Goal: Information Seeking & Learning: Find specific fact

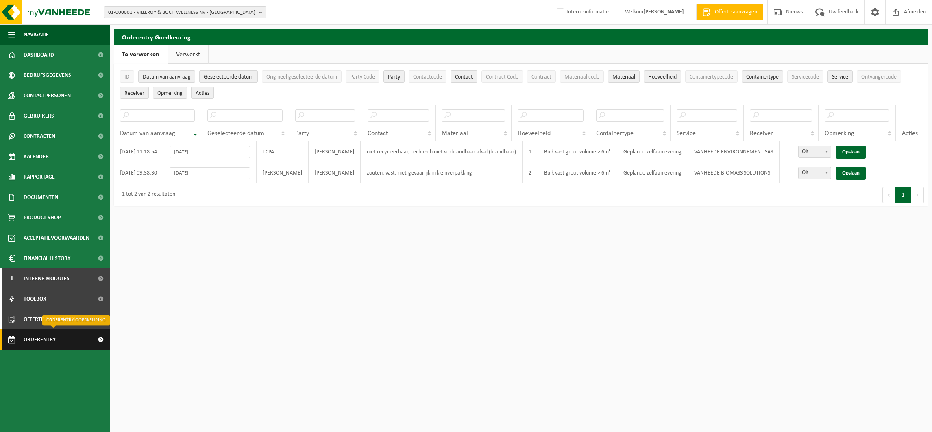
click at [44, 338] on span "Orderentry Goedkeuring" at bounding box center [58, 339] width 68 height 20
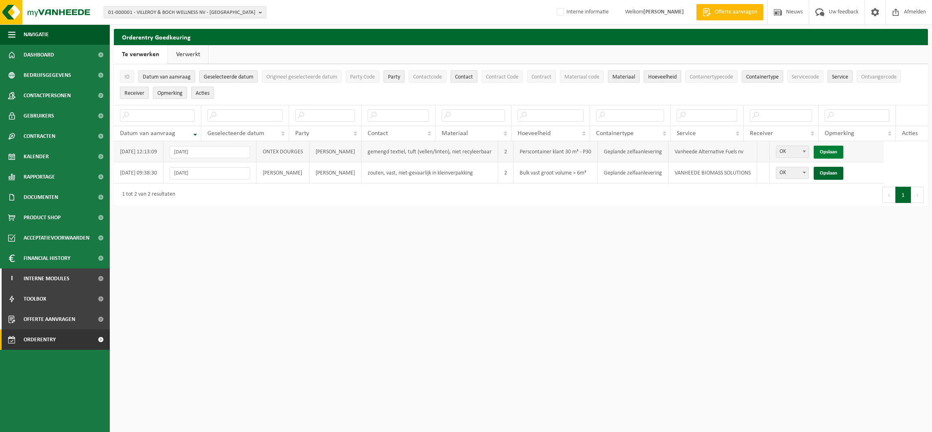
click at [843, 146] on link "Opslaan" at bounding box center [829, 152] width 30 height 13
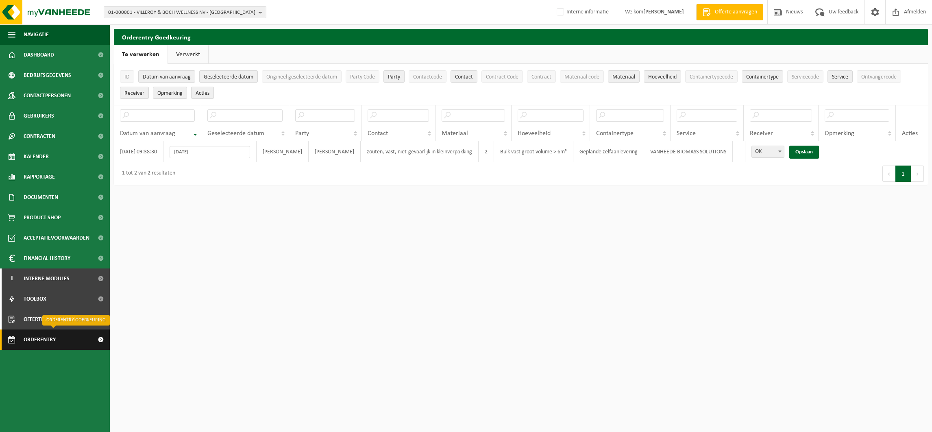
click at [40, 341] on span "Orderentry Goedkeuring" at bounding box center [58, 339] width 68 height 20
click at [51, 345] on span "Orderentry Goedkeuring" at bounding box center [58, 339] width 68 height 20
click at [44, 335] on span "Orderentry Goedkeuring" at bounding box center [58, 339] width 68 height 20
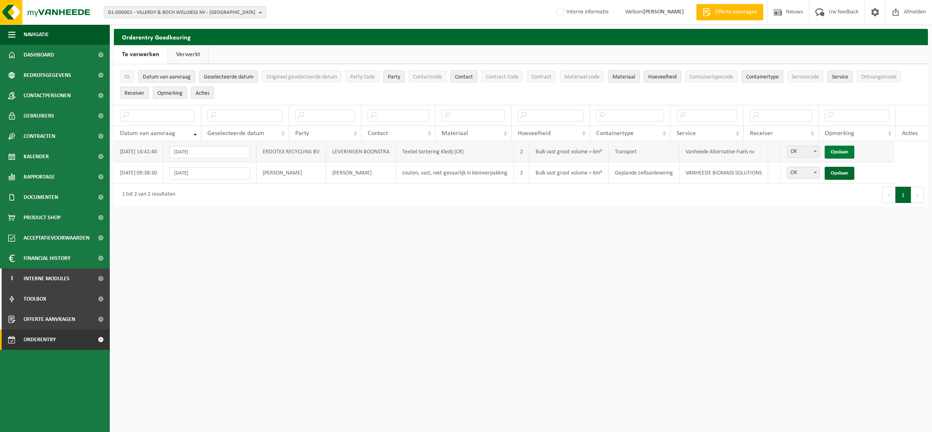
click at [854, 148] on link "Opslaan" at bounding box center [840, 152] width 30 height 13
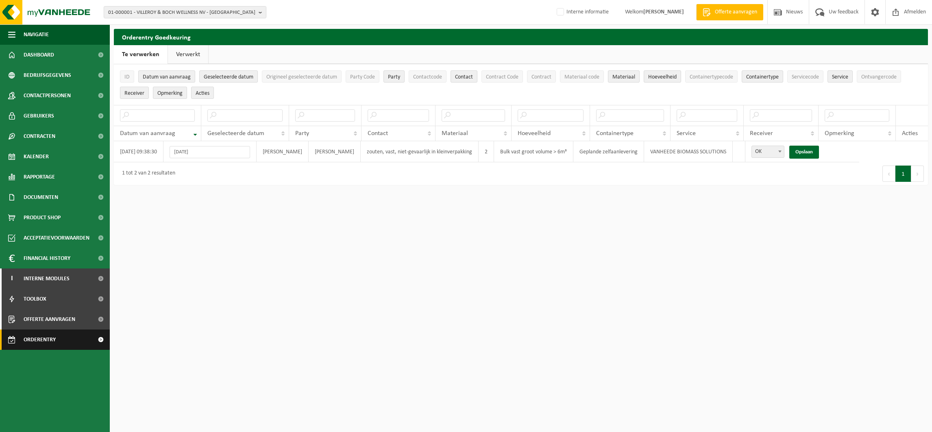
click at [41, 341] on span "Orderentry Goedkeuring" at bounding box center [58, 339] width 68 height 20
click at [139, 9] on span "01-000001 - VILLEROY & BOCH WELLNESS NV - ROESELARE" at bounding box center [181, 13] width 147 height 12
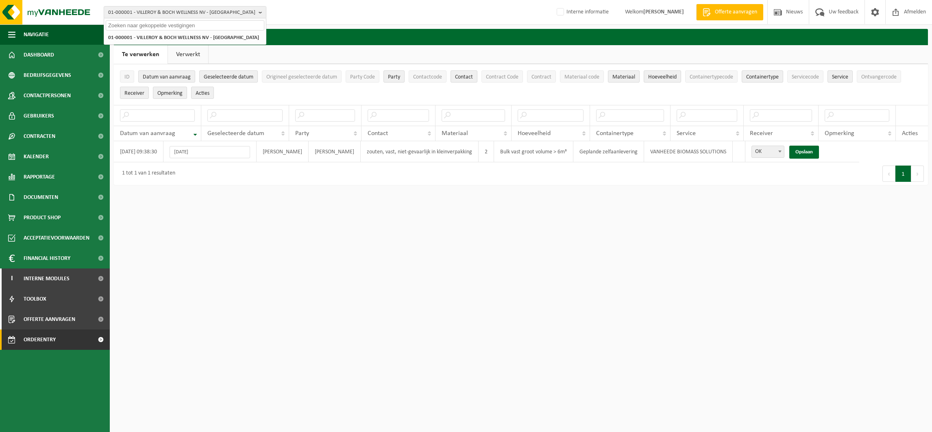
click at [138, 23] on input "text" at bounding box center [185, 25] width 159 height 10
type input "10-900659"
click at [188, 36] on strong "10-900659 - COMPOSIL REUSE - WATERMAAL-BOSVOORDE" at bounding box center [181, 37] width 146 height 6
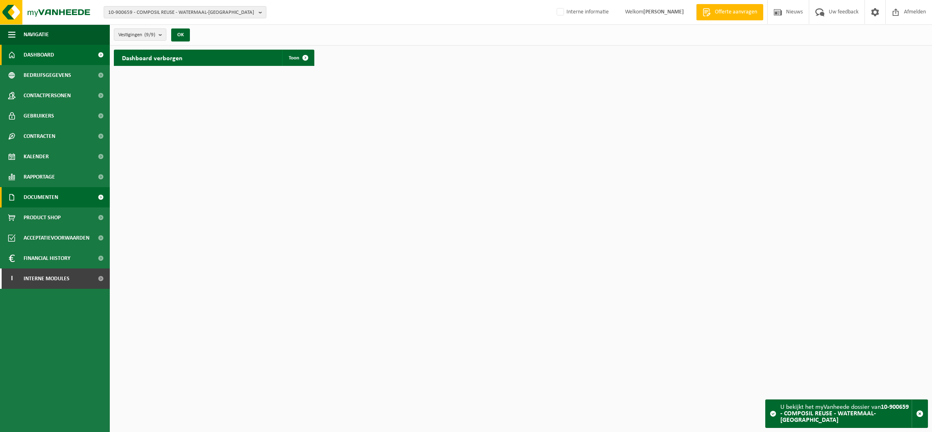
click at [41, 196] on span "Documenten" at bounding box center [41, 197] width 35 height 20
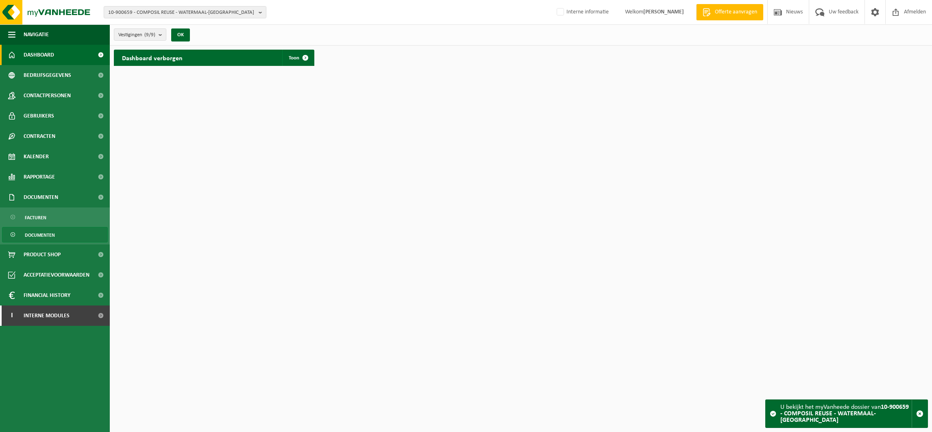
click at [37, 233] on span "Documenten" at bounding box center [40, 234] width 30 height 15
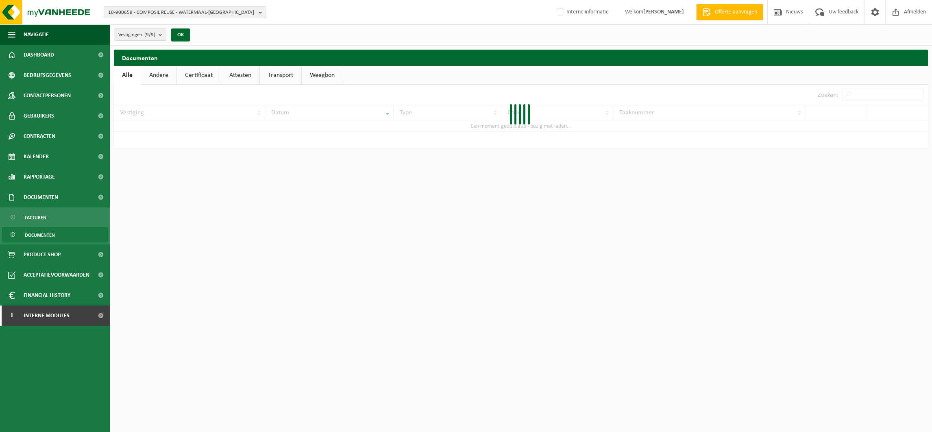
click at [239, 72] on link "Attesten" at bounding box center [240, 75] width 38 height 19
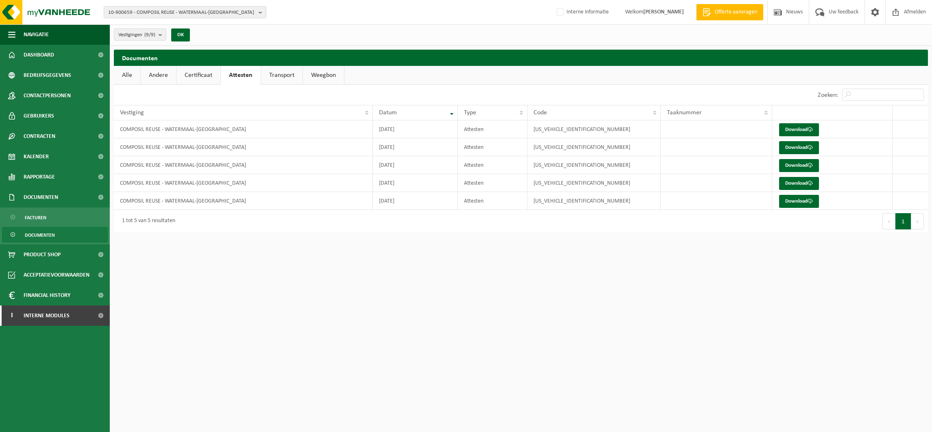
click at [199, 76] on link "Certificaat" at bounding box center [198, 75] width 44 height 19
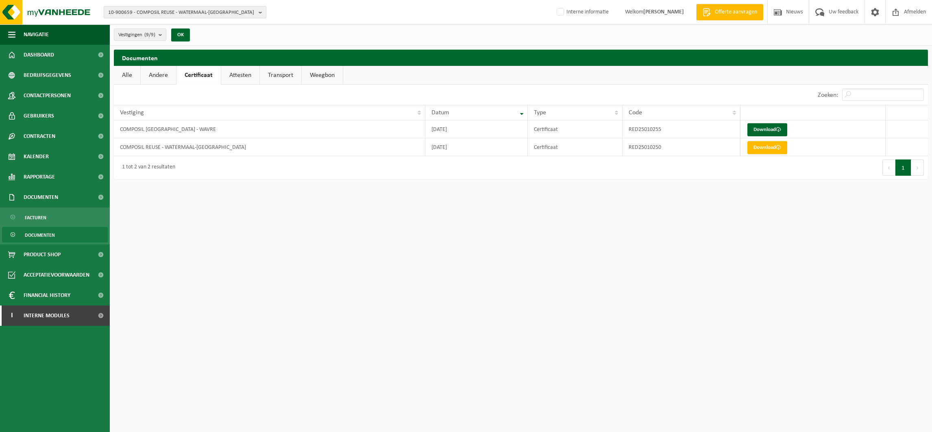
click at [136, 11] on span "10-900659 - COMPOSIL REUSE - WATERMAAL-BOSVOORDE" at bounding box center [181, 13] width 147 height 12
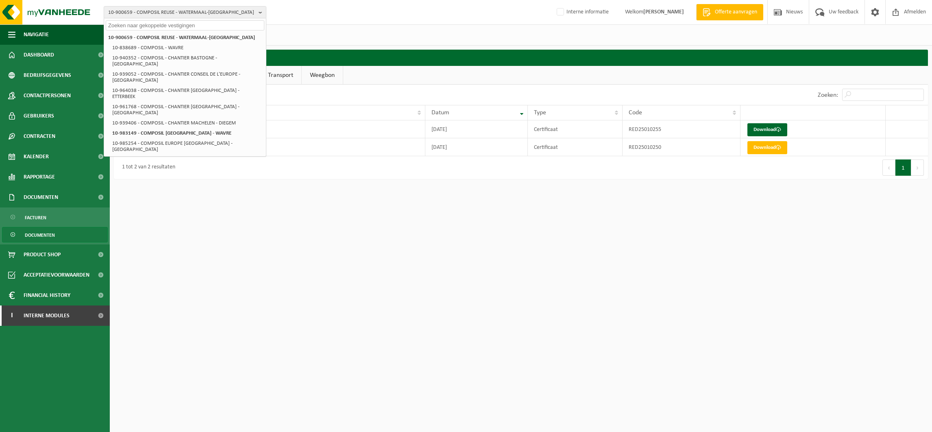
click at [137, 28] on input "text" at bounding box center [185, 25] width 159 height 10
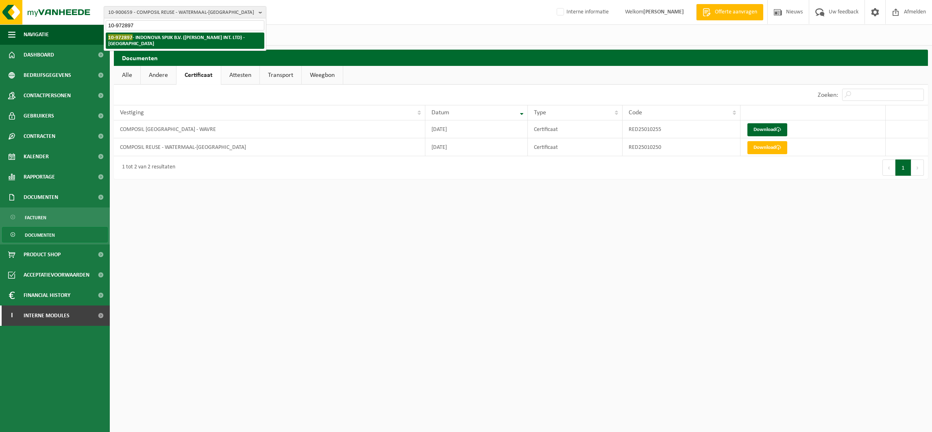
type input "10-972897"
click at [175, 36] on strong "10-972897 - INDONOVA SPIJK B.V. (WELLMAN INT. LTD) - SPIJK" at bounding box center [176, 40] width 137 height 12
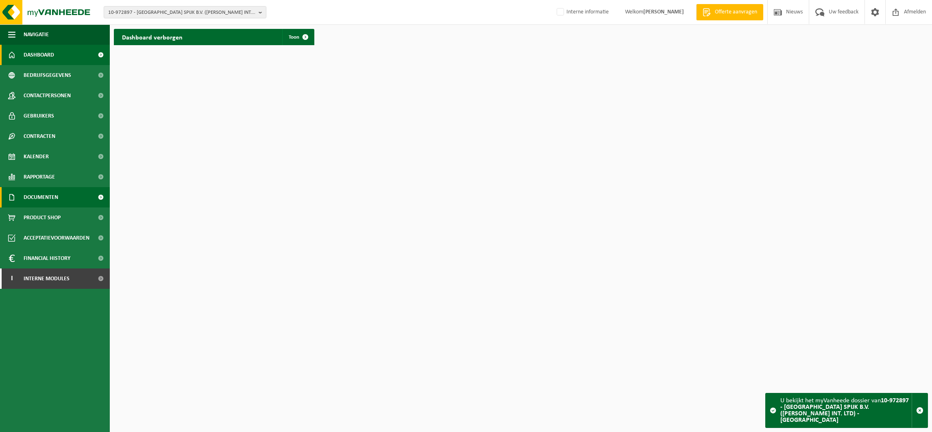
click at [31, 199] on span "Documenten" at bounding box center [41, 197] width 35 height 20
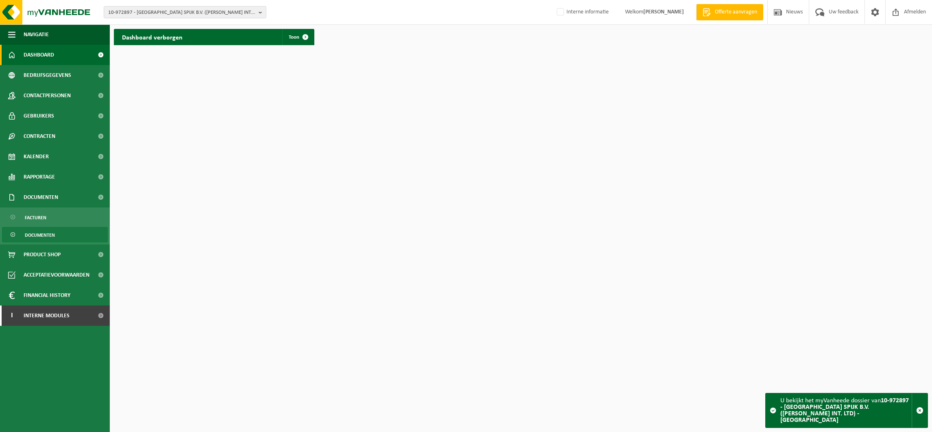
click at [27, 235] on span "Documenten" at bounding box center [40, 234] width 30 height 15
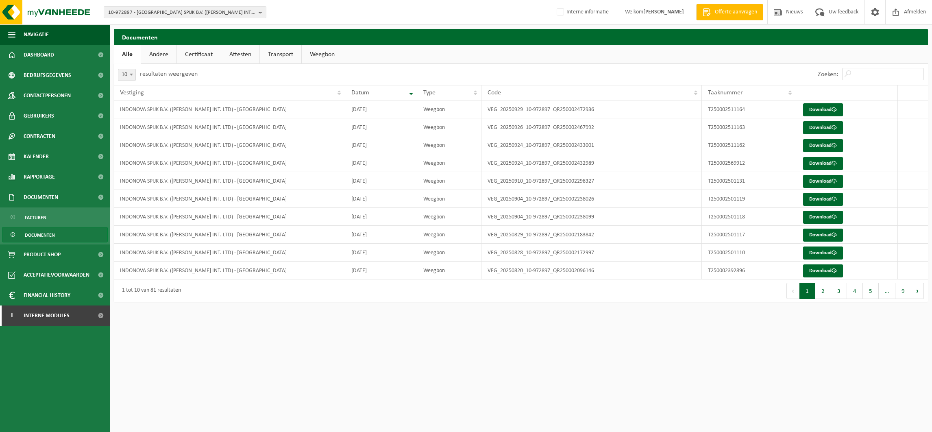
click at [246, 53] on link "Attesten" at bounding box center [240, 54] width 38 height 19
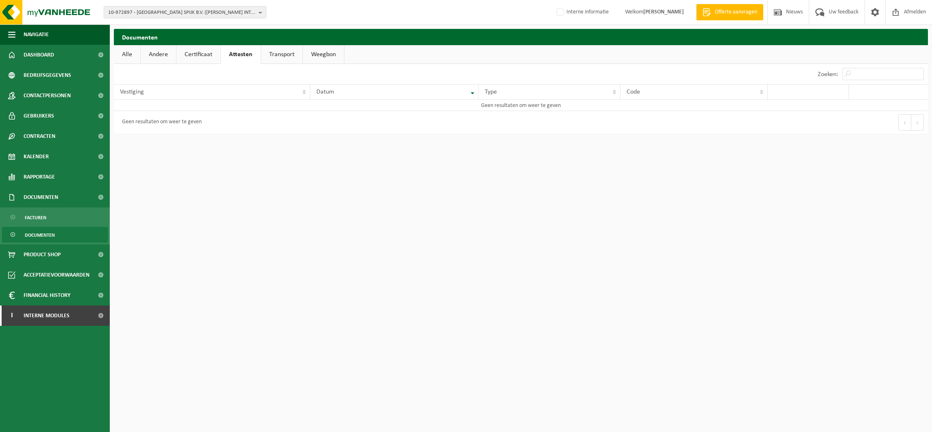
click at [206, 50] on link "Certificaat" at bounding box center [198, 54] width 44 height 19
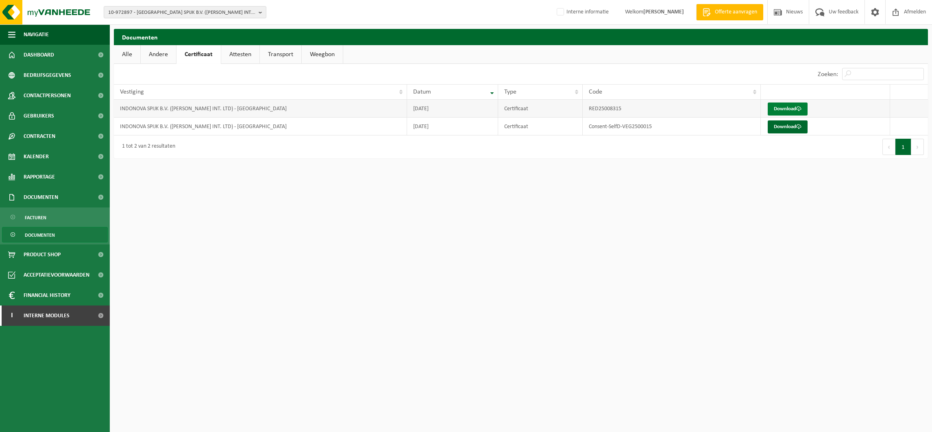
click at [789, 108] on link "Download" at bounding box center [788, 108] width 40 height 13
click at [170, 15] on span "10-972897 - [GEOGRAPHIC_DATA] SPIJK B.V. ([PERSON_NAME] INT. LTD) - [GEOGRAPHIC…" at bounding box center [181, 13] width 147 height 12
click at [162, 23] on input "text" at bounding box center [185, 25] width 159 height 10
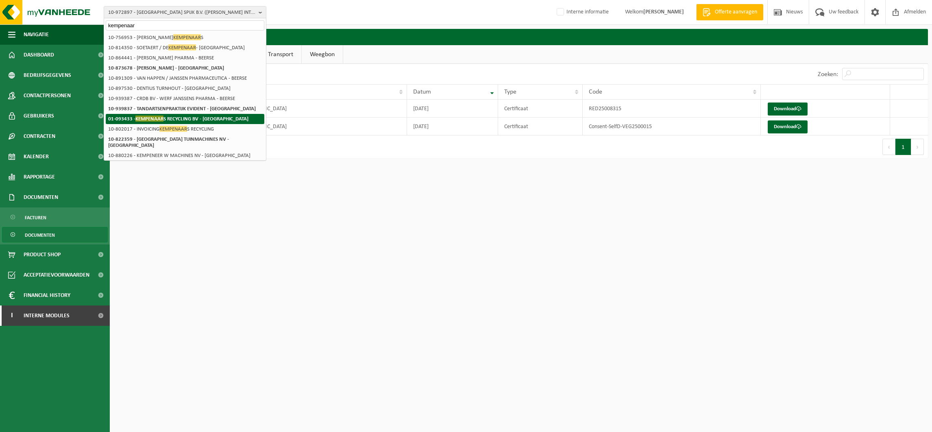
type input "kempenaar"
click at [170, 117] on strong "01-093433 - KEMPENAAR S RECYCLING BV - ROOSENDAAL" at bounding box center [178, 118] width 140 height 6
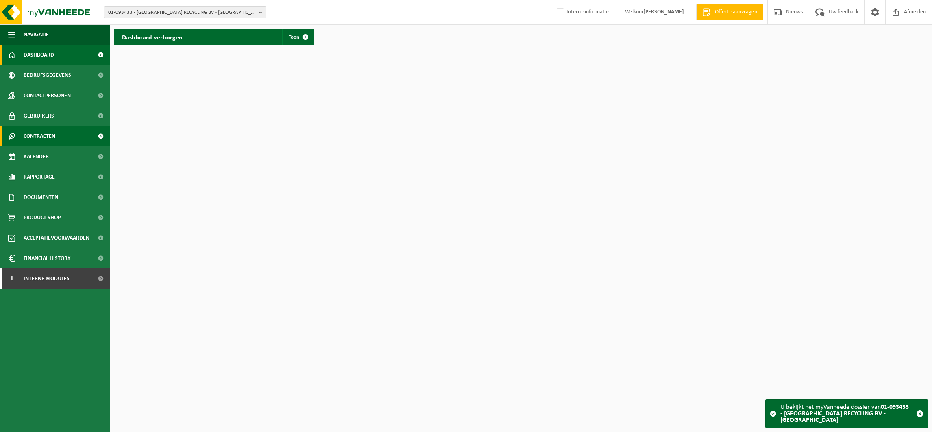
click at [38, 132] on span "Contracten" at bounding box center [40, 136] width 32 height 20
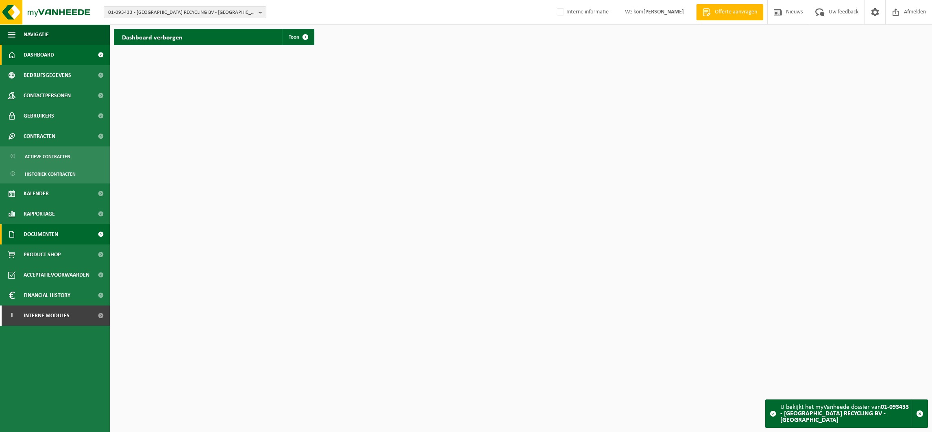
click at [43, 235] on span "Documenten" at bounding box center [41, 234] width 35 height 20
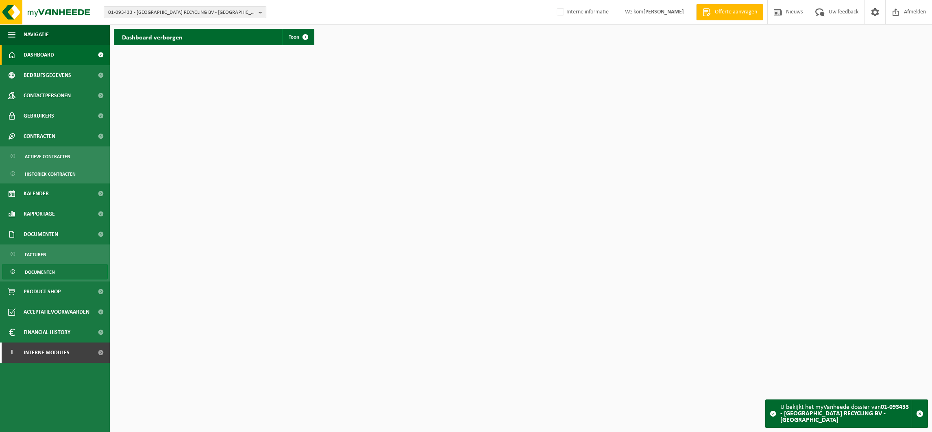
click at [39, 272] on span "Documenten" at bounding box center [40, 271] width 30 height 15
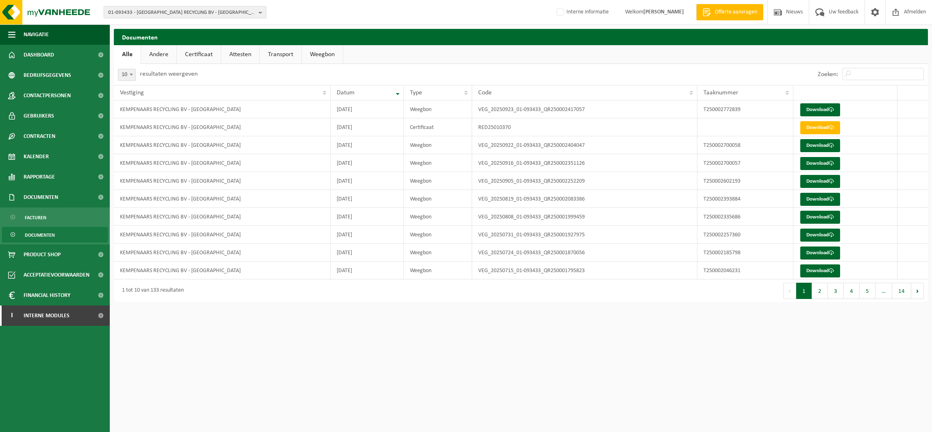
click at [151, 10] on span "01-093433 - KEMPENAARS RECYCLING BV - ROOSENDAAL" at bounding box center [181, 13] width 147 height 12
click at [143, 26] on input "text" at bounding box center [185, 25] width 159 height 10
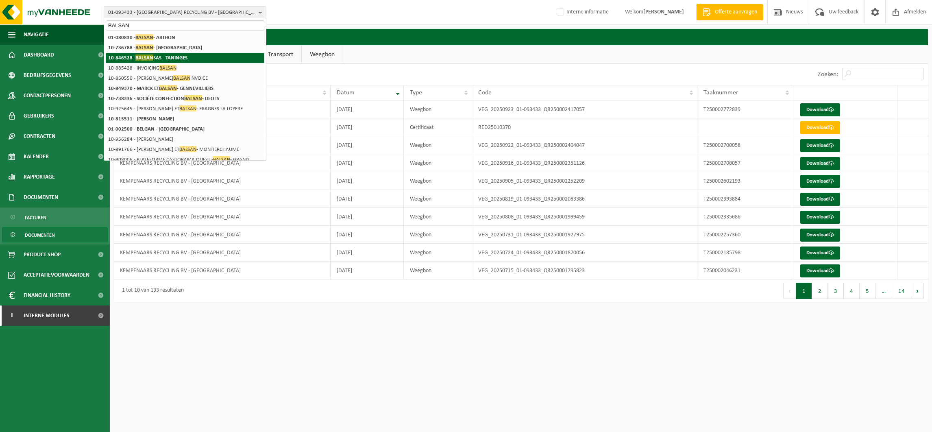
type input "BALSAN"
click at [172, 54] on strong "10-846528 - BALSAN SAS - TANINGES" at bounding box center [147, 57] width 79 height 6
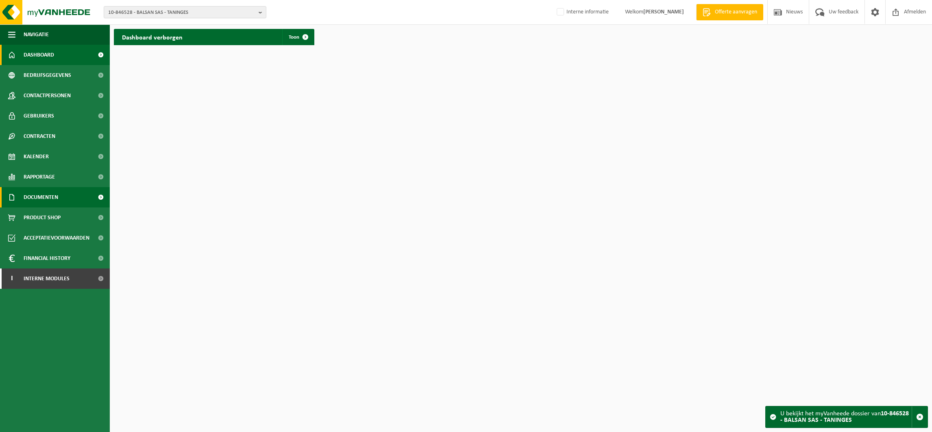
click at [41, 194] on span "Documenten" at bounding box center [41, 197] width 35 height 20
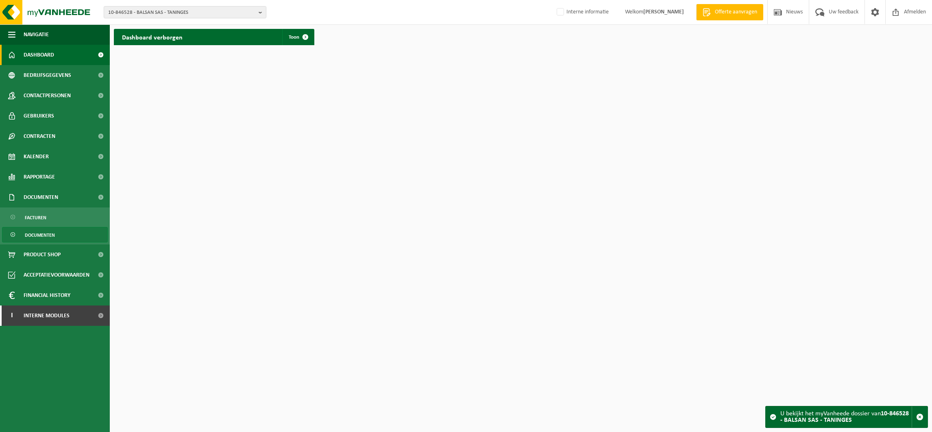
click at [44, 239] on span "Documenten" at bounding box center [40, 234] width 30 height 15
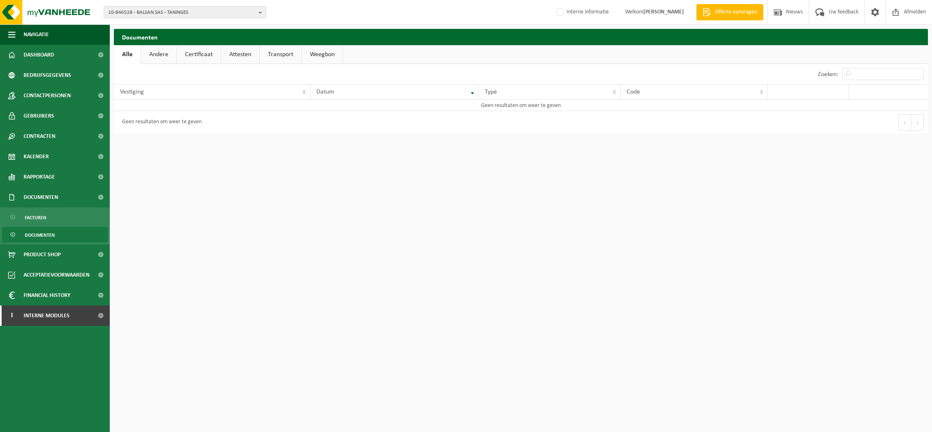
click at [200, 60] on link "Certificaat" at bounding box center [199, 54] width 44 height 19
click at [55, 92] on span "Contactpersonen" at bounding box center [47, 95] width 47 height 20
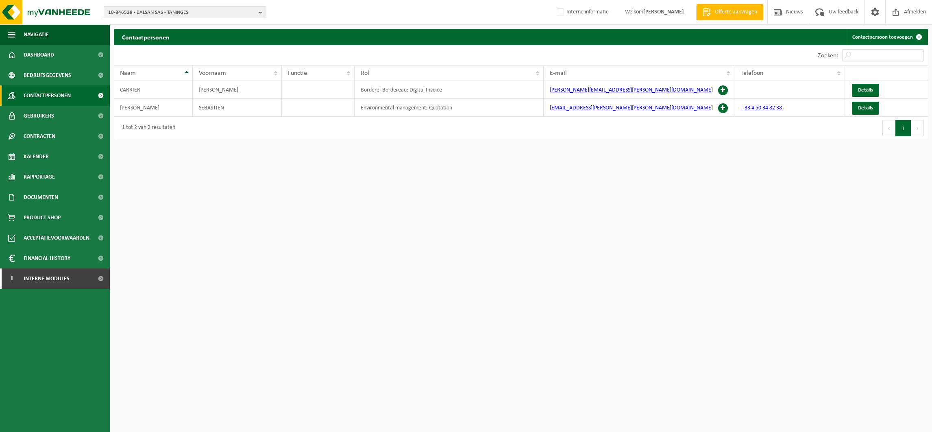
click at [137, 14] on span "10-846528 - BALSAN SAS - TANINGES" at bounding box center [181, 13] width 147 height 12
type input "01-080830"
click at [162, 37] on strong "01-080830 - BALSAN - ARTHON" at bounding box center [140, 37] width 65 height 6
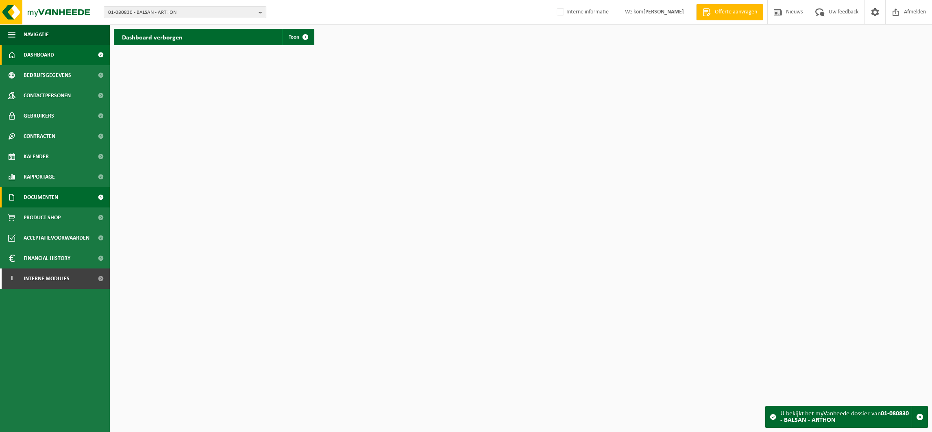
click at [36, 193] on span "Documenten" at bounding box center [41, 197] width 35 height 20
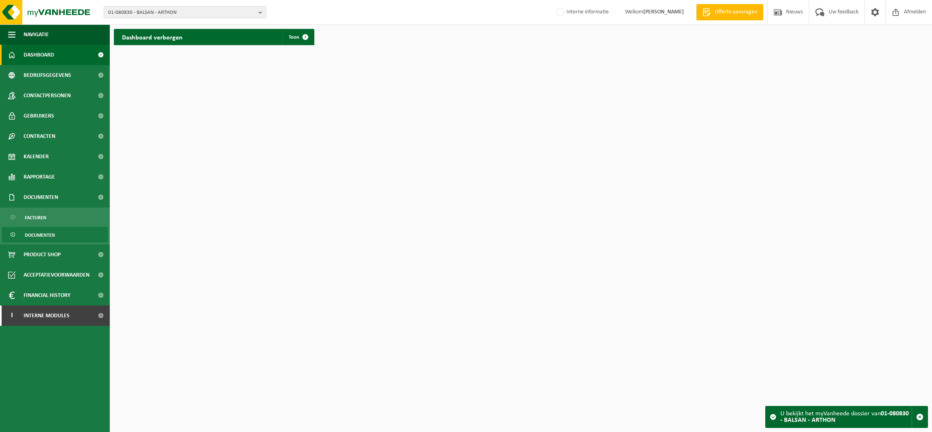
click at [45, 231] on span "Documenten" at bounding box center [40, 234] width 30 height 15
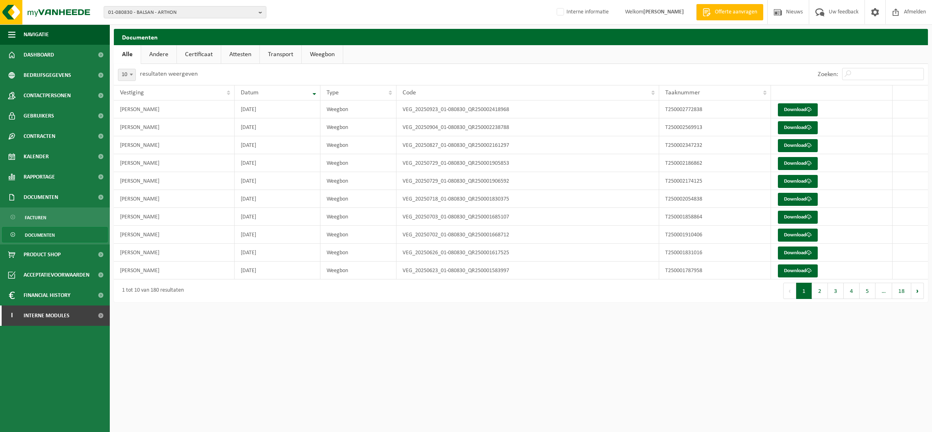
click at [246, 52] on link "Attesten" at bounding box center [240, 54] width 38 height 19
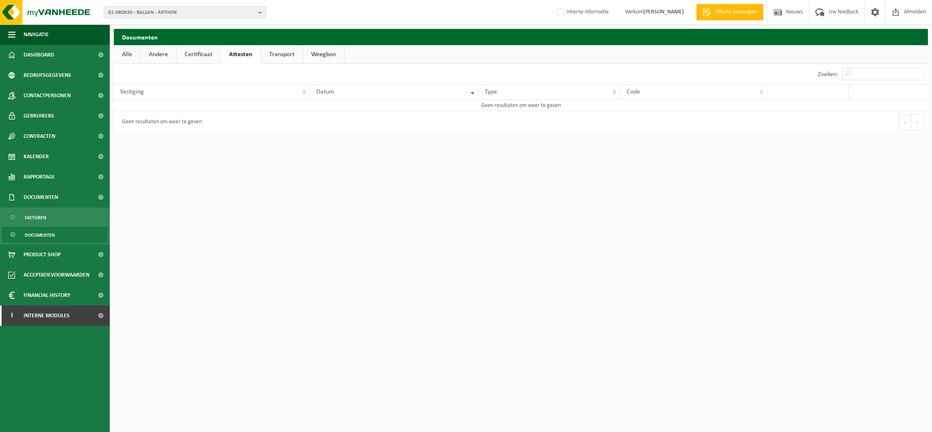
click at [203, 53] on link "Certificaat" at bounding box center [198, 54] width 44 height 19
click at [36, 109] on span "Gebruikers" at bounding box center [39, 116] width 30 height 20
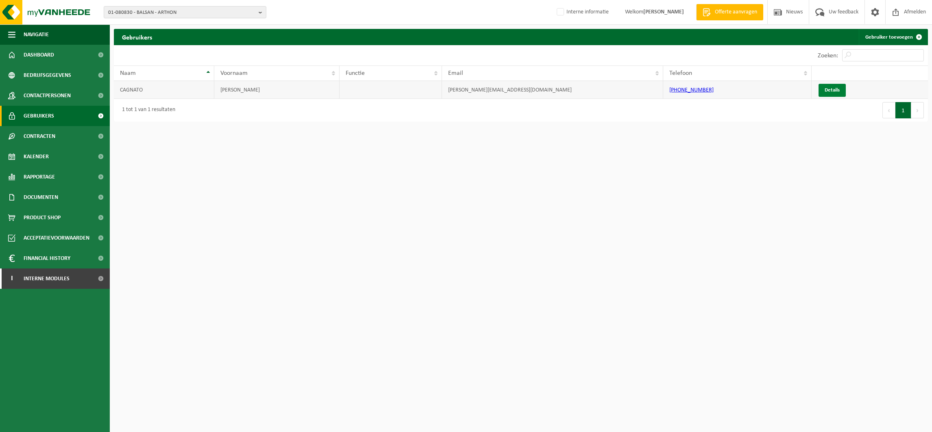
click at [823, 89] on link "Details" at bounding box center [831, 90] width 27 height 13
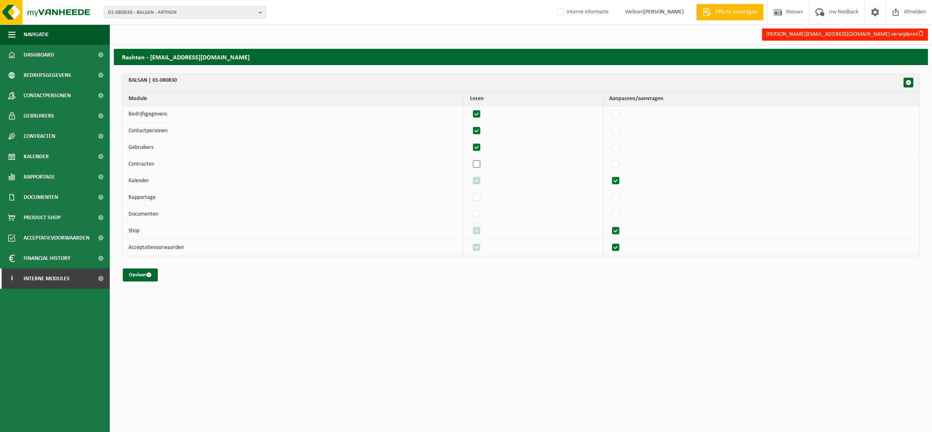
click at [481, 163] on label"] at bounding box center [476, 164] width 11 height 12
click at [470, 158] on input "checkbox" at bounding box center [470, 158] width 0 height 0
checkbox input "true"
click at [481, 200] on label"] at bounding box center [476, 197] width 11 height 12
click at [470, 191] on input "checkbox" at bounding box center [470, 191] width 0 height 0
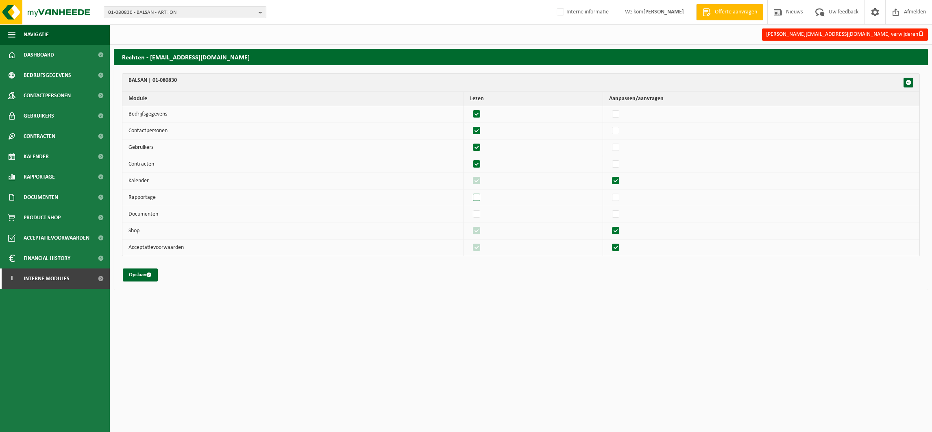
checkbox input "true"
click at [480, 216] on label"] at bounding box center [476, 214] width 11 height 12
click at [470, 208] on input "checkbox" at bounding box center [470, 208] width 0 height 0
checkbox input "true"
click at [622, 113] on label"] at bounding box center [615, 114] width 11 height 12
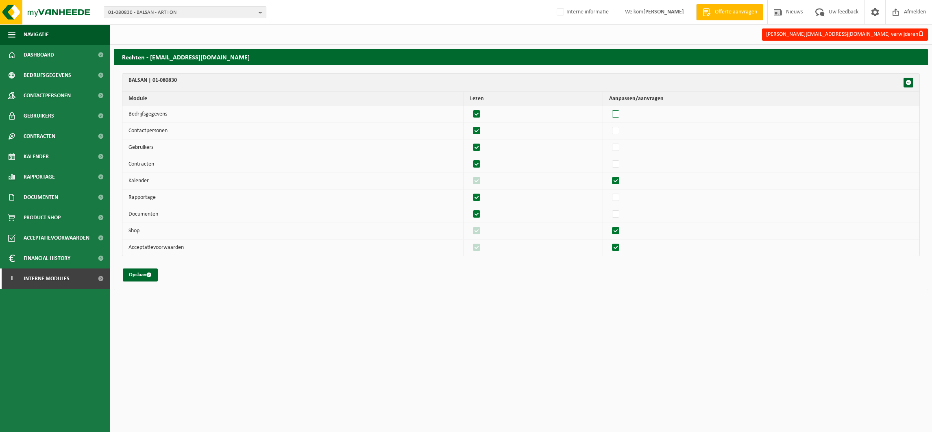
click at [609, 108] on input "checkbox" at bounding box center [609, 108] width 0 height 0
checkbox input "true"
click at [622, 135] on label"] at bounding box center [615, 131] width 11 height 12
click at [609, 125] on input "checkbox" at bounding box center [609, 124] width 0 height 0
checkbox input "true"
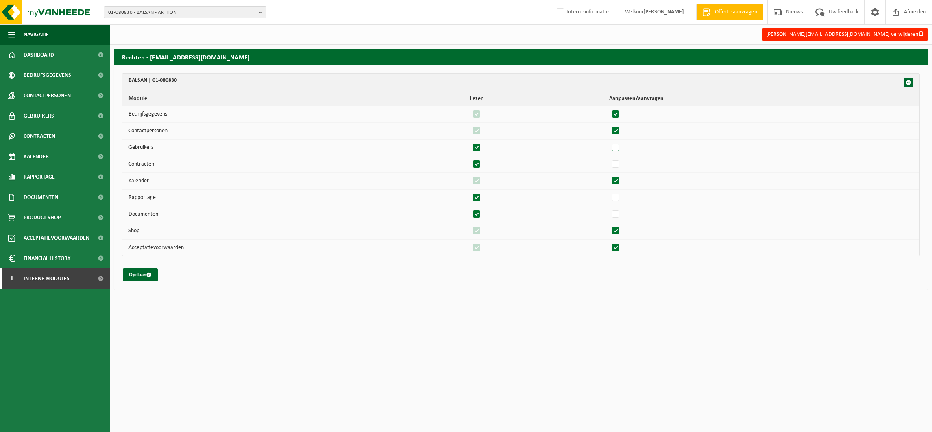
click at [622, 151] on label"] at bounding box center [615, 147] width 11 height 12
click at [609, 141] on input "checkbox" at bounding box center [609, 141] width 0 height 0
checkbox input "true"
drag, startPoint x: 623, startPoint y: 164, endPoint x: 621, endPoint y: 170, distance: 5.8
click at [622, 165] on label"] at bounding box center [615, 164] width 11 height 12
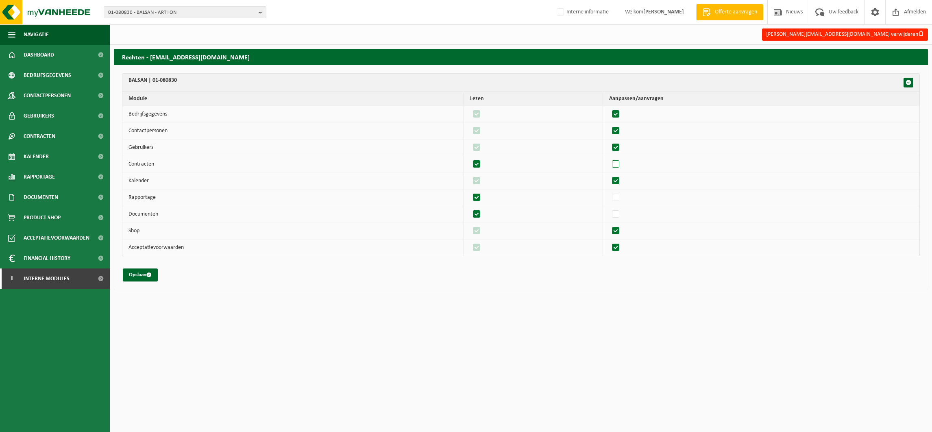
click at [609, 158] on input "checkbox" at bounding box center [609, 158] width 0 height 0
checkbox input "true"
drag, startPoint x: 623, startPoint y: 197, endPoint x: 621, endPoint y: 201, distance: 4.8
click at [621, 197] on label"] at bounding box center [615, 197] width 11 height 12
click at [609, 191] on input "checkbox" at bounding box center [609, 191] width 0 height 0
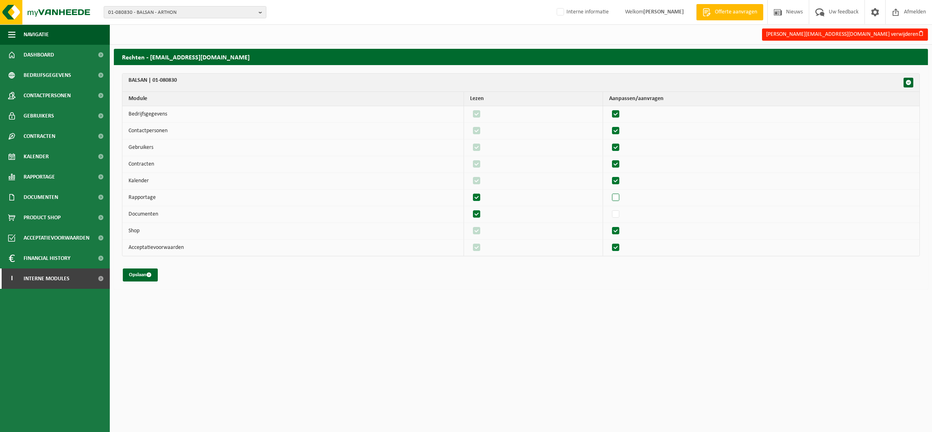
checkbox input "true"
click at [621, 216] on label"] at bounding box center [615, 214] width 11 height 12
click at [609, 208] on input "checkbox" at bounding box center [609, 208] width 0 height 0
checkbox input "true"
click at [137, 274] on button "Opslaan" at bounding box center [140, 274] width 35 height 13
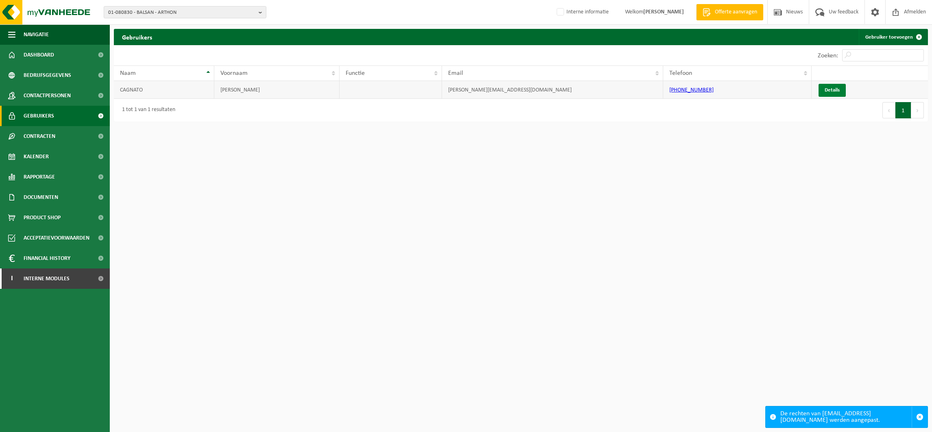
click at [831, 89] on link "Details" at bounding box center [831, 90] width 27 height 13
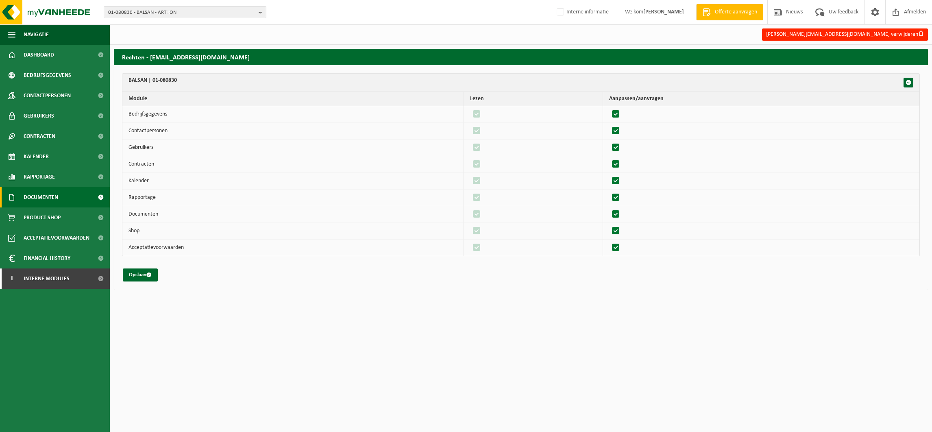
click at [48, 197] on span "Documenten" at bounding box center [41, 197] width 35 height 20
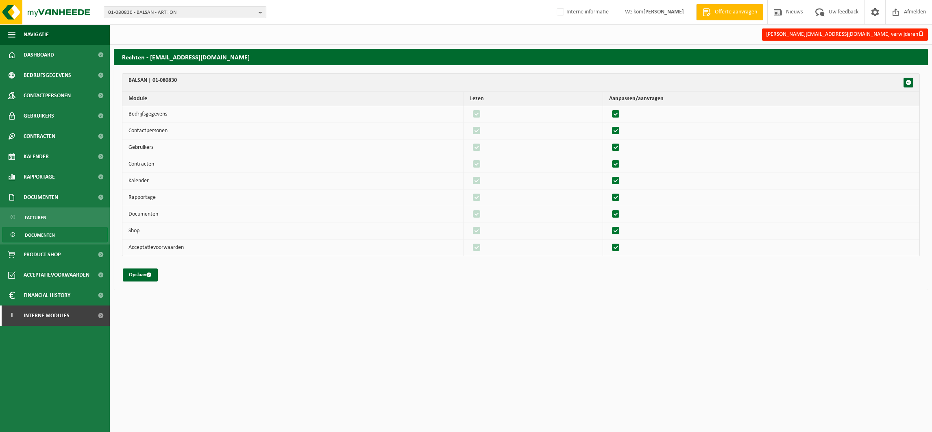
click at [40, 231] on span "Documenten" at bounding box center [40, 234] width 30 height 15
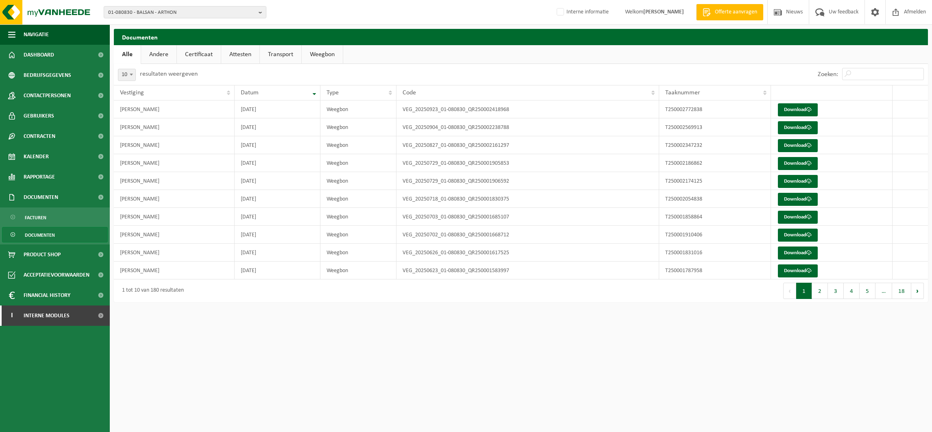
click at [203, 53] on link "Certificaat" at bounding box center [199, 54] width 44 height 19
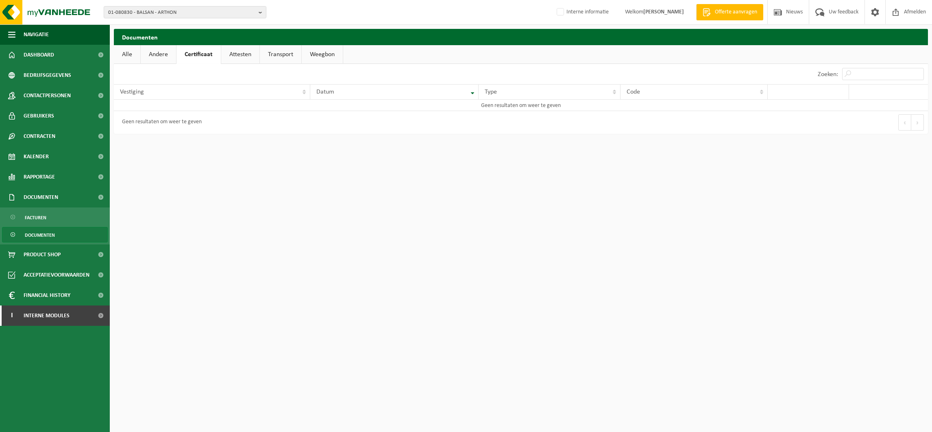
click at [124, 49] on link "Alle" at bounding box center [127, 54] width 26 height 19
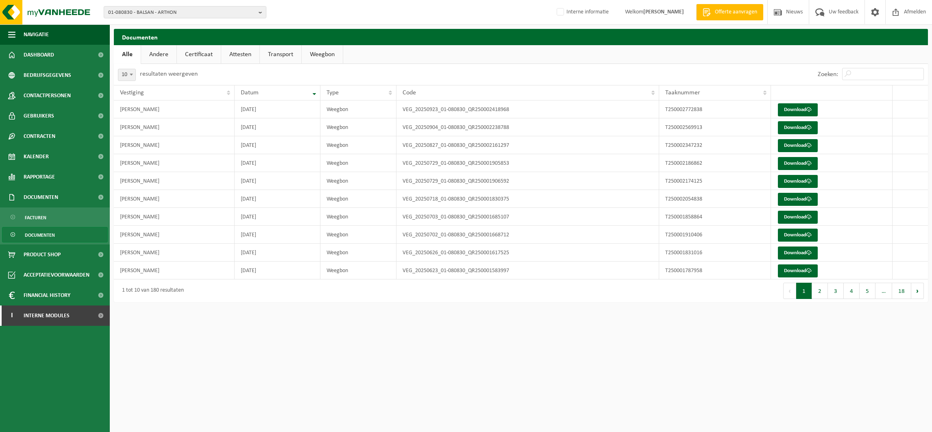
click at [203, 53] on link "Certificaat" at bounding box center [199, 54] width 44 height 19
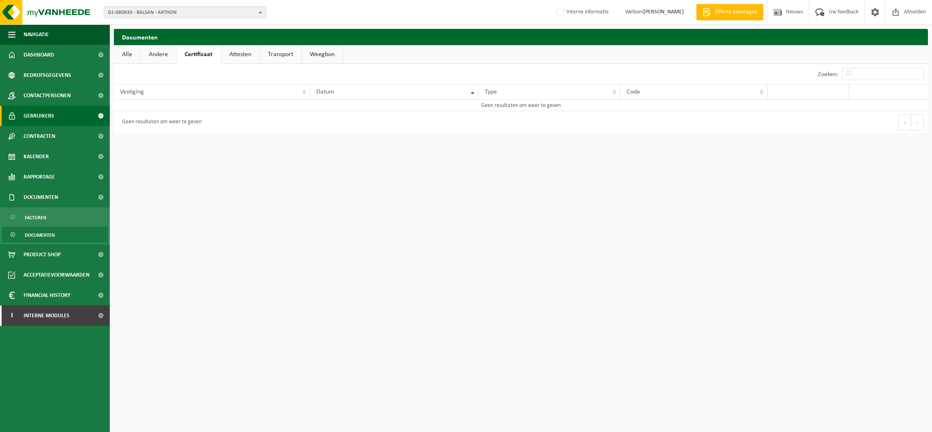
click at [50, 117] on span "Gebruikers" at bounding box center [39, 116] width 30 height 20
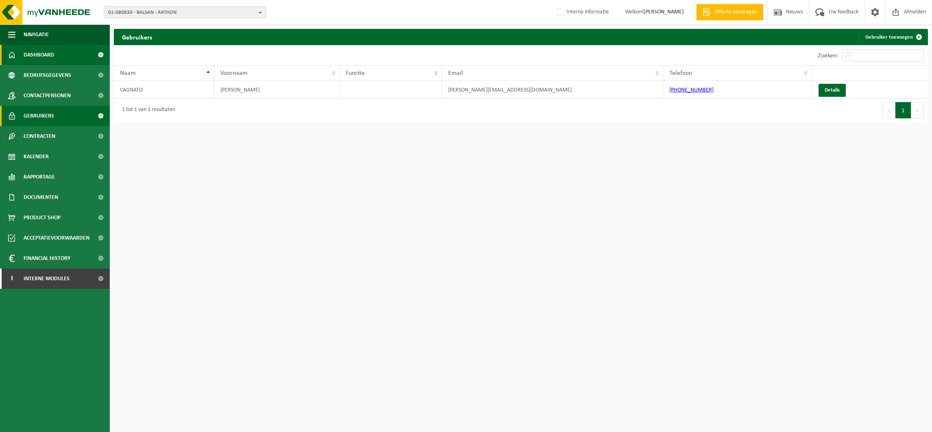
click at [33, 52] on span "Dashboard" at bounding box center [39, 55] width 30 height 20
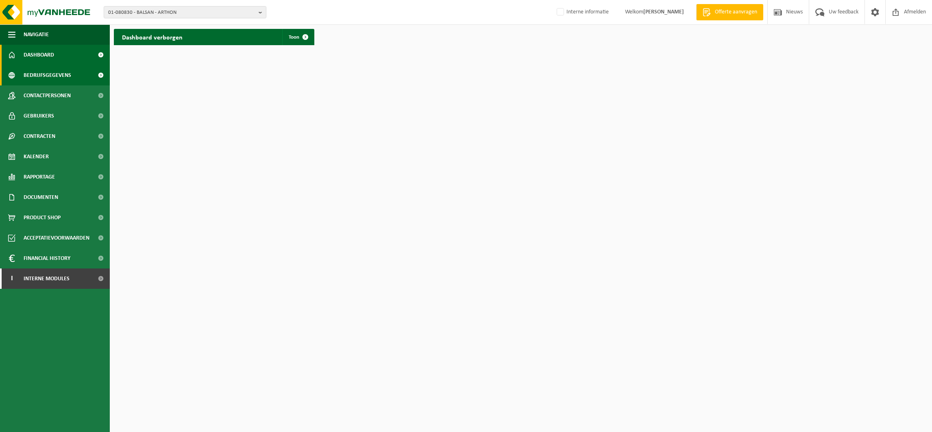
click at [37, 70] on span "Bedrijfsgegevens" at bounding box center [48, 75] width 48 height 20
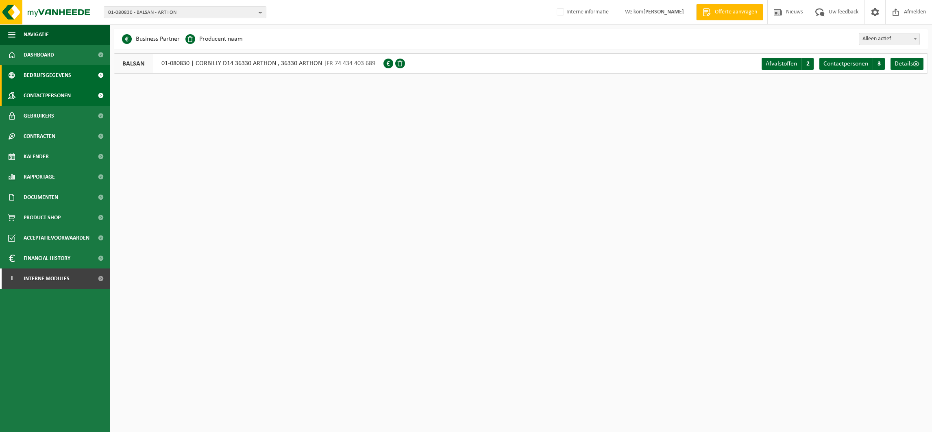
click at [43, 92] on span "Contactpersonen" at bounding box center [47, 95] width 47 height 20
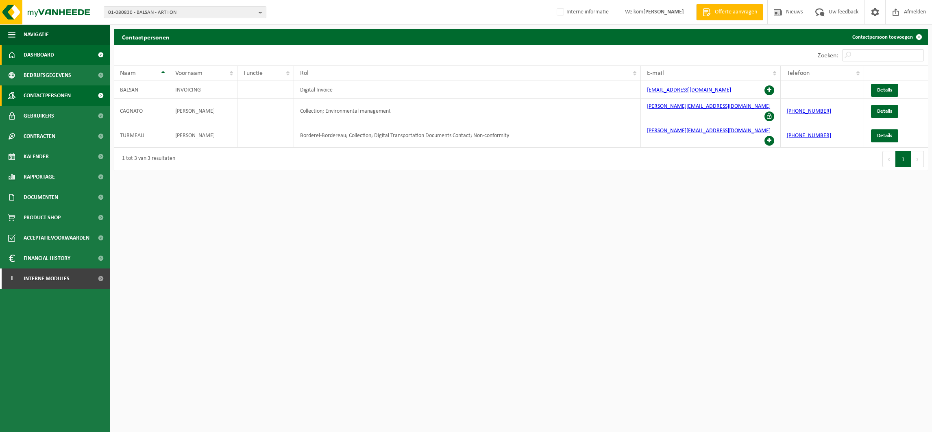
click at [37, 55] on span "Dashboard" at bounding box center [39, 55] width 30 height 20
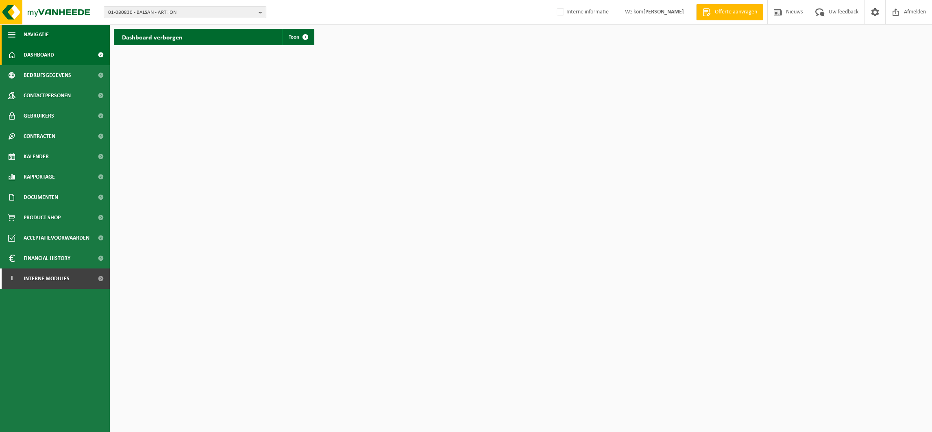
click at [38, 32] on span "Navigatie" at bounding box center [36, 34] width 25 height 20
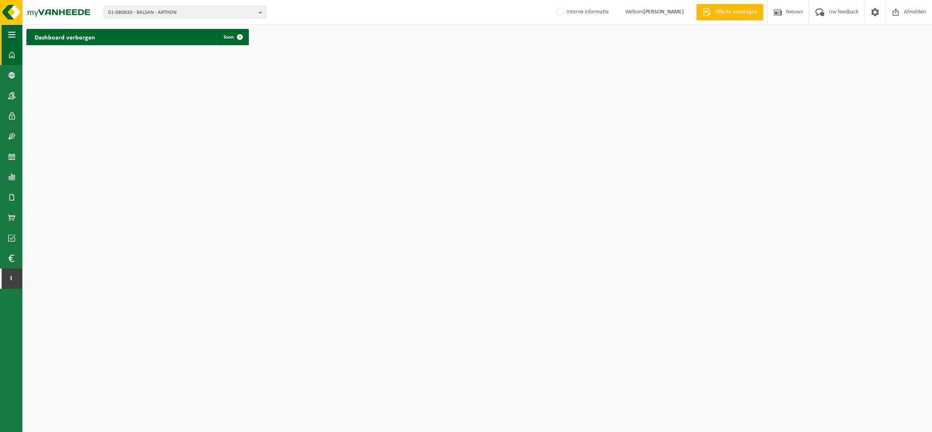
click at [14, 34] on span "button" at bounding box center [11, 34] width 7 height 20
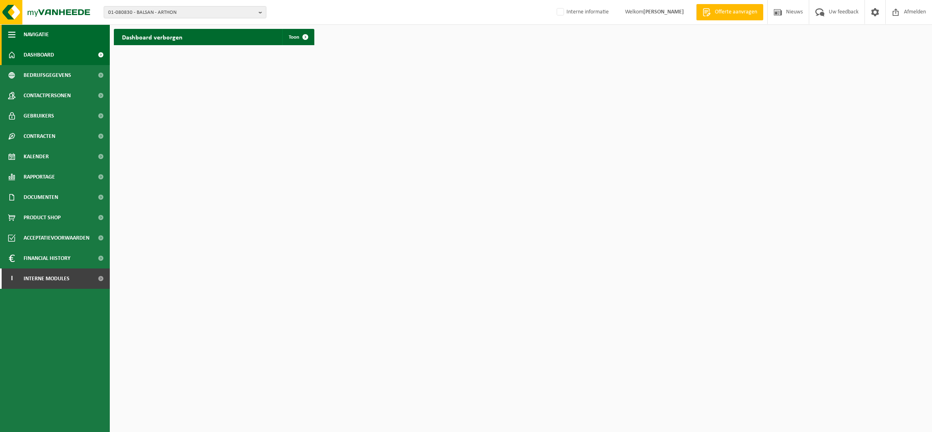
click at [45, 34] on span "Navigatie" at bounding box center [36, 34] width 25 height 20
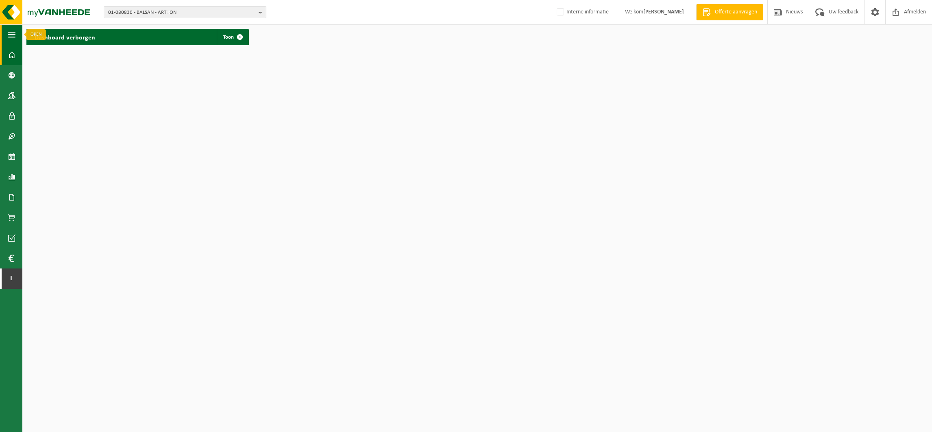
click at [11, 35] on span "button" at bounding box center [11, 34] width 7 height 20
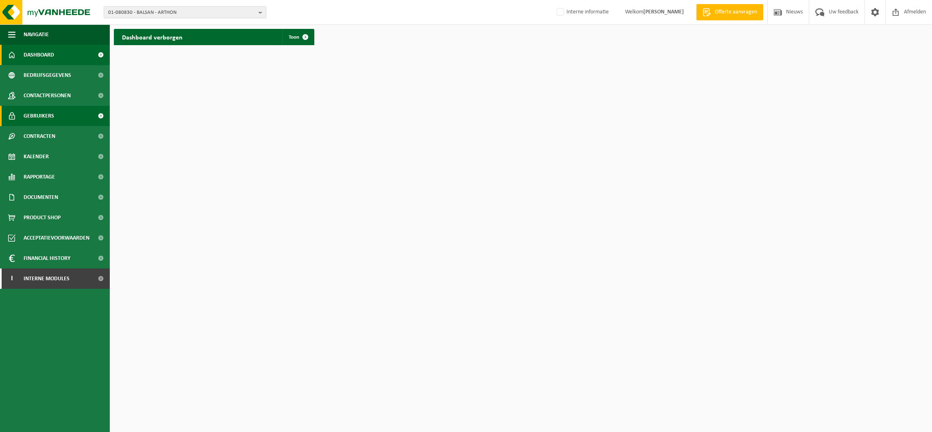
click at [53, 116] on link "Gebruikers" at bounding box center [55, 116] width 110 height 20
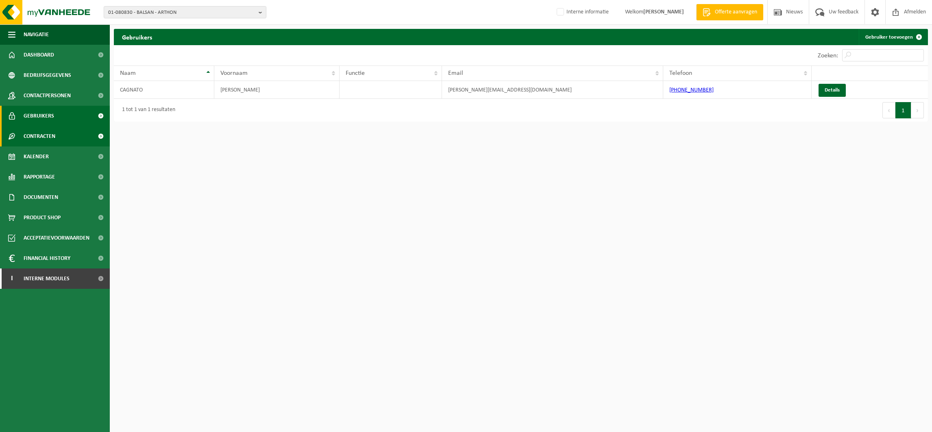
click at [48, 134] on span "Contracten" at bounding box center [40, 136] width 32 height 20
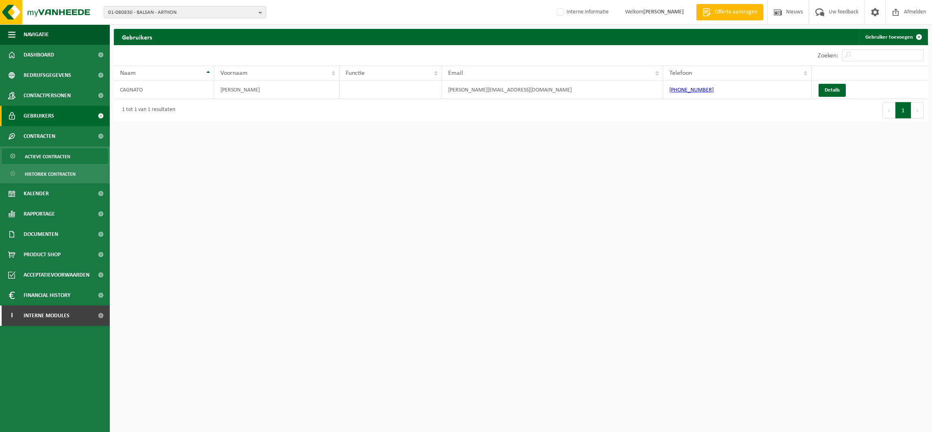
click at [47, 158] on span "Actieve contracten" at bounding box center [48, 156] width 46 height 15
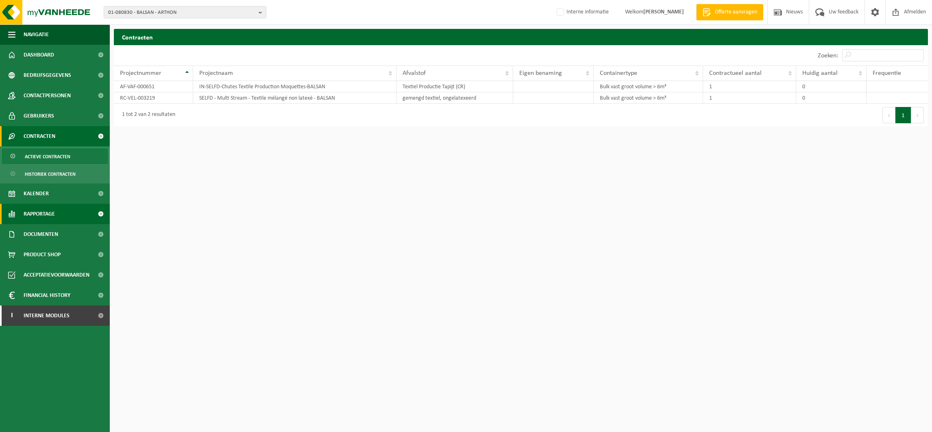
click at [48, 212] on span "Rapportage" at bounding box center [39, 214] width 31 height 20
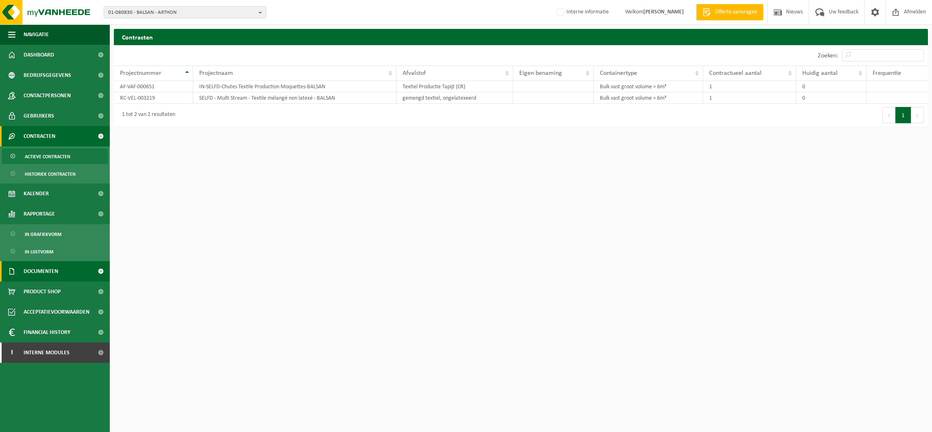
click at [43, 270] on span "Documenten" at bounding box center [41, 271] width 35 height 20
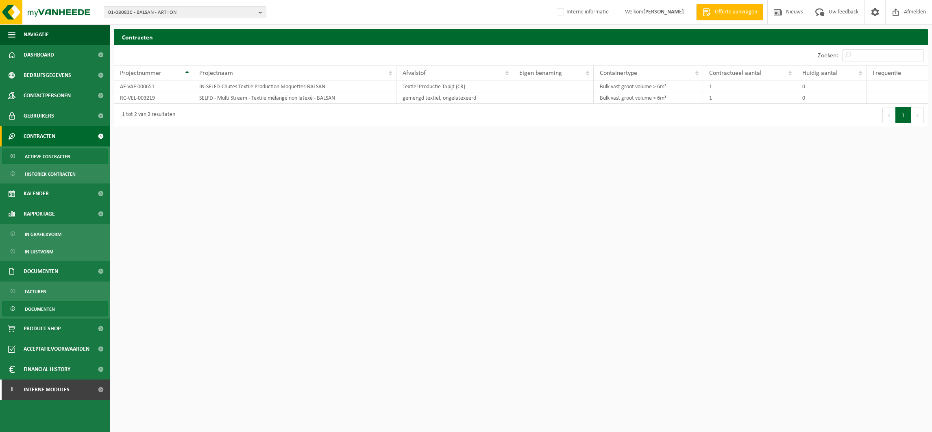
click at [36, 309] on span "Documenten" at bounding box center [40, 308] width 30 height 15
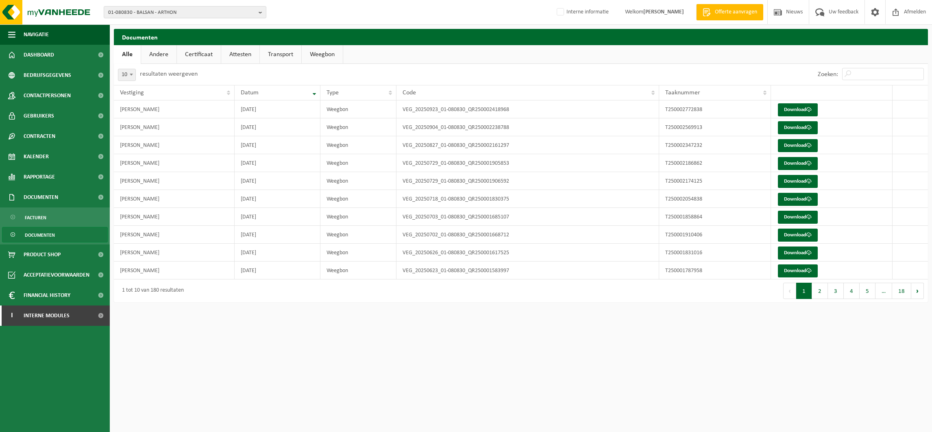
click at [196, 53] on link "Certificaat" at bounding box center [199, 54] width 44 height 19
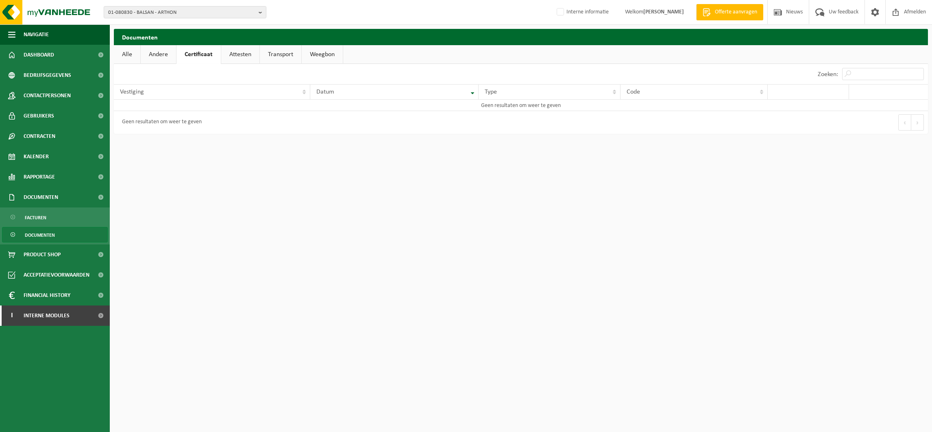
click at [174, 53] on link "Andere" at bounding box center [158, 54] width 35 height 19
click at [238, 50] on link "Attesten" at bounding box center [241, 54] width 38 height 19
click at [41, 53] on span "Dashboard" at bounding box center [39, 55] width 30 height 20
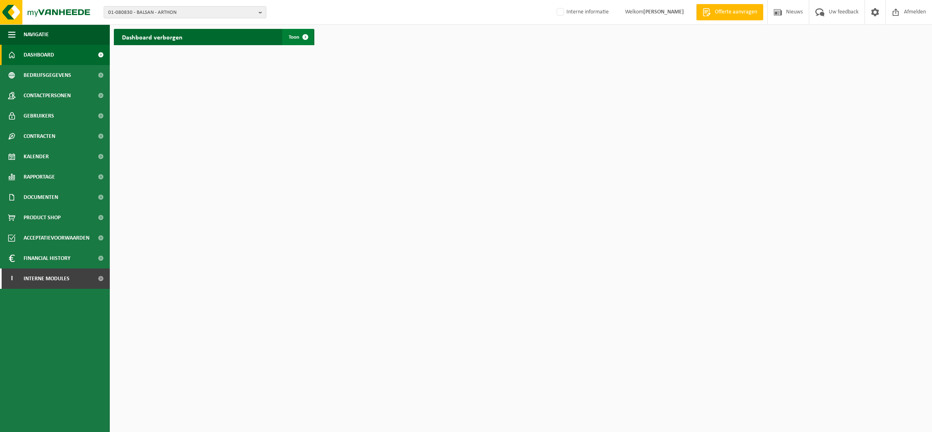
click at [304, 36] on span at bounding box center [305, 37] width 16 height 16
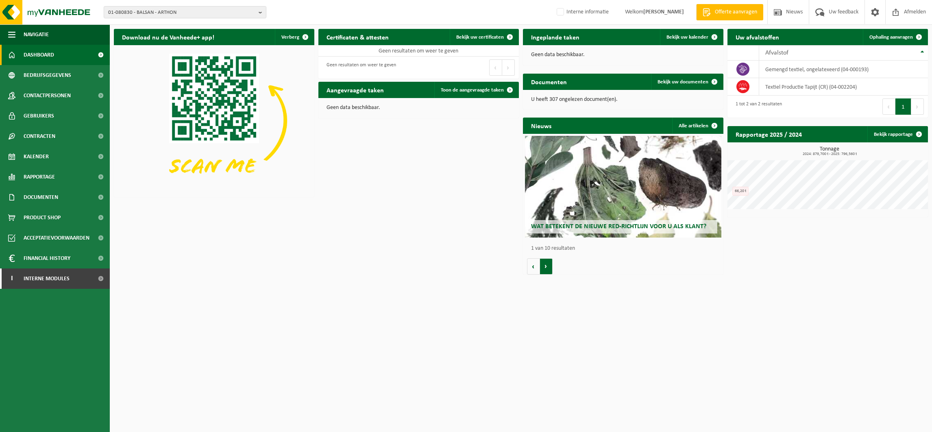
click at [547, 266] on button "Volgende" at bounding box center [546, 266] width 13 height 16
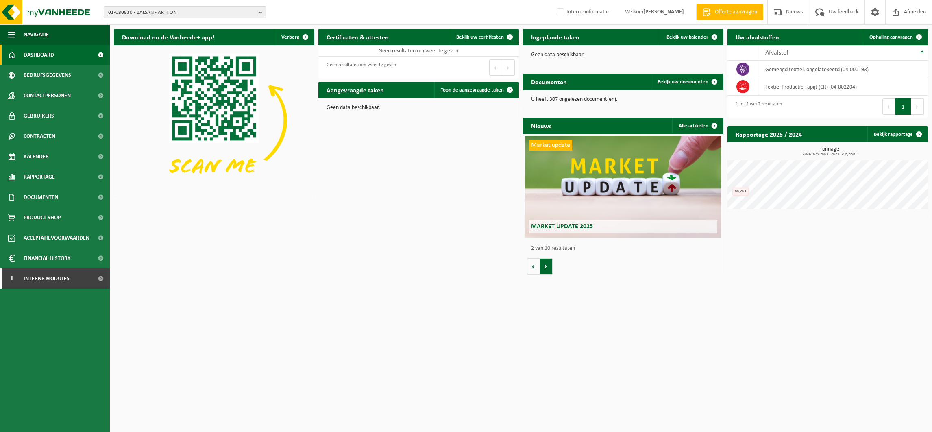
click at [547, 266] on button "Volgende" at bounding box center [546, 266] width 13 height 16
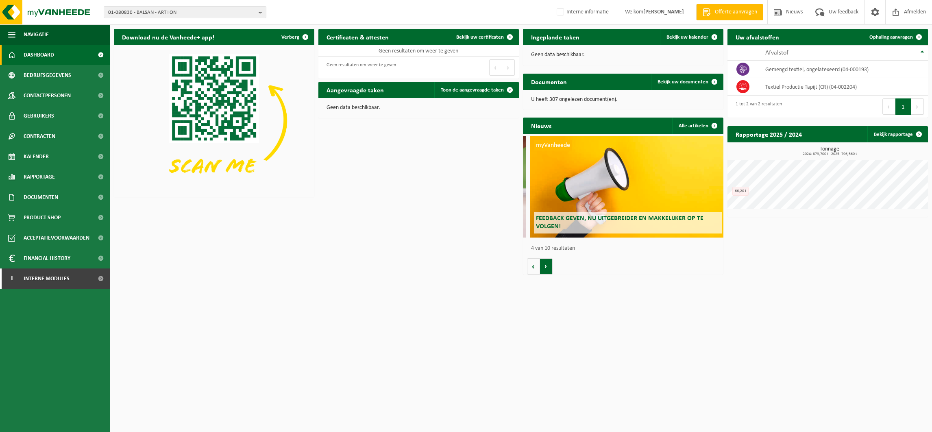
scroll to position [0, 601]
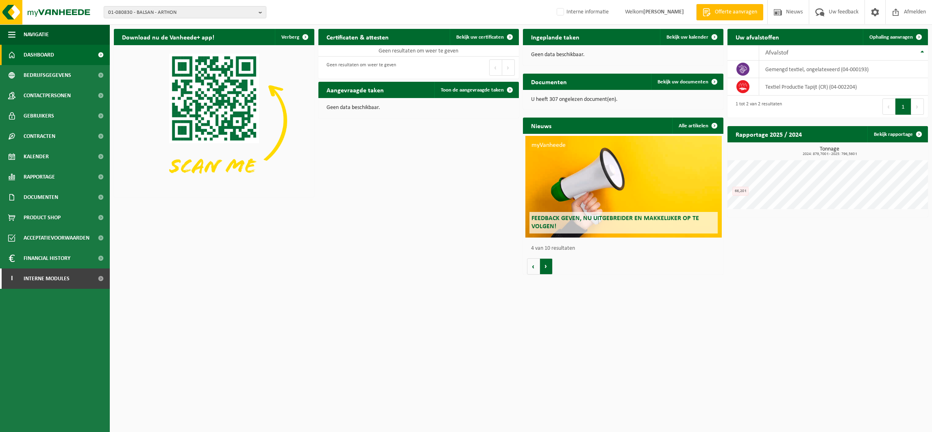
click at [547, 266] on button "Volgende" at bounding box center [546, 266] width 13 height 16
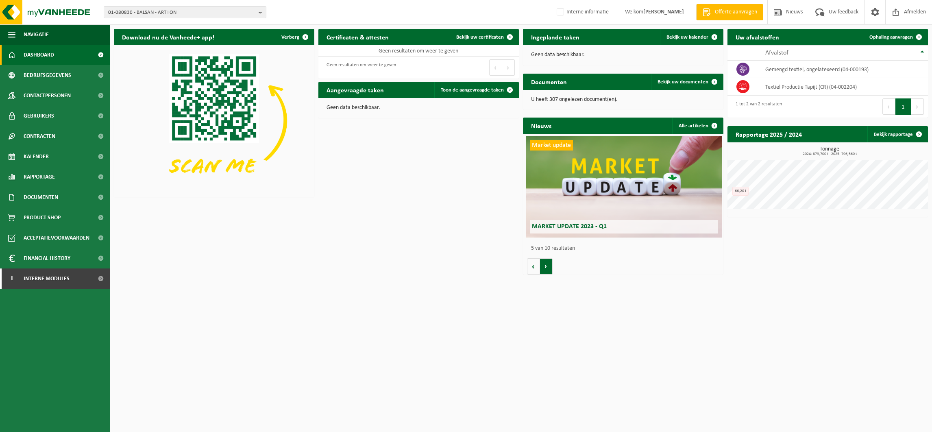
scroll to position [0, 801]
click at [547, 266] on button "Volgende" at bounding box center [546, 266] width 13 height 16
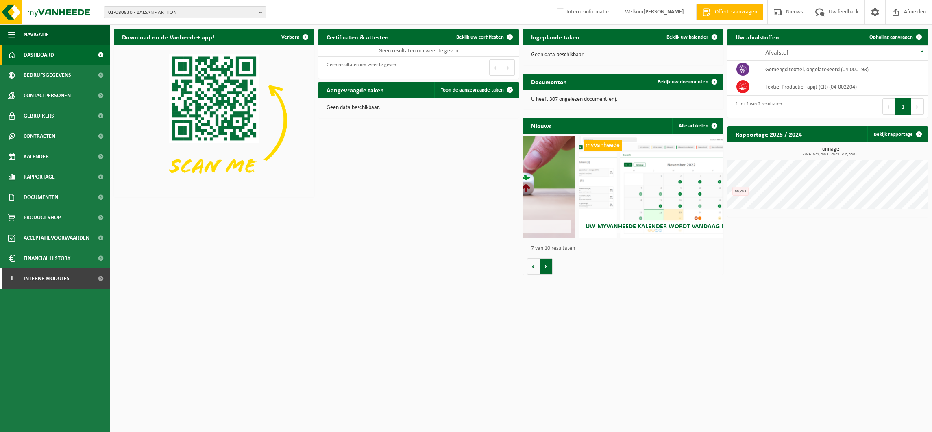
click at [547, 266] on button "Volgende" at bounding box center [546, 266] width 13 height 16
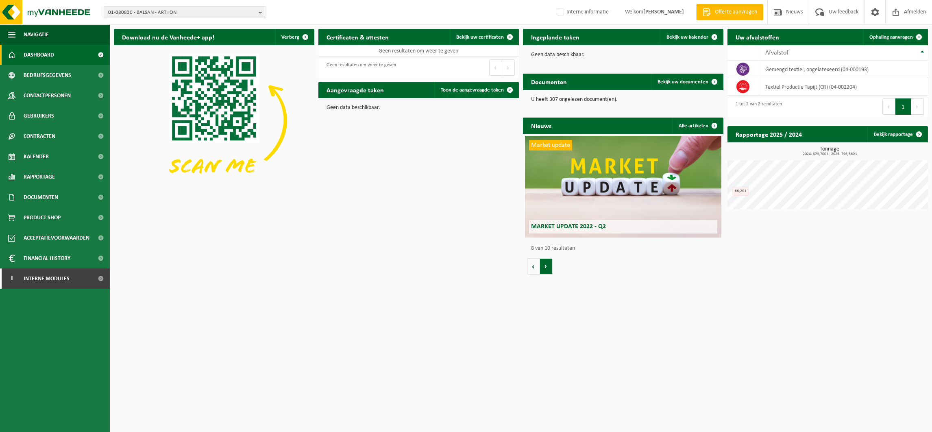
click at [547, 266] on button "Volgende" at bounding box center [546, 266] width 13 height 16
click at [547, 265] on button "Volgende" at bounding box center [546, 266] width 13 height 16
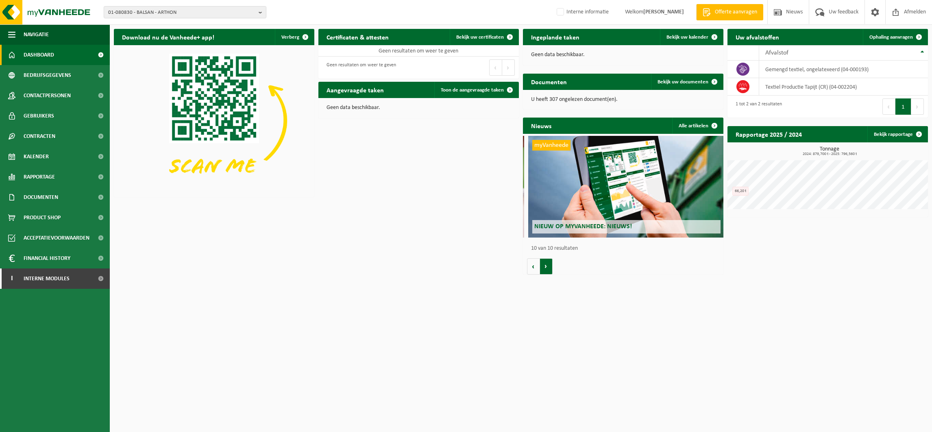
scroll to position [0, 1804]
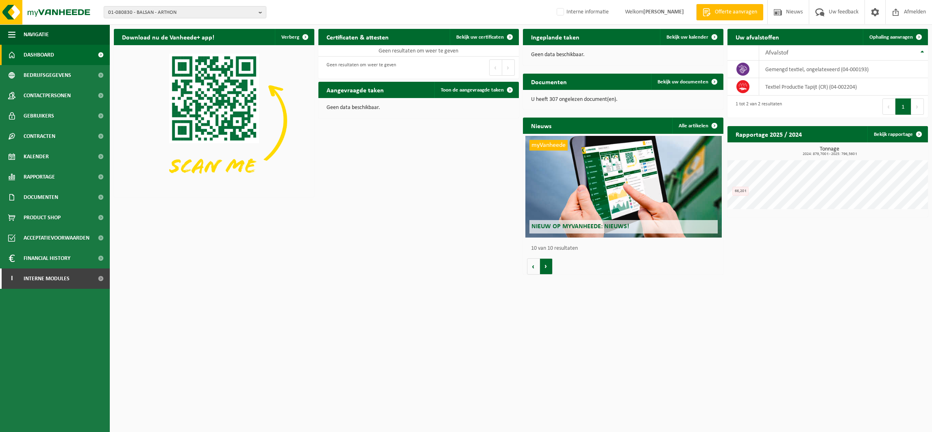
click at [547, 265] on button "Volgende" at bounding box center [546, 266] width 13 height 16
click at [41, 278] on span "Interne modules" at bounding box center [47, 278] width 46 height 20
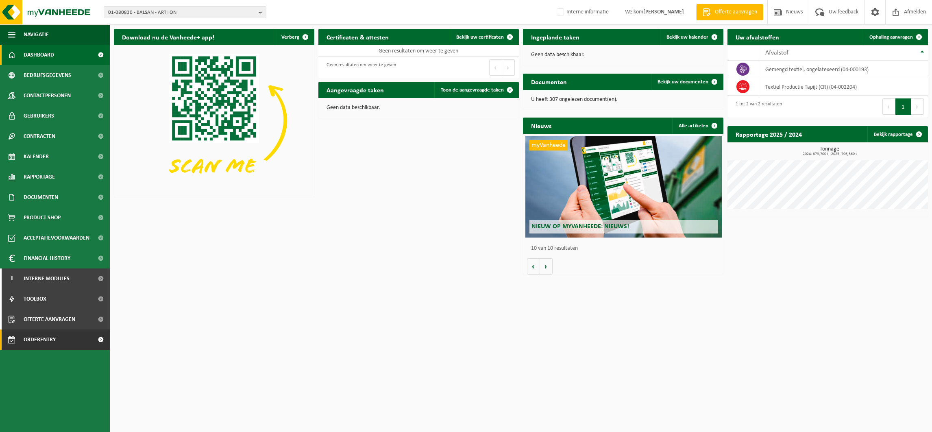
click at [52, 343] on span "Orderentry Goedkeuring" at bounding box center [58, 339] width 68 height 20
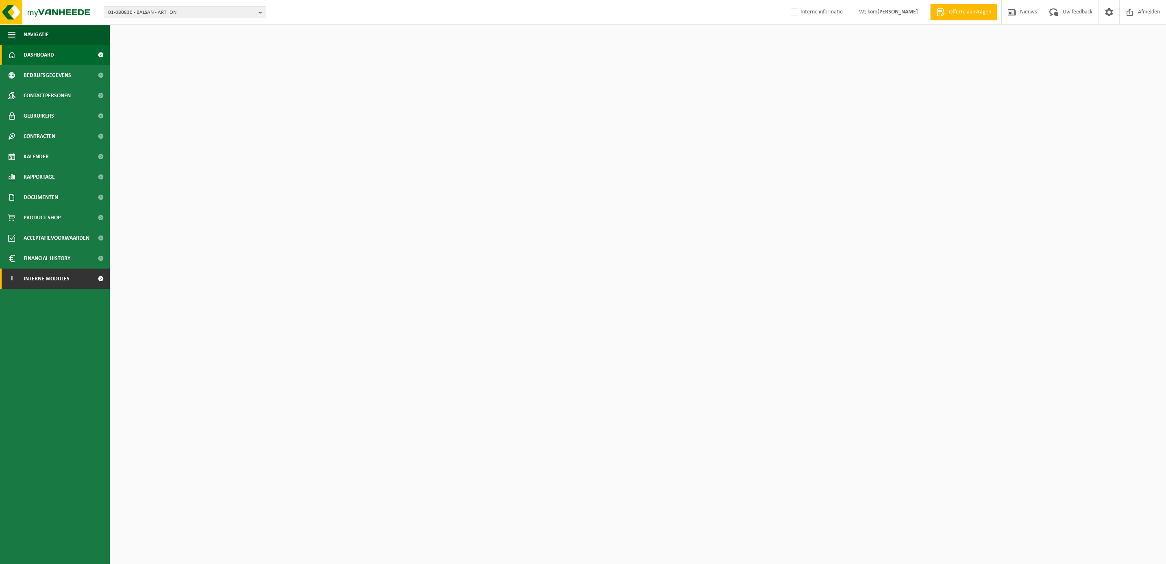
click at [53, 276] on span "Interne modules" at bounding box center [47, 278] width 46 height 20
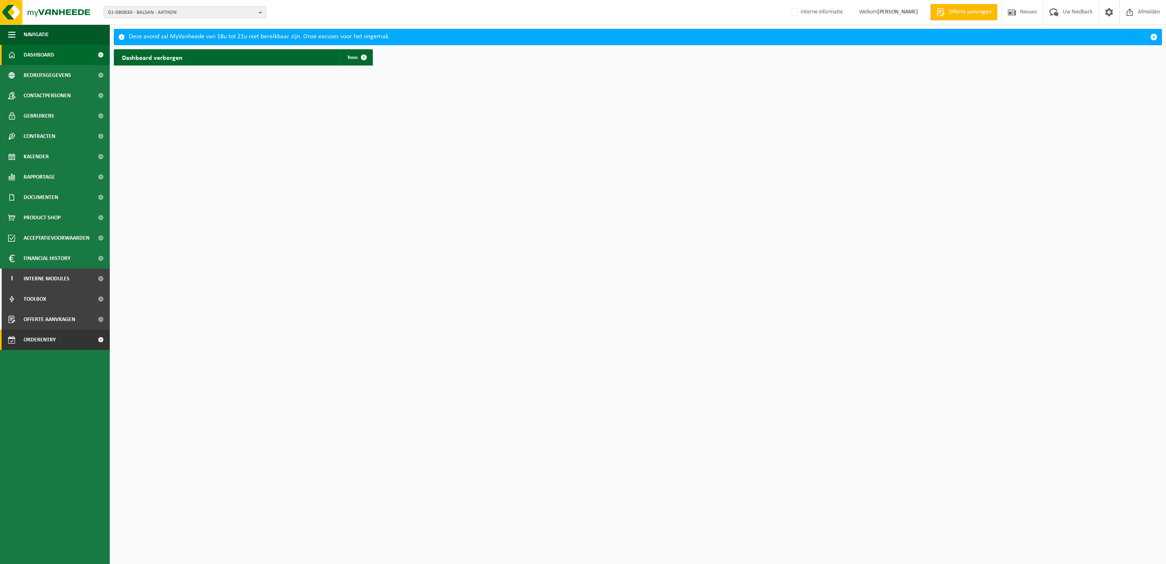
click at [48, 339] on span "Orderentry Goedkeuring" at bounding box center [58, 339] width 68 height 20
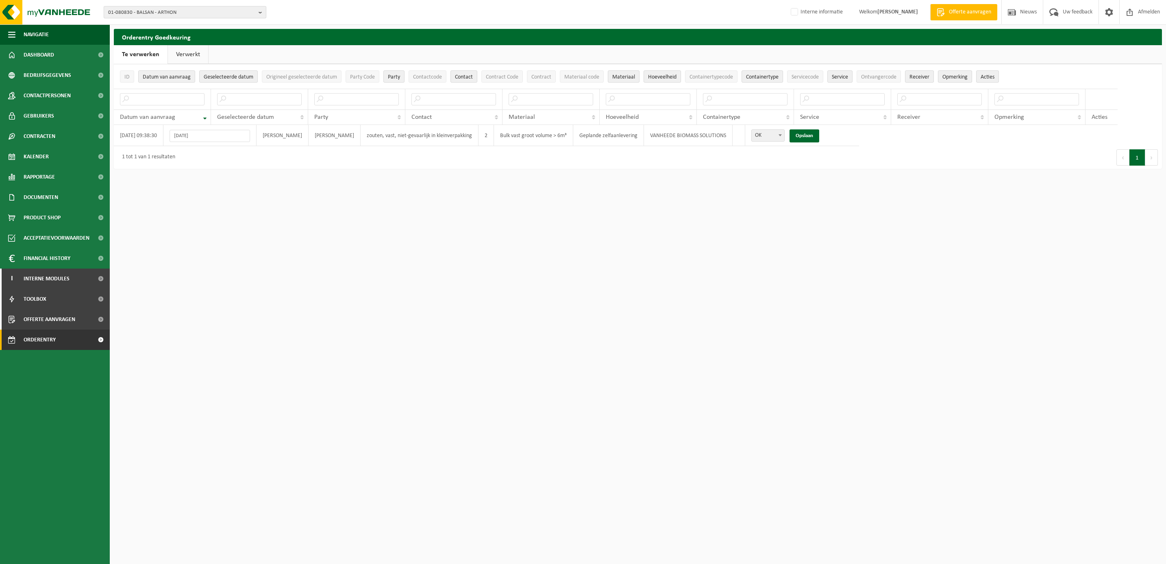
click at [159, 12] on span "01-080830 - BALSAN - ARTHON" at bounding box center [181, 13] width 147 height 12
click at [150, 20] on input "text" at bounding box center [185, 25] width 159 height 10
type input "10-915119"
click at [163, 35] on strong "10-915119 - F.LLI ESPOSITO IMPORT EXPORT SRL - [GEOGRAPHIC_DATA] - [GEOGRAPHIC_…" at bounding box center [162, 40] width 108 height 12
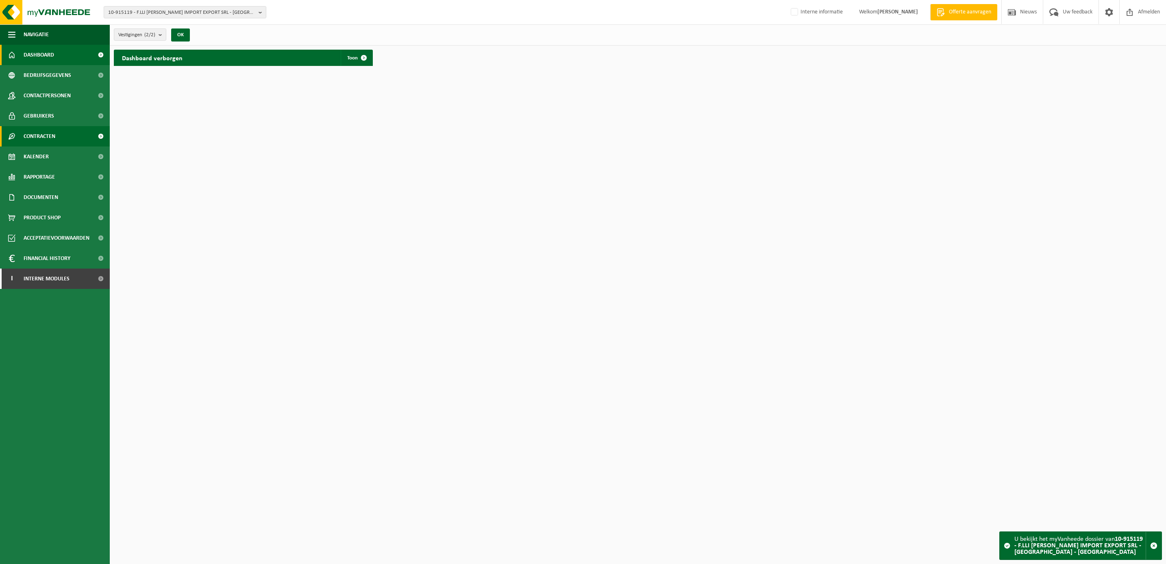
click at [43, 131] on span "Contracten" at bounding box center [40, 136] width 32 height 20
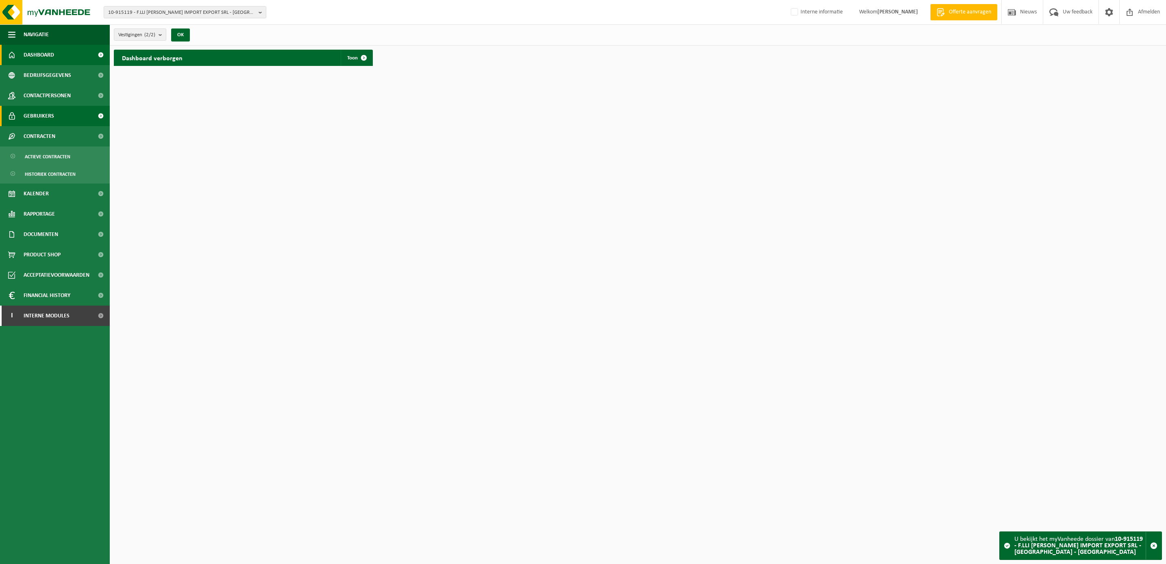
click at [43, 113] on span "Gebruikers" at bounding box center [39, 116] width 30 height 20
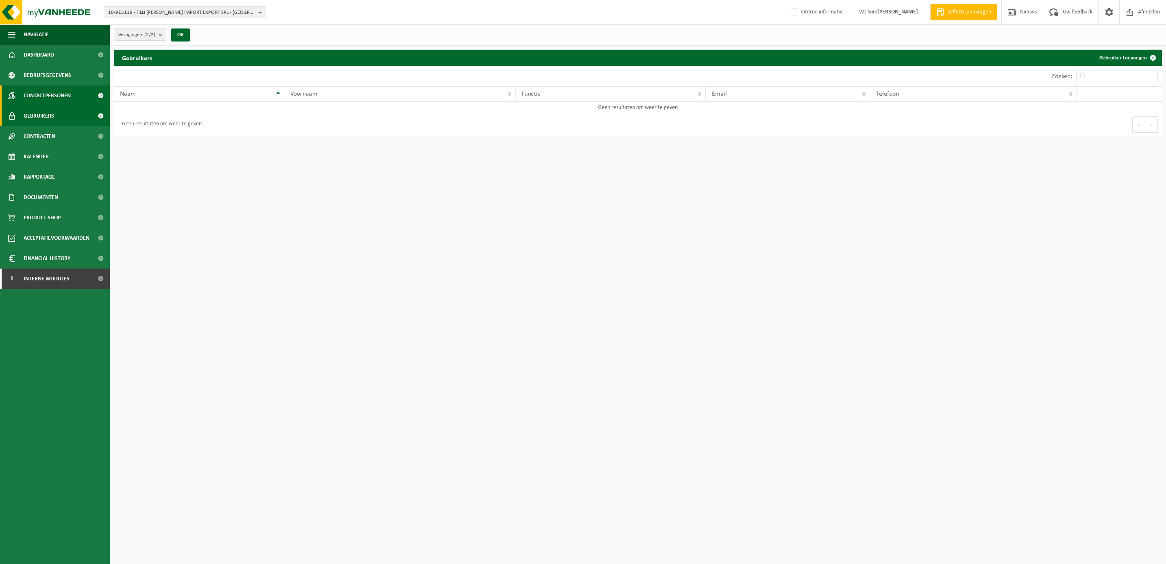
click at [46, 90] on span "Contactpersonen" at bounding box center [47, 95] width 47 height 20
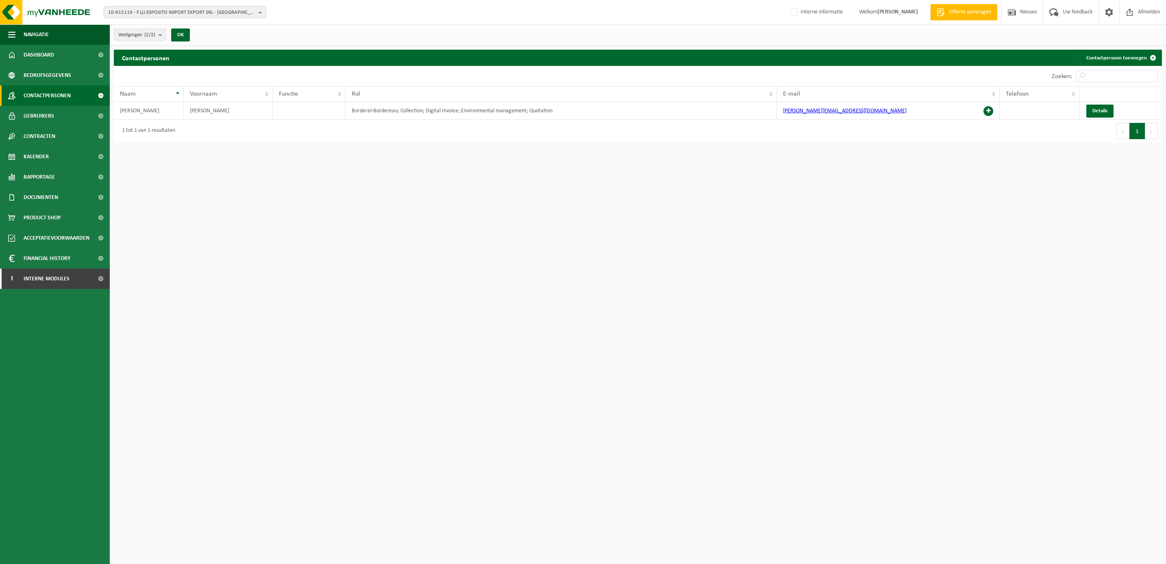
click at [150, 9] on span "10-915119 - F.LLI ESPOSITO IMPORT EXPORT SRL - MILANO - Milano" at bounding box center [181, 13] width 147 height 12
click at [149, 26] on input "text" at bounding box center [185, 25] width 159 height 10
type input "01-074253"
click at [189, 37] on strong "01-074253 - GEBOTEX BV - DORDRECHT" at bounding box center [160, 37] width 104 height 6
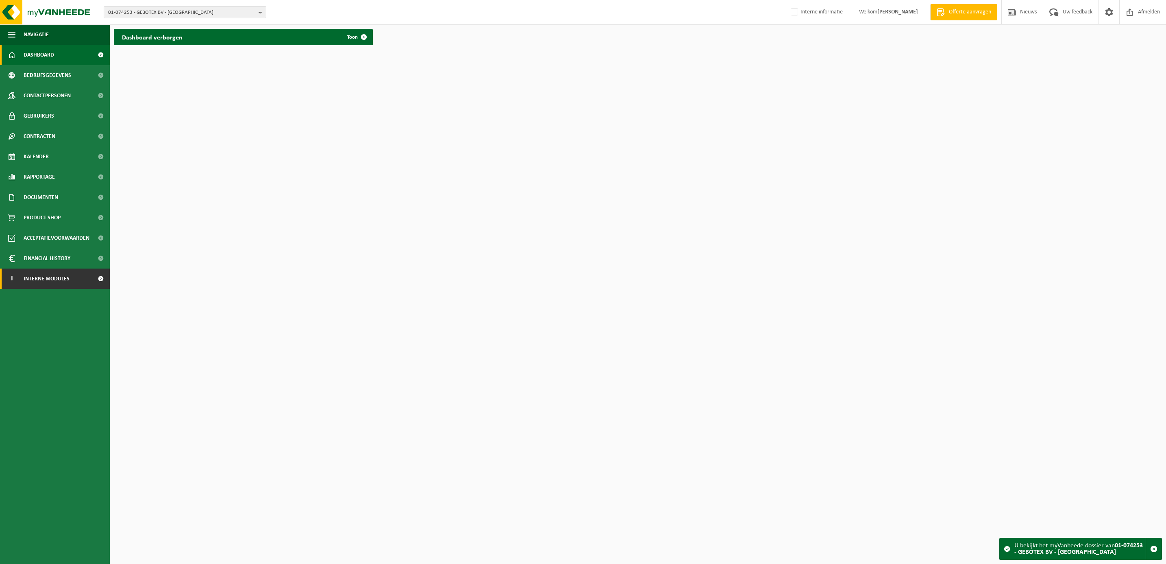
click at [48, 281] on span "Interne modules" at bounding box center [47, 278] width 46 height 20
click at [48, 333] on span "Orderentry Goedkeuring" at bounding box center [58, 339] width 68 height 20
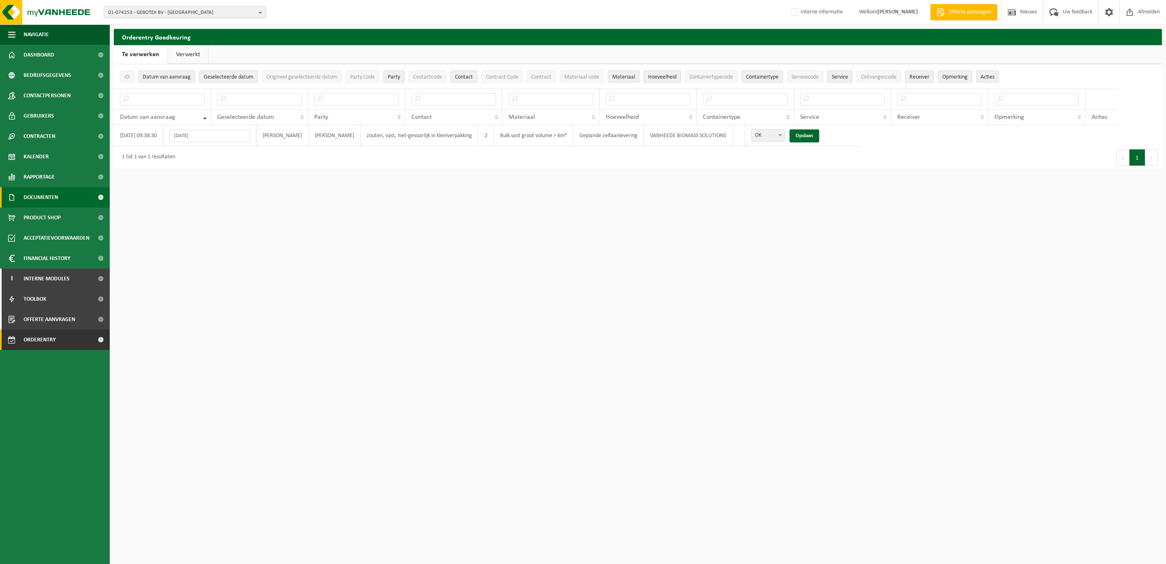
click at [46, 193] on span "Documenten" at bounding box center [41, 197] width 35 height 20
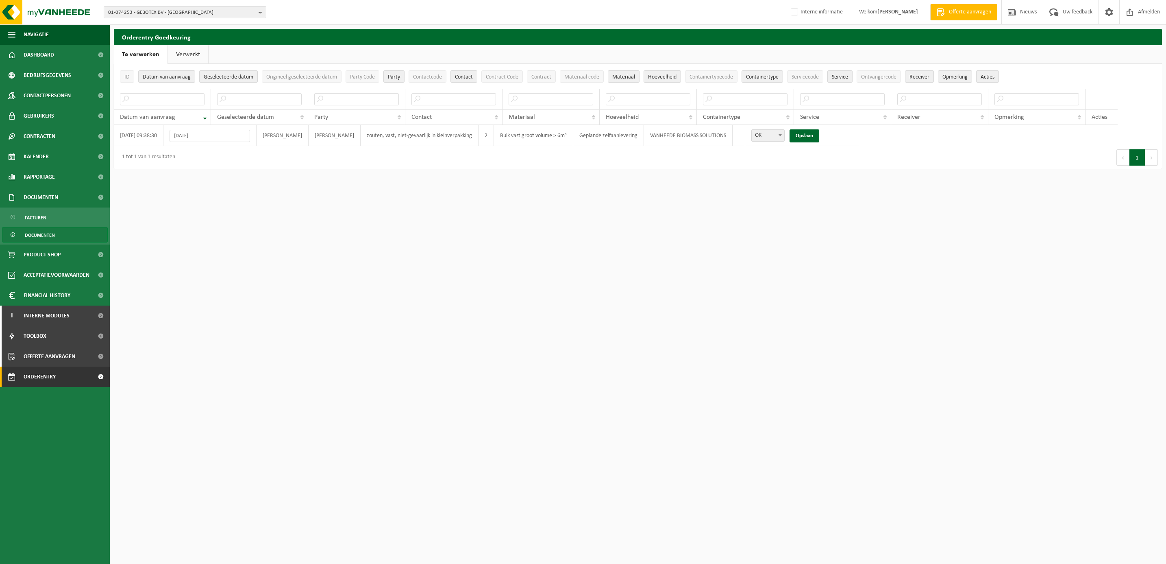
click at [38, 233] on span "Documenten" at bounding box center [40, 234] width 30 height 15
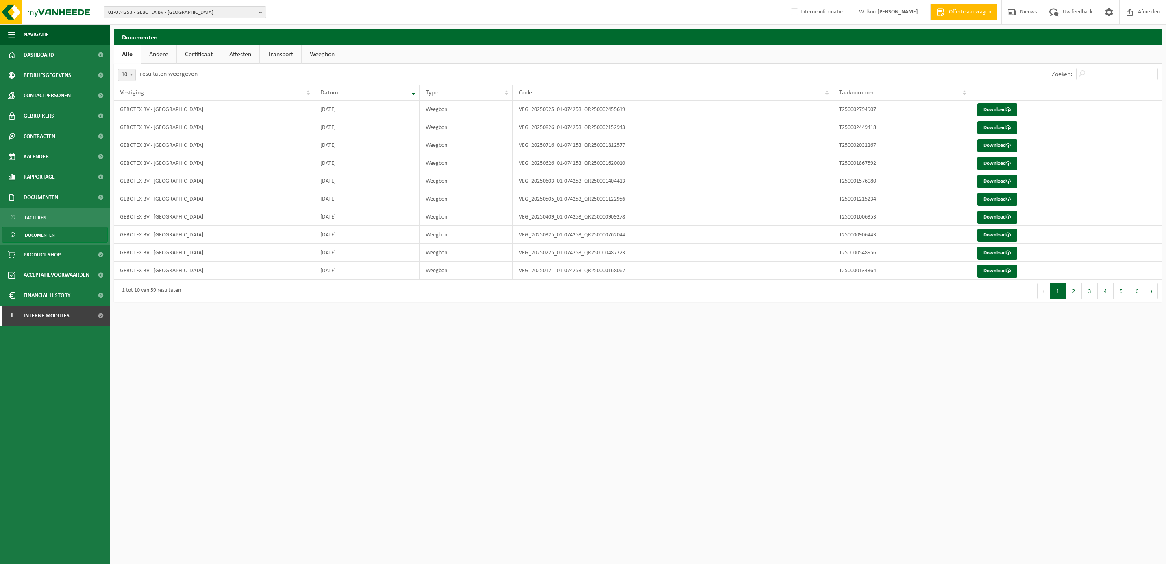
click at [165, 51] on link "Andere" at bounding box center [158, 54] width 35 height 19
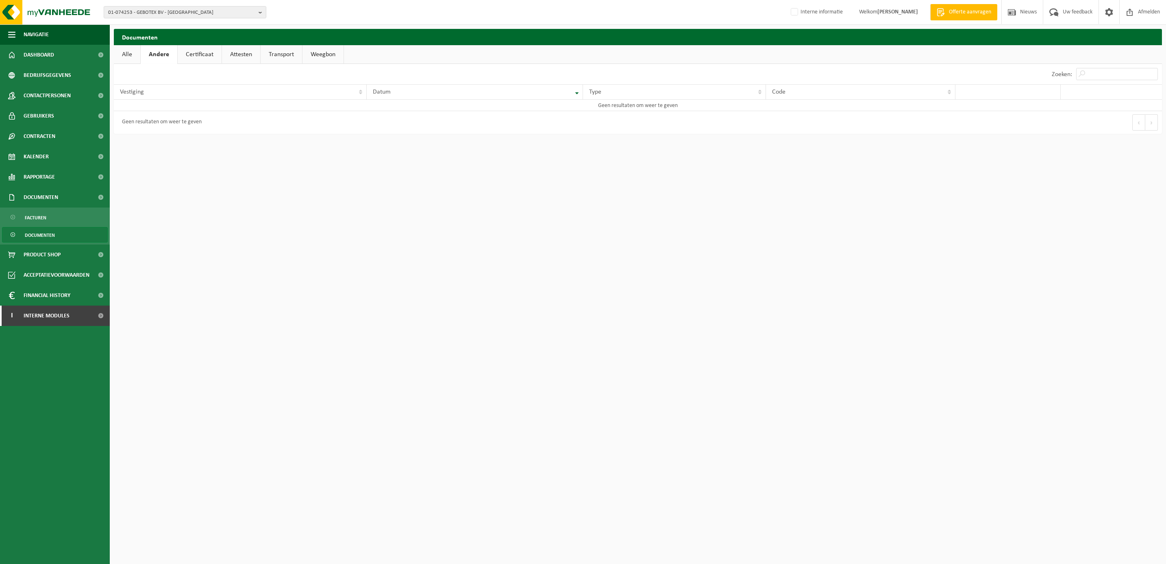
click at [205, 51] on link "Certificaat" at bounding box center [200, 54] width 44 height 19
click at [240, 52] on link "Attesten" at bounding box center [240, 54] width 38 height 19
click at [287, 54] on link "Transport" at bounding box center [281, 54] width 41 height 19
click at [240, 53] on link "Attesten" at bounding box center [240, 54] width 38 height 19
click at [197, 54] on link "Certificaat" at bounding box center [198, 54] width 44 height 19
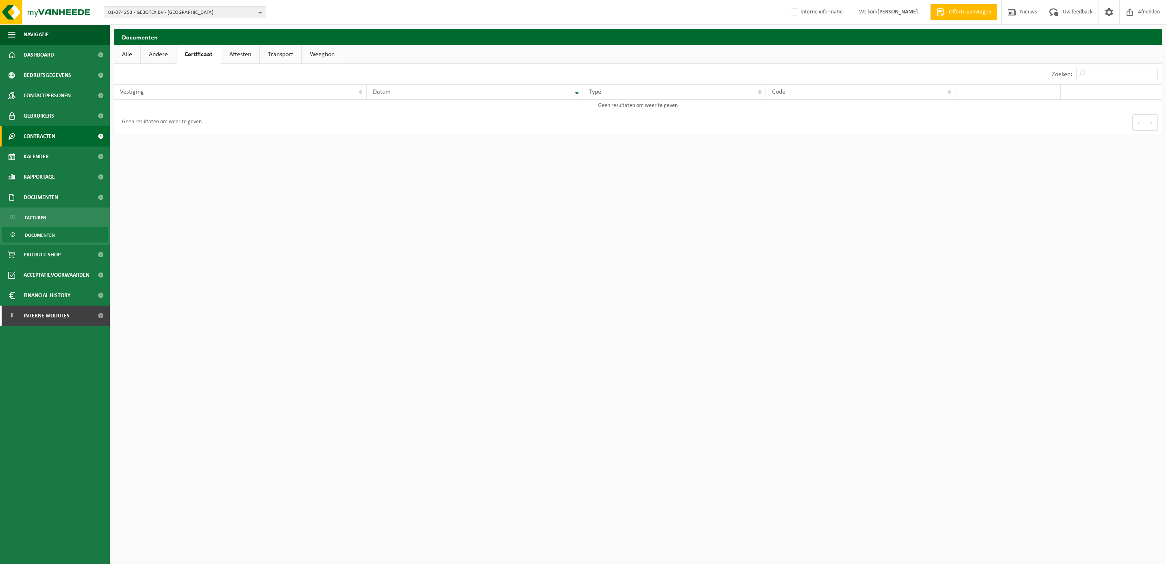
click at [41, 130] on span "Contracten" at bounding box center [40, 136] width 32 height 20
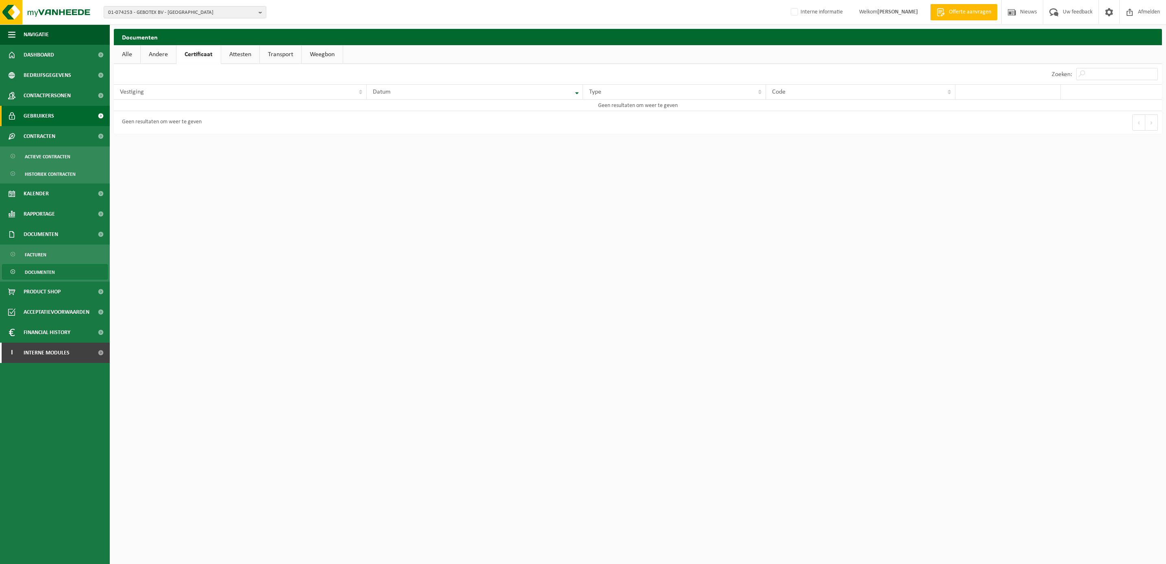
click at [38, 116] on span "Gebruikers" at bounding box center [39, 116] width 30 height 20
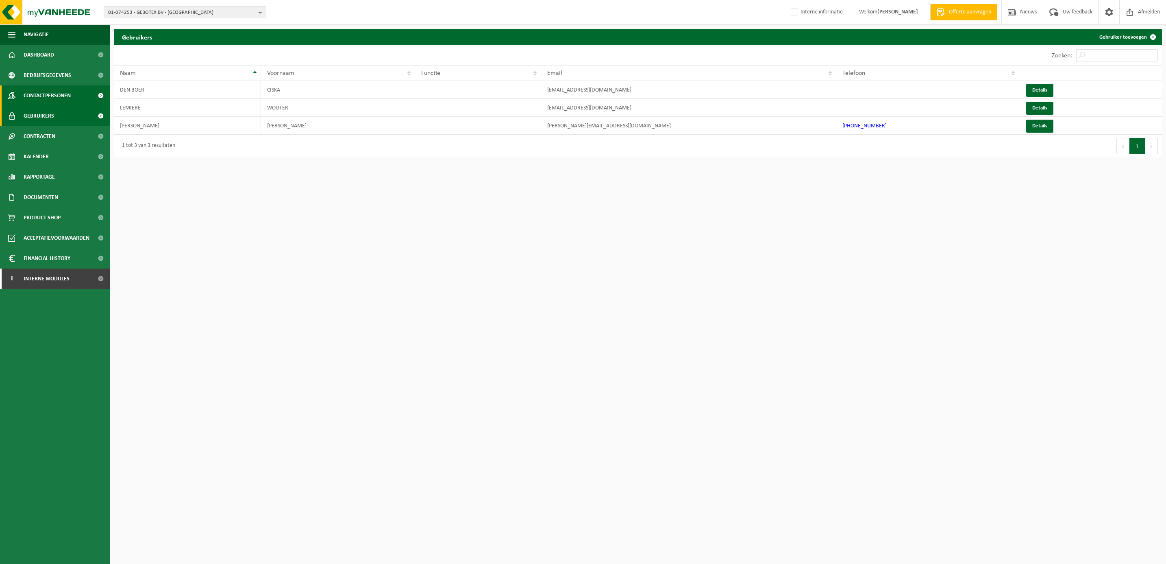
click at [42, 91] on span "Contactpersonen" at bounding box center [47, 95] width 47 height 20
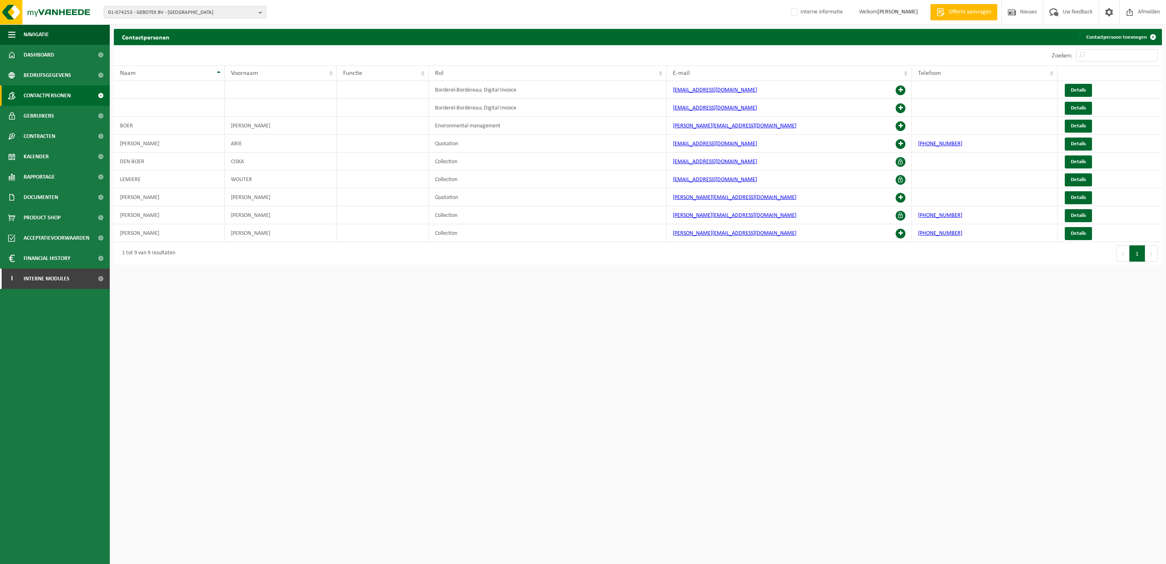
click at [141, 10] on span "01-074253 - GEBOTEX BV - [GEOGRAPHIC_DATA]" at bounding box center [181, 13] width 147 height 12
click at [138, 21] on input "text" at bounding box center [185, 25] width 159 height 10
paste input "10-765895"
type input "10-765895"
click at [143, 35] on strong "10-765895 - SEKISUI ALVEO BV - [GEOGRAPHIC_DATA]" at bounding box center [166, 37] width 116 height 6
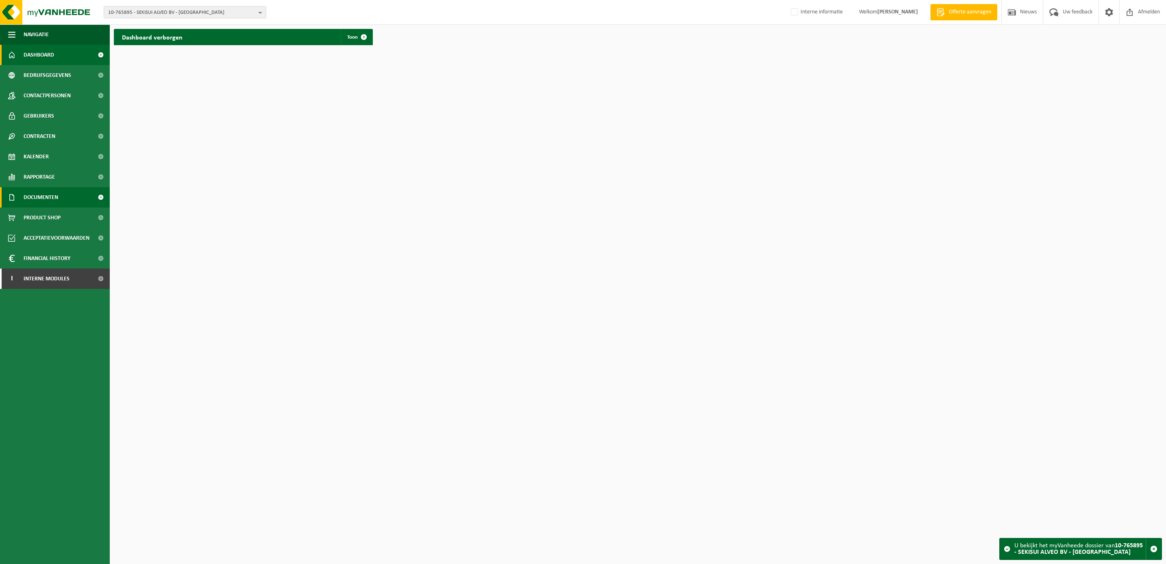
click at [44, 202] on span "Documenten" at bounding box center [41, 197] width 35 height 20
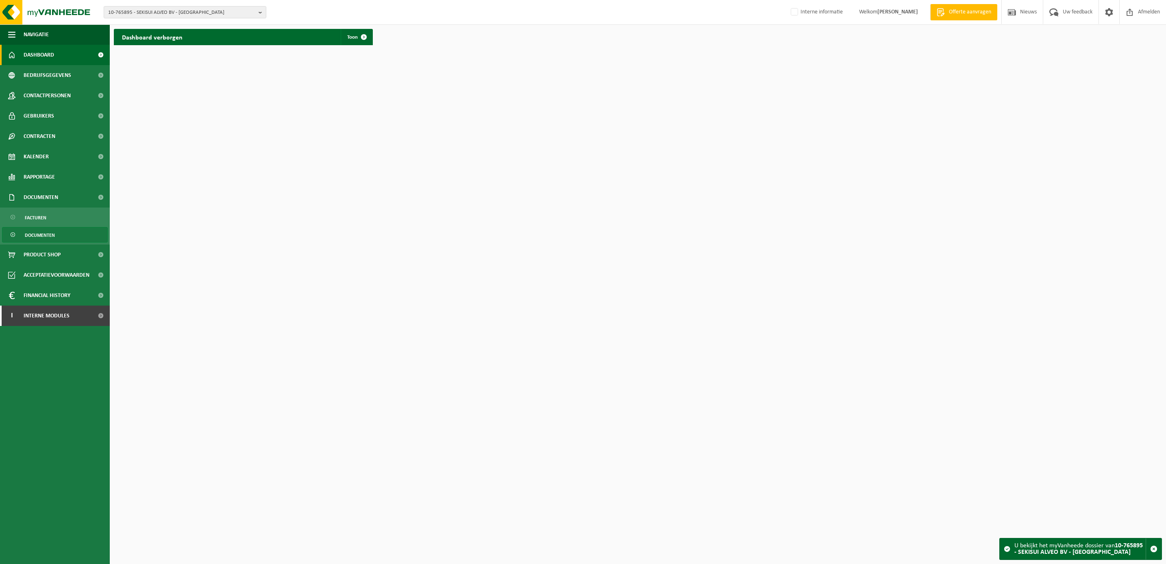
click at [43, 233] on span "Documenten" at bounding box center [40, 234] width 30 height 15
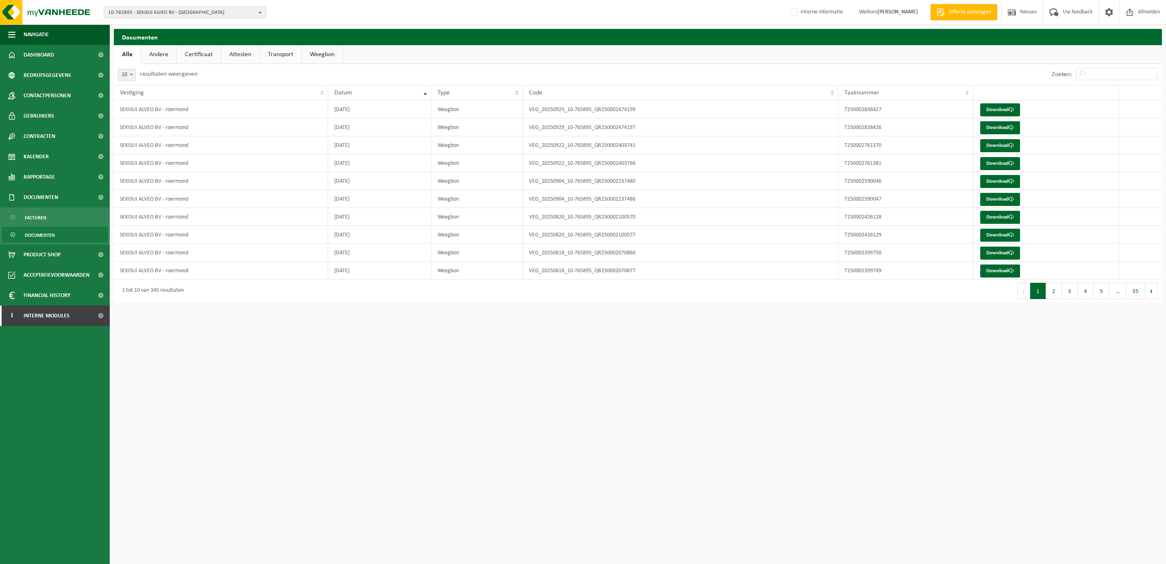
click at [235, 49] on link "Attesten" at bounding box center [240, 54] width 38 height 19
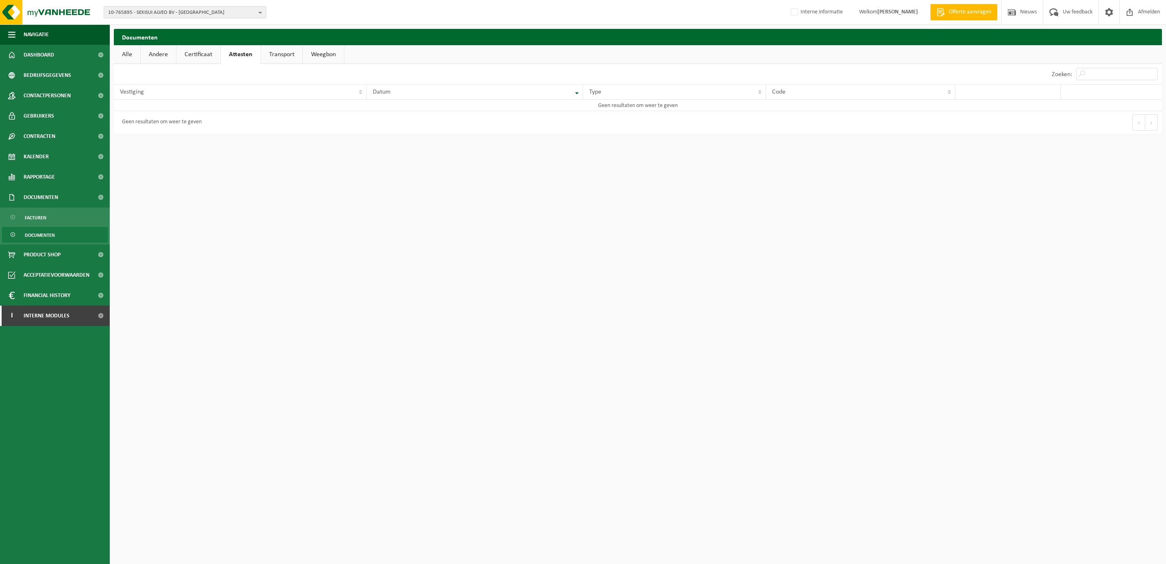
click at [204, 50] on link "Certificaat" at bounding box center [198, 54] width 44 height 19
click at [158, 50] on link "Andere" at bounding box center [158, 54] width 35 height 19
click at [291, 49] on link "Transport" at bounding box center [281, 54] width 41 height 19
click at [33, 152] on span "Kalender" at bounding box center [36, 156] width 25 height 20
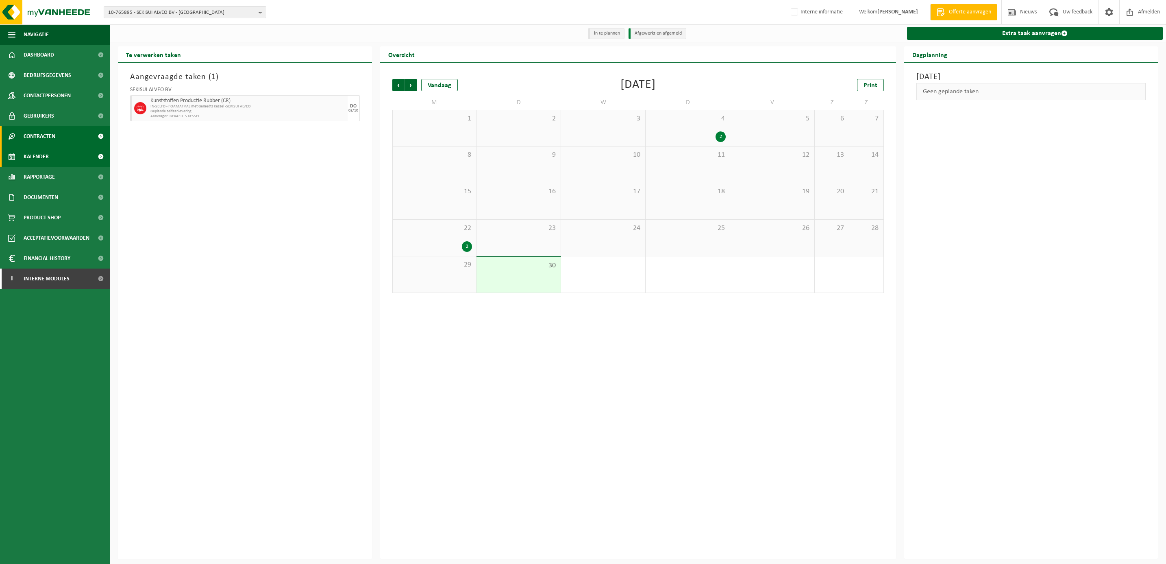
click at [39, 134] on span "Contracten" at bounding box center [40, 136] width 32 height 20
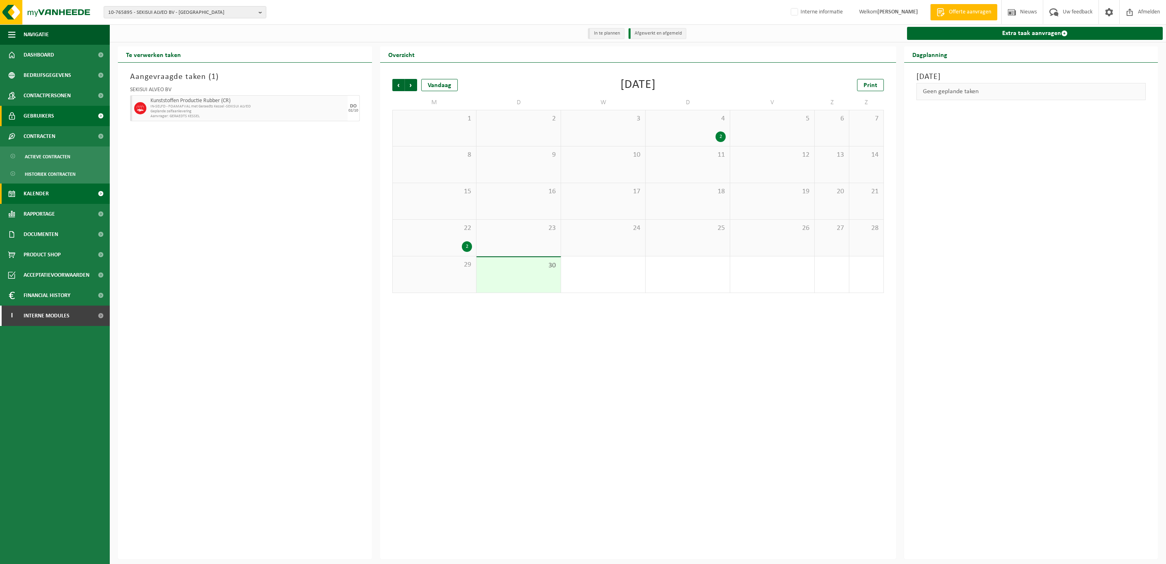
click at [48, 113] on span "Gebruikers" at bounding box center [39, 116] width 30 height 20
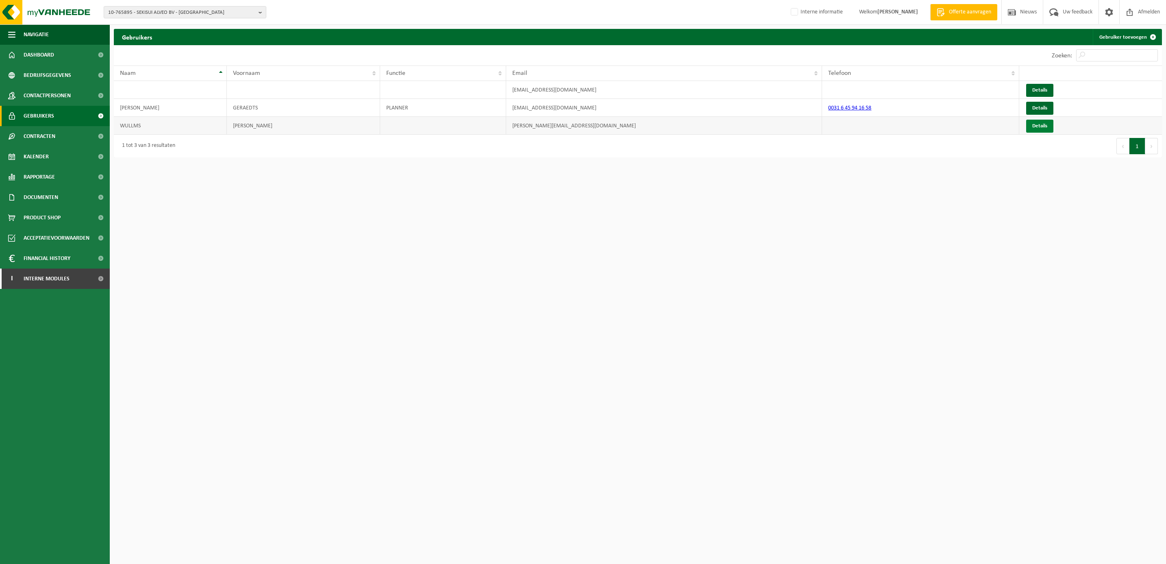
click at [1042, 124] on link "Details" at bounding box center [1039, 126] width 27 height 13
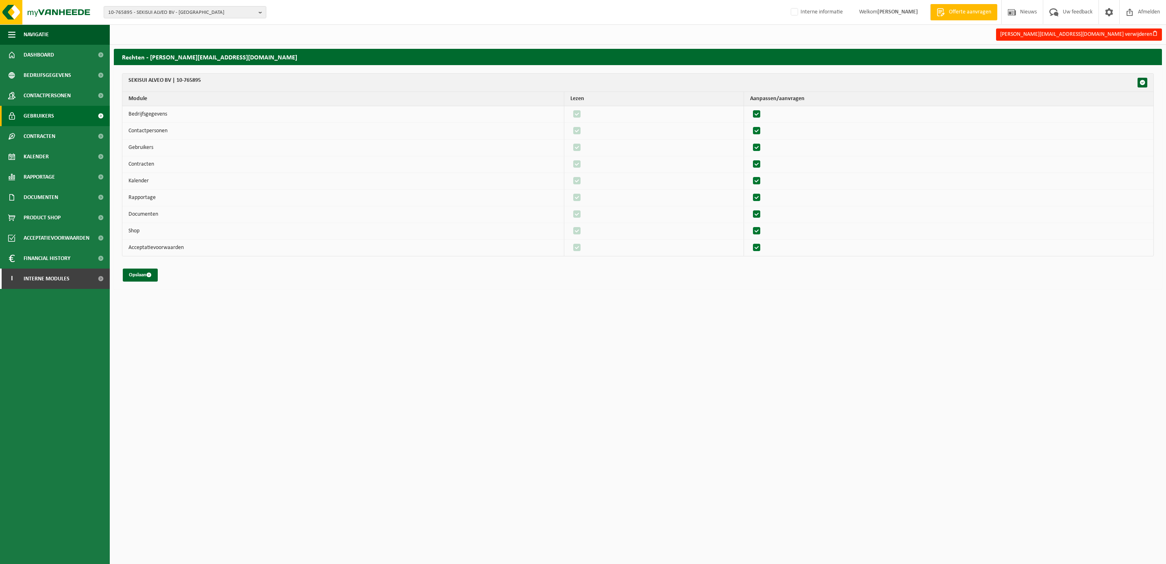
click at [50, 114] on span "Gebruikers" at bounding box center [39, 116] width 30 height 20
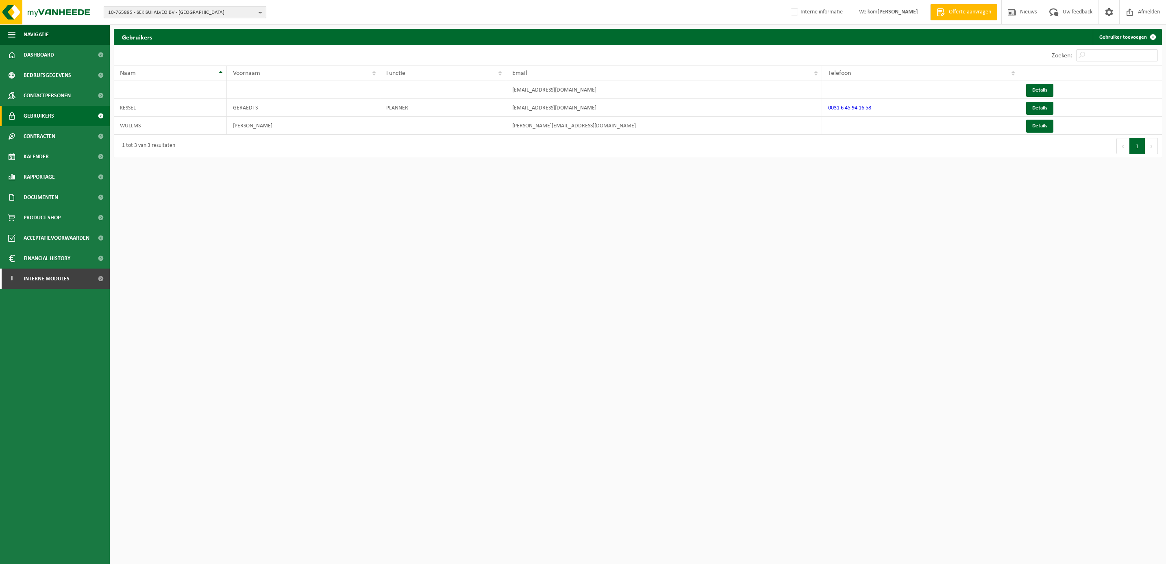
click at [137, 11] on span "10-765895 - SEKISUI ALVEO BV - roermond" at bounding box center [181, 13] width 147 height 12
click at [132, 23] on input "text" at bounding box center [185, 25] width 159 height 10
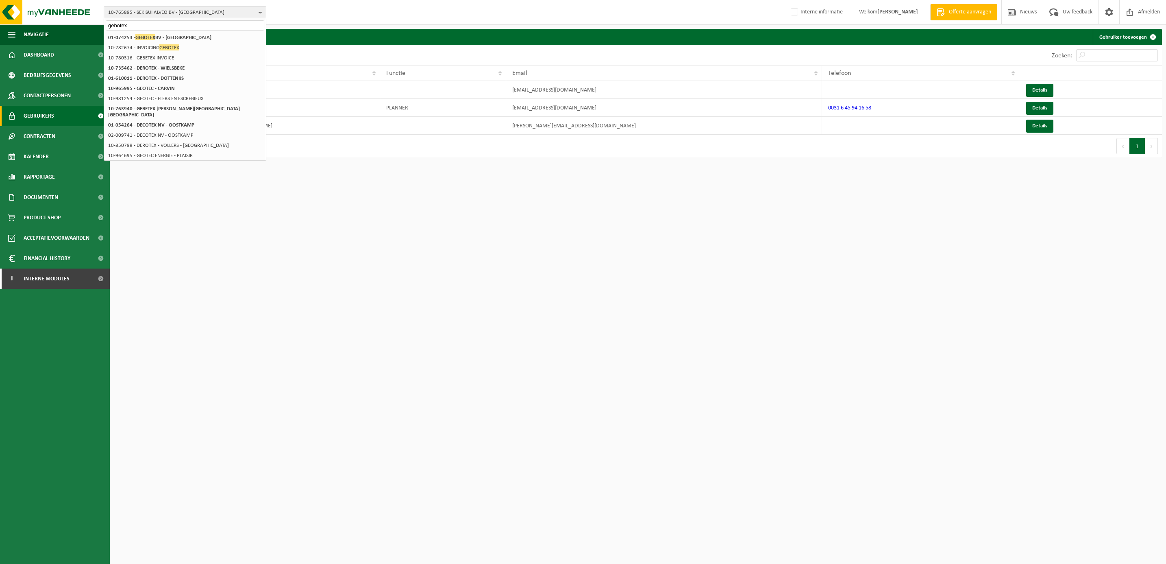
type input "gebotex"
click at [162, 33] on li "01-074253 - GEBOTEX BV - DORDRECHT" at bounding box center [185, 38] width 159 height 10
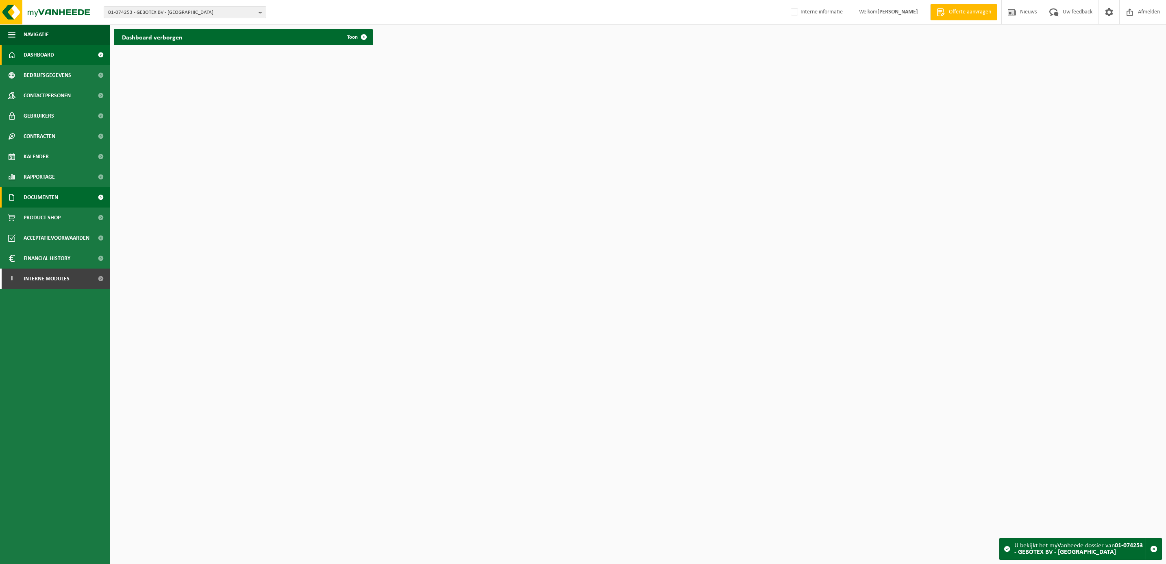
click at [49, 197] on span "Documenten" at bounding box center [41, 197] width 35 height 20
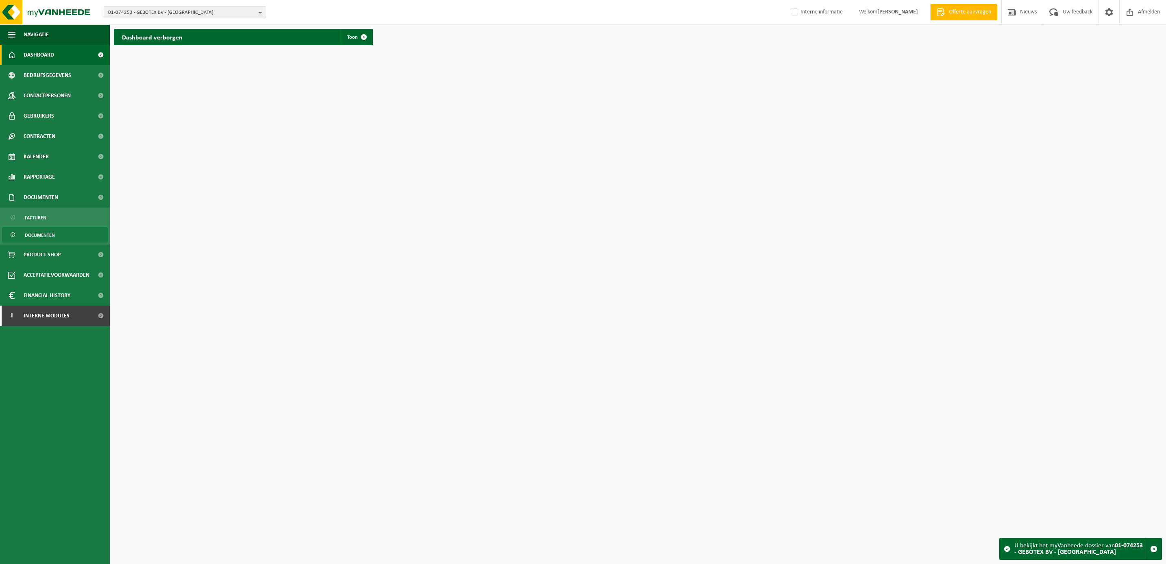
click at [47, 235] on span "Documenten" at bounding box center [40, 234] width 30 height 15
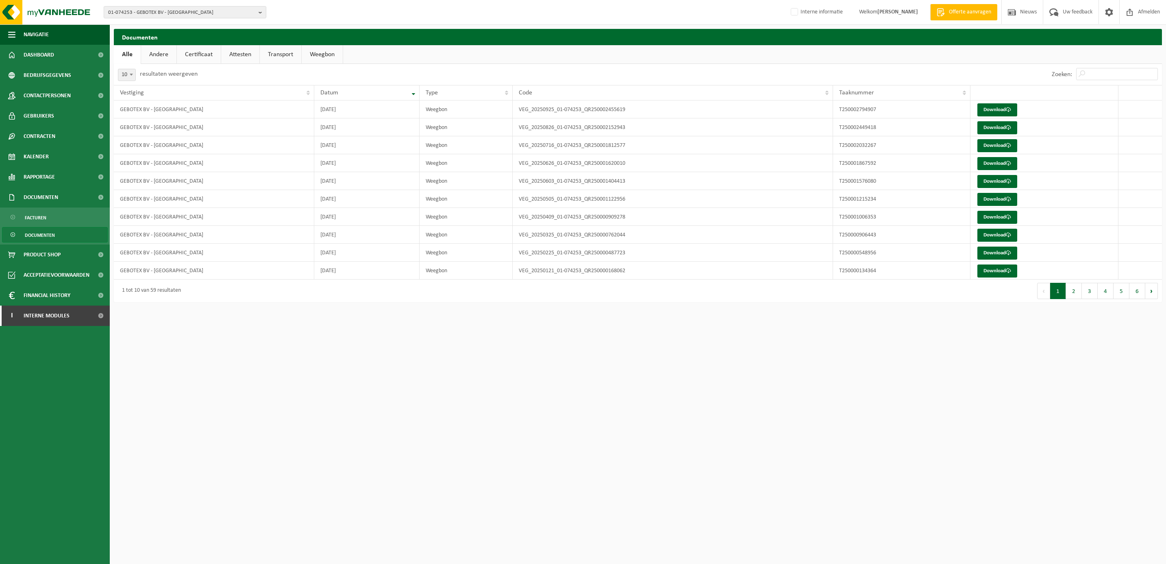
click at [199, 53] on link "Certificaat" at bounding box center [199, 54] width 44 height 19
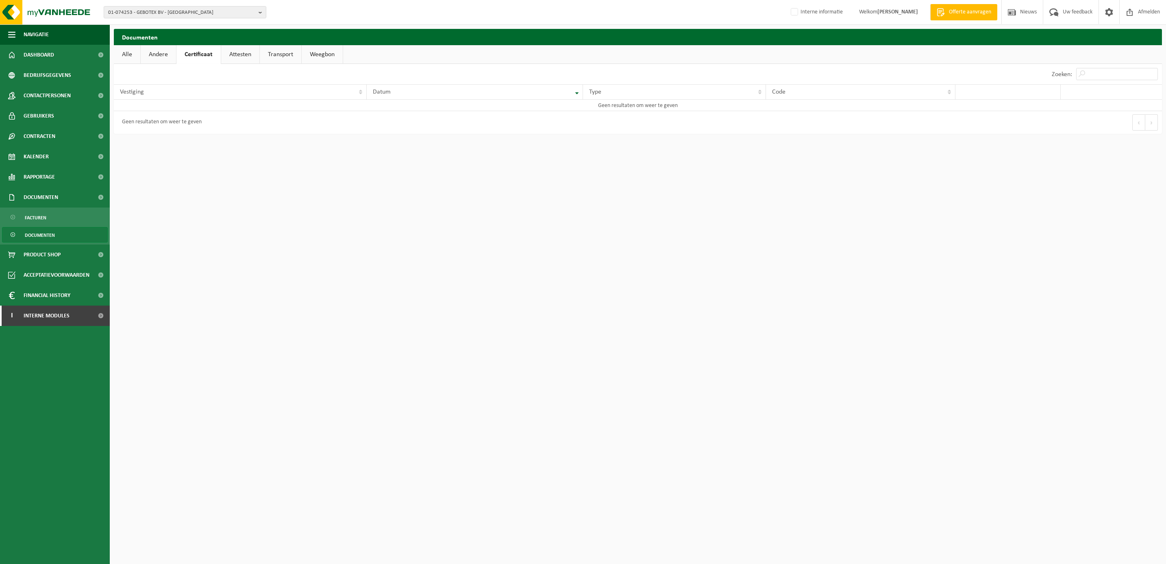
click at [236, 52] on link "Attesten" at bounding box center [240, 54] width 38 height 19
click at [281, 49] on link "Transport" at bounding box center [281, 54] width 41 height 19
click at [166, 13] on span "01-074253 - GEBOTEX BV - [GEOGRAPHIC_DATA]" at bounding box center [181, 13] width 147 height 12
click at [133, 36] on li "10-773393 - BOER GROUP" at bounding box center [185, 38] width 159 height 10
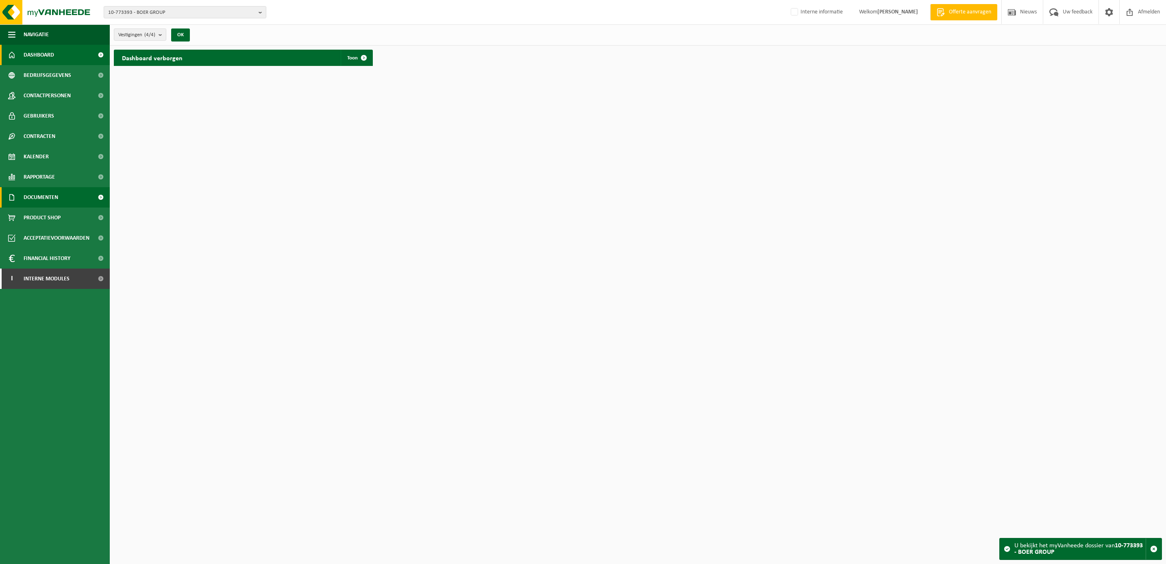
click at [46, 193] on span "Documenten" at bounding box center [41, 197] width 35 height 20
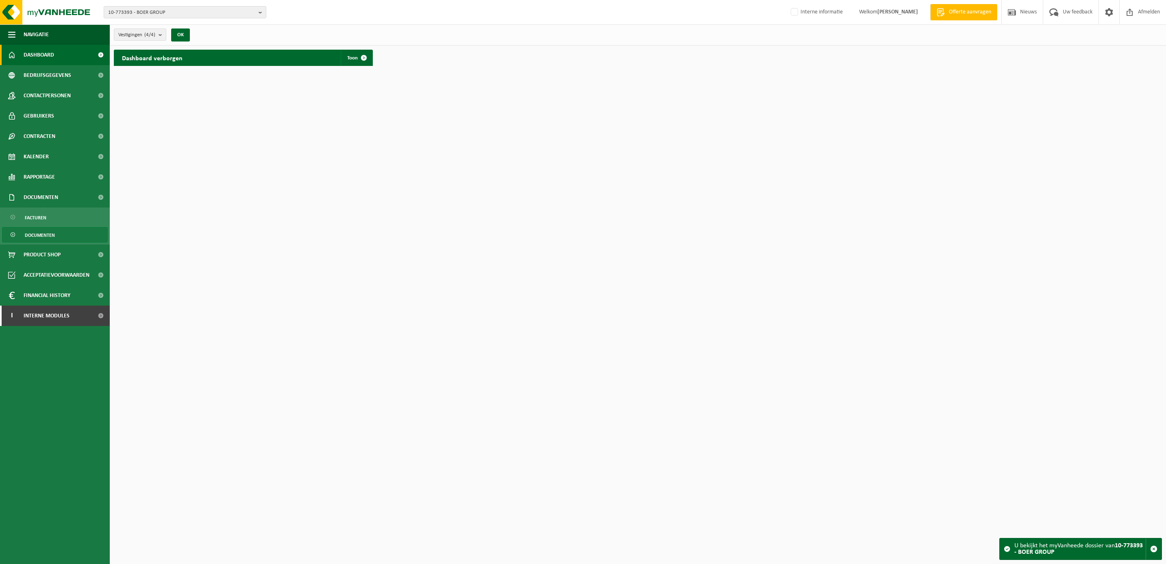
click at [44, 238] on span "Documenten" at bounding box center [40, 234] width 30 height 15
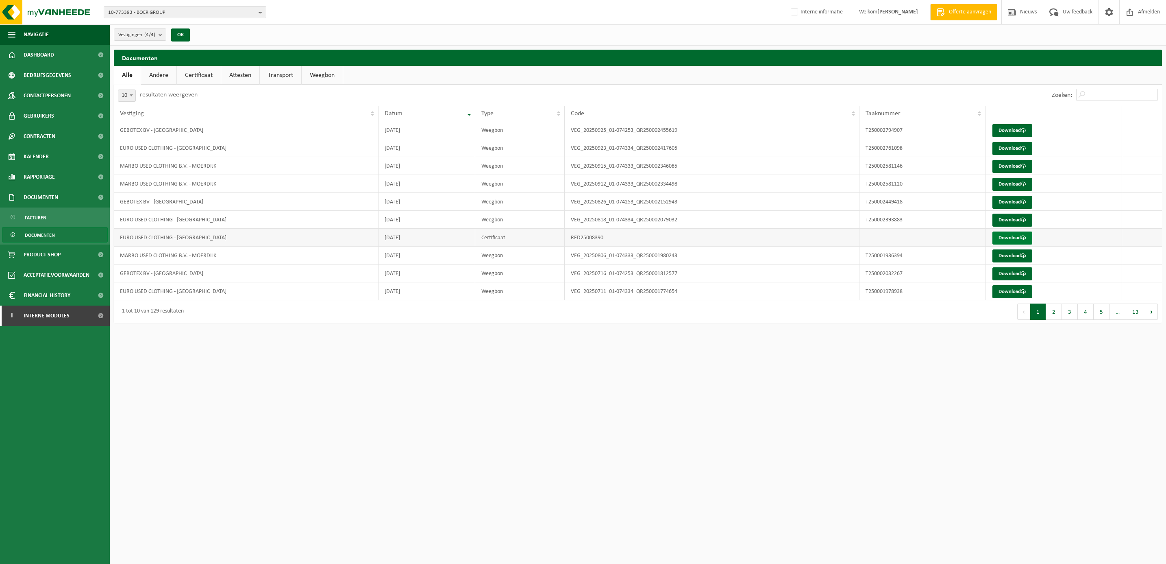
click at [1003, 236] on link "Download" at bounding box center [1012, 237] width 40 height 13
click at [202, 76] on link "Certificaat" at bounding box center [199, 75] width 44 height 19
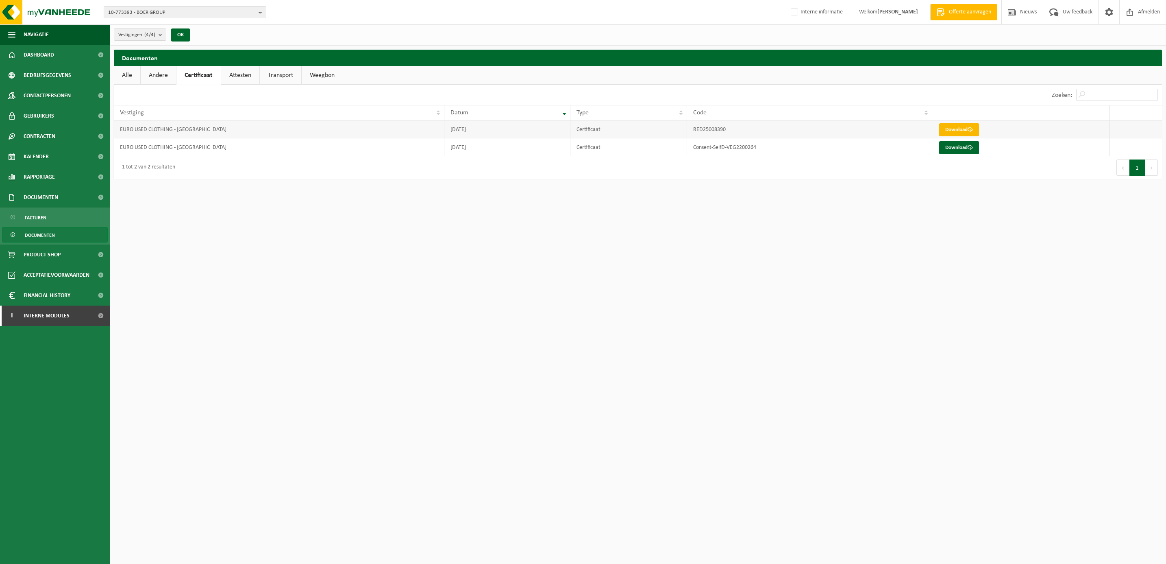
click at [953, 131] on link "Download" at bounding box center [959, 129] width 40 height 13
click at [129, 74] on link "Alle" at bounding box center [127, 75] width 26 height 19
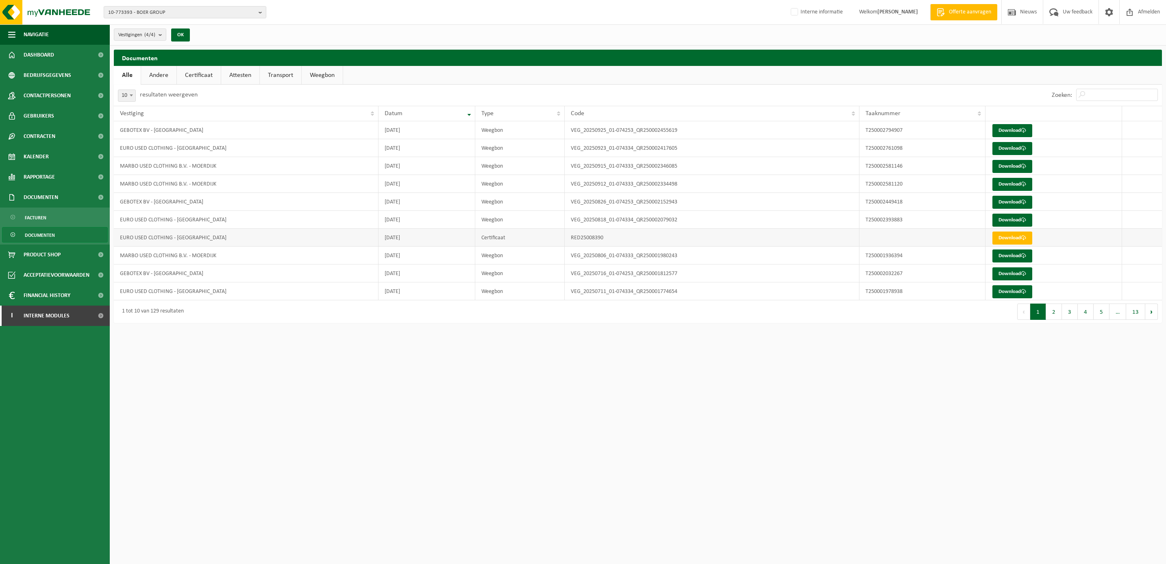
click at [209, 242] on td "EURO USED CLOTHING - ZEVENBERGEN" at bounding box center [246, 237] width 265 height 18
click at [178, 199] on td "GEBOTEX BV - DORDRECHT" at bounding box center [246, 202] width 265 height 18
click at [1051, 310] on button "2" at bounding box center [1054, 311] width 16 height 16
click at [1082, 311] on button "4" at bounding box center [1086, 311] width 16 height 16
click at [1071, 312] on button "3" at bounding box center [1070, 311] width 16 height 16
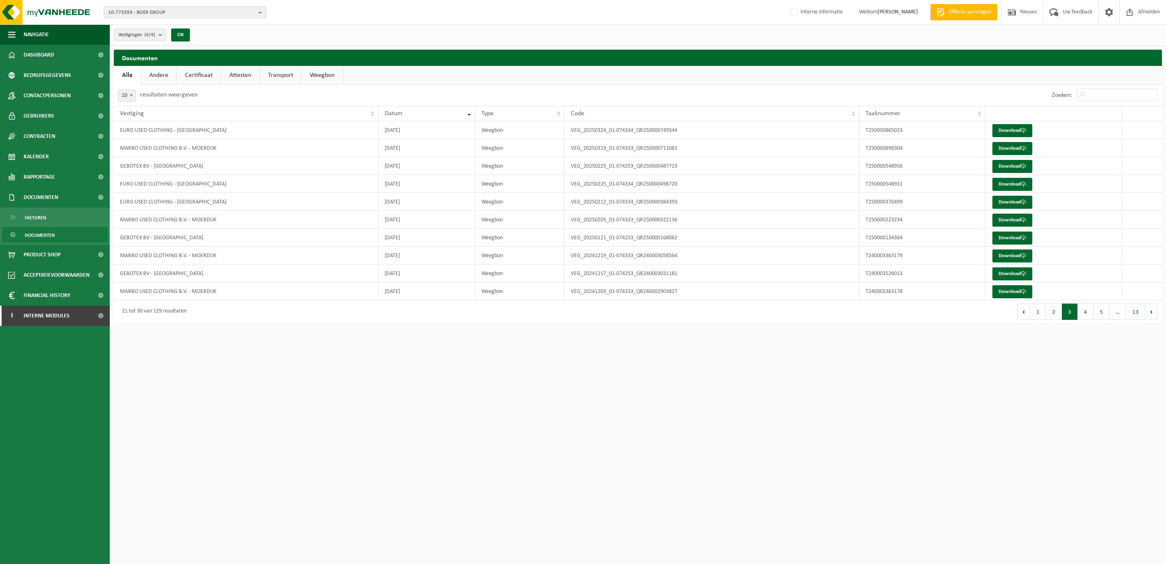
click at [193, 70] on link "Certificaat" at bounding box center [199, 75] width 44 height 19
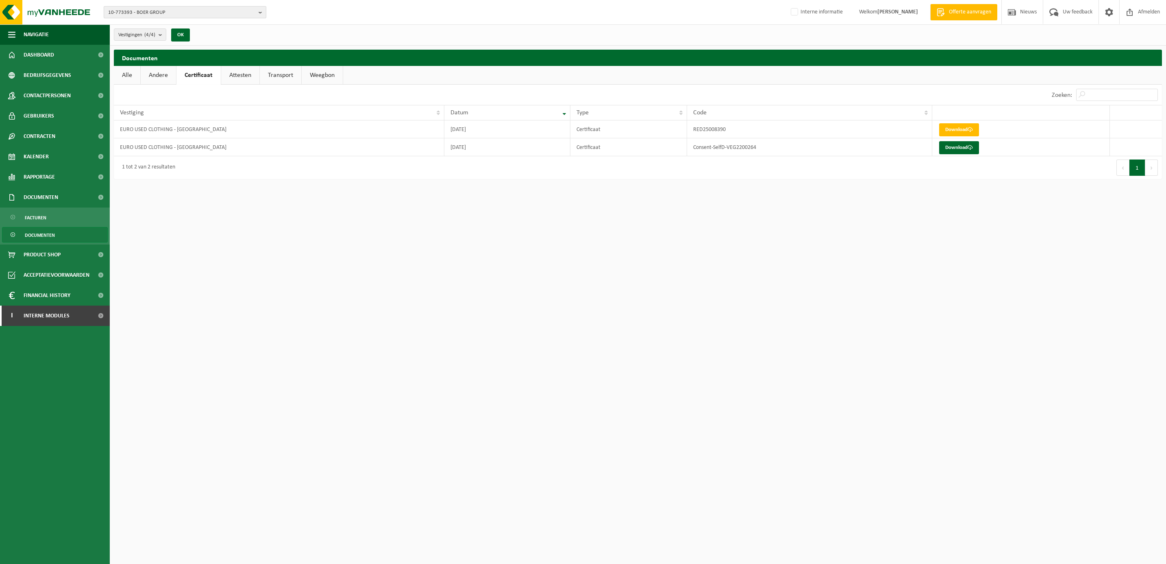
click at [139, 10] on span "10-773393 - BOER GROUP" at bounding box center [181, 13] width 147 height 12
click at [171, 59] on strong "01-074253 - GEBOTEX BV - DORDRECHT" at bounding box center [165, 57] width 106 height 5
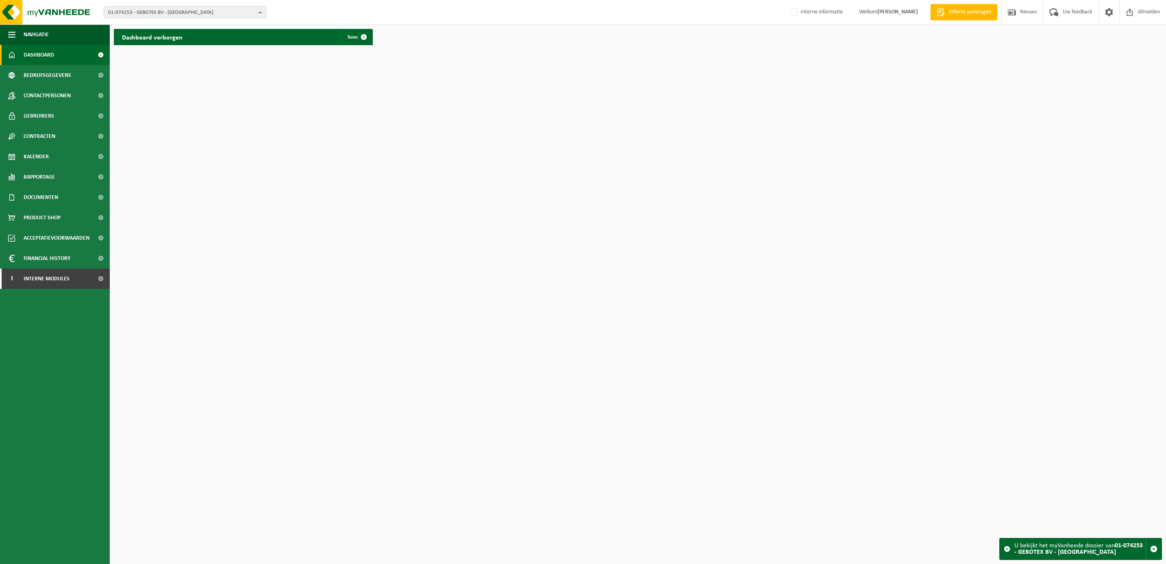
click at [147, 10] on span "01-074253 - GEBOTEX BV - [GEOGRAPHIC_DATA]" at bounding box center [181, 13] width 147 height 12
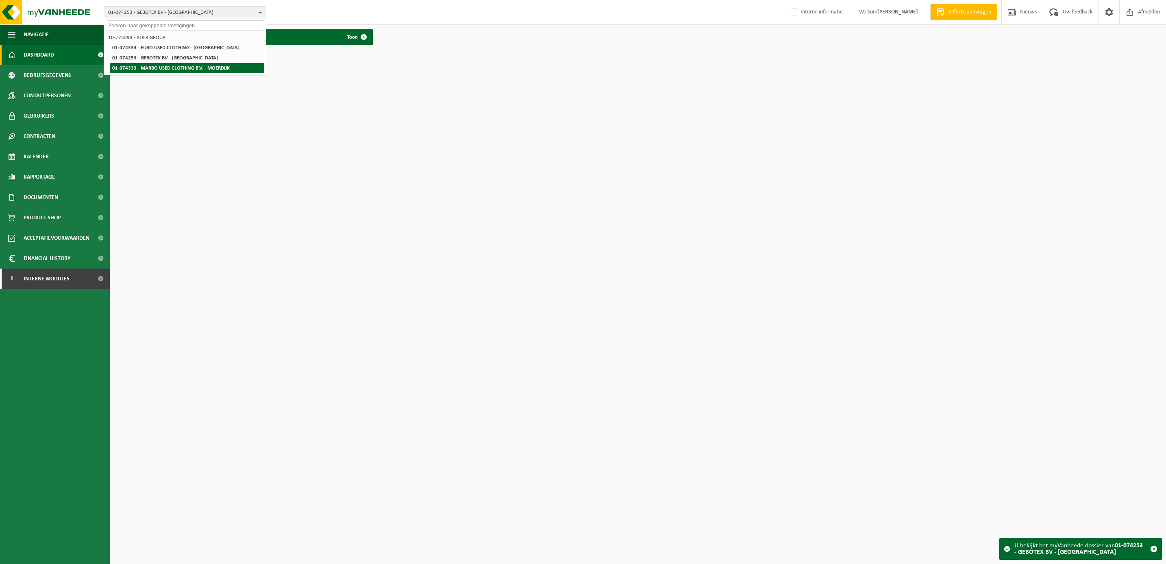
click at [162, 66] on strong "01-074333 - MARBO USED CLOTHING B.V. - MOERDIJK" at bounding box center [170, 67] width 117 height 5
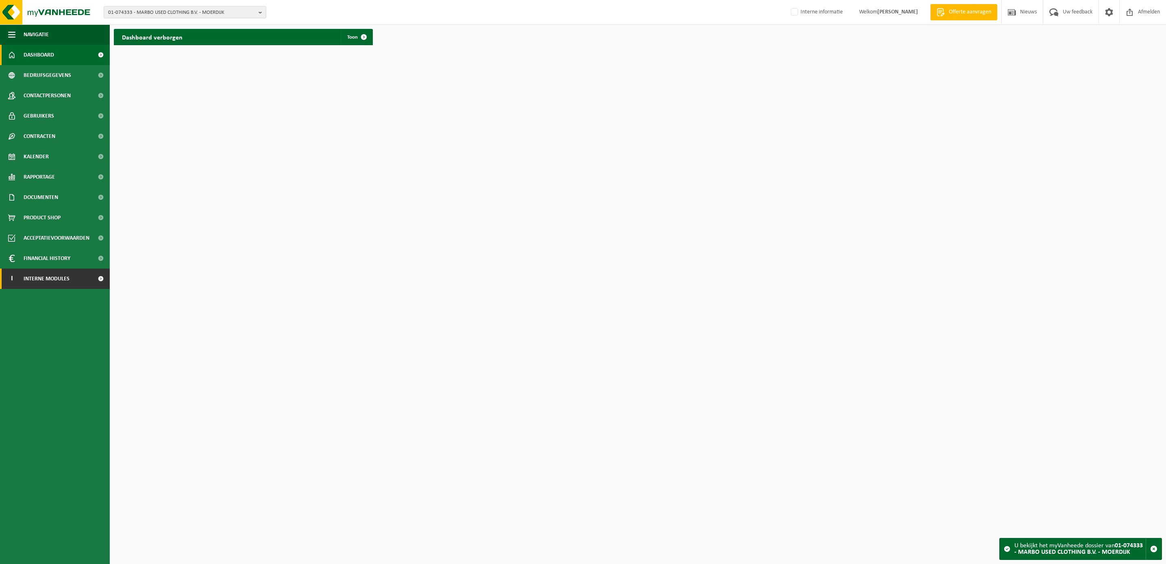
click at [48, 272] on span "Interne modules" at bounding box center [47, 278] width 46 height 20
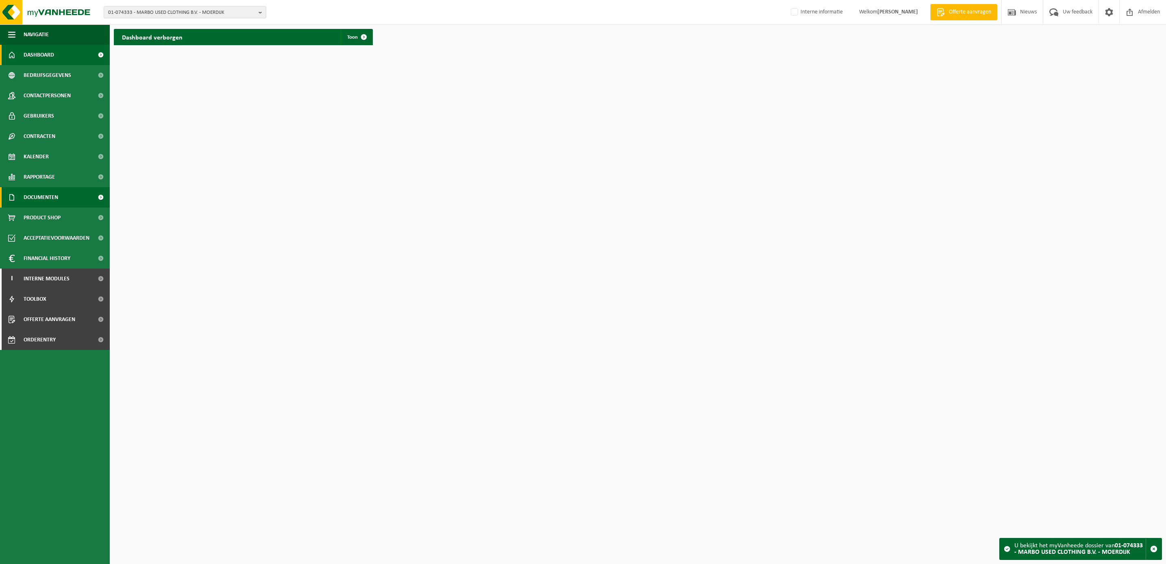
click at [40, 193] on span "Documenten" at bounding box center [41, 197] width 35 height 20
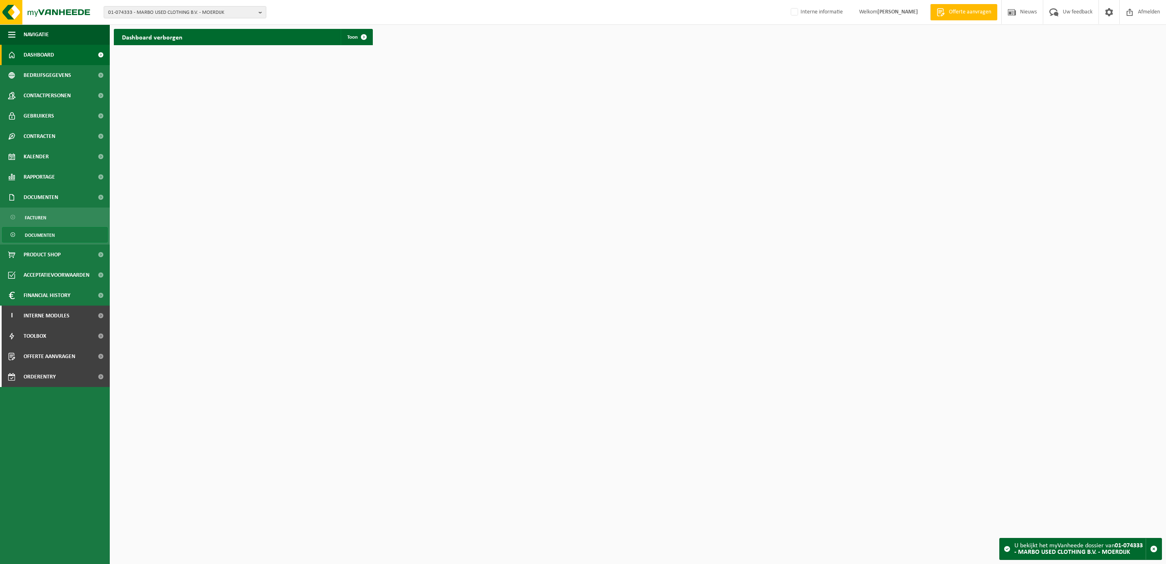
click at [36, 230] on span "Documenten" at bounding box center [40, 234] width 30 height 15
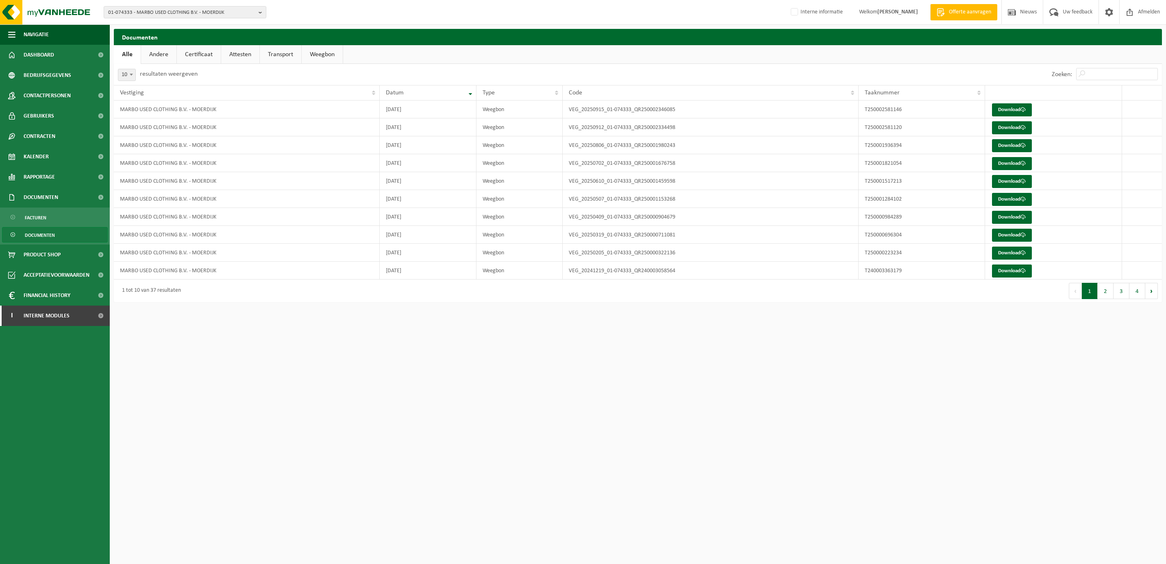
click at [191, 52] on link "Certificaat" at bounding box center [199, 54] width 44 height 19
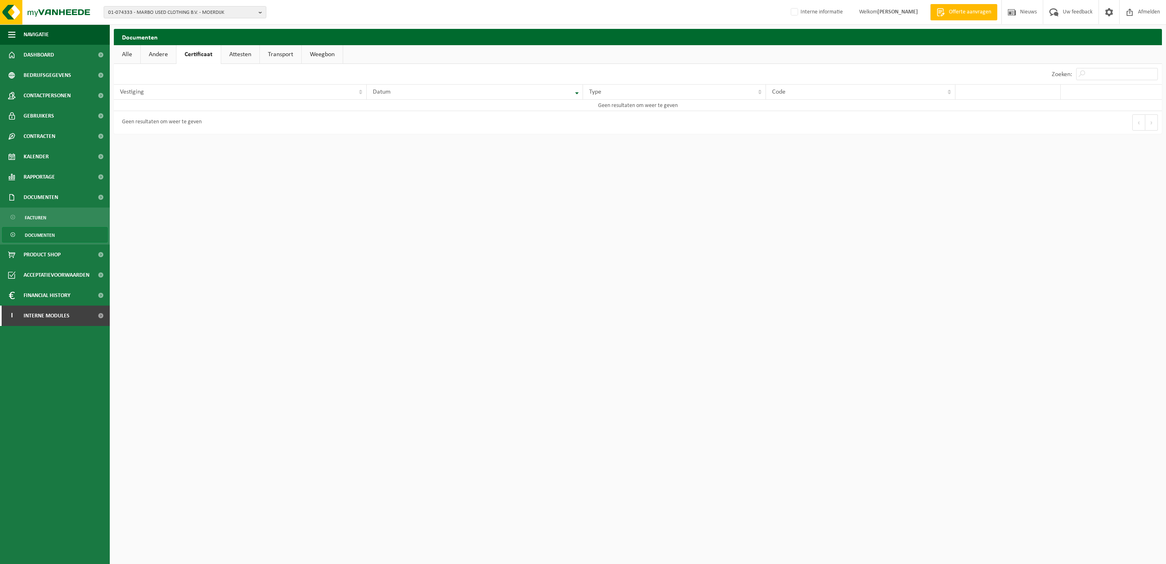
click at [161, 57] on link "Andere" at bounding box center [158, 54] width 35 height 19
click at [248, 48] on link "Attesten" at bounding box center [241, 54] width 38 height 19
click at [46, 115] on span "Gebruikers" at bounding box center [39, 116] width 30 height 20
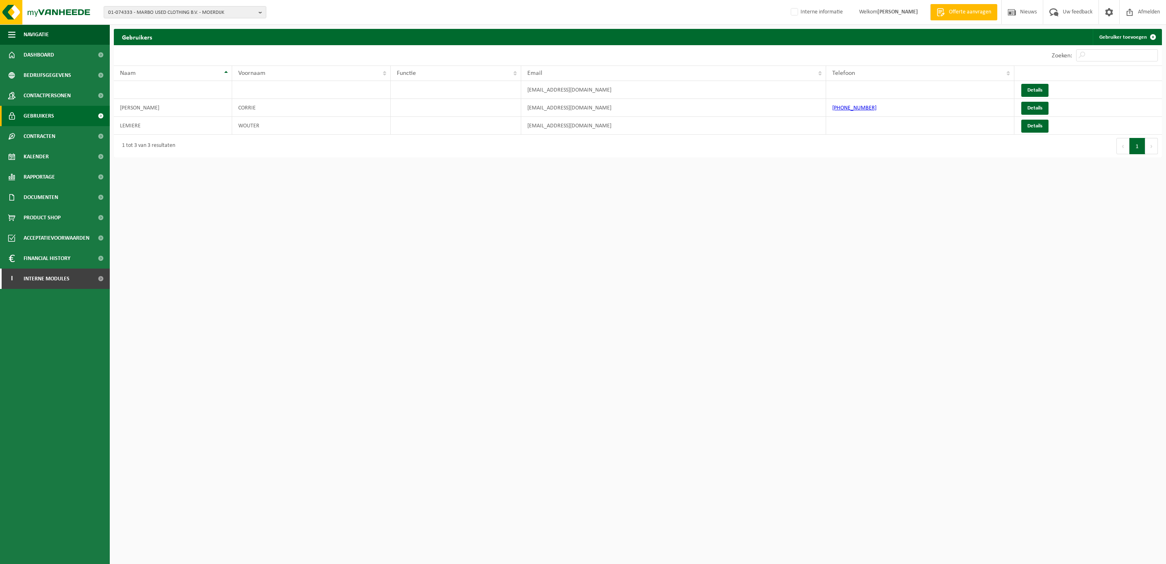
click at [48, 111] on span "Gebruikers" at bounding box center [39, 116] width 30 height 20
click at [49, 95] on span "Contactpersonen" at bounding box center [47, 95] width 47 height 20
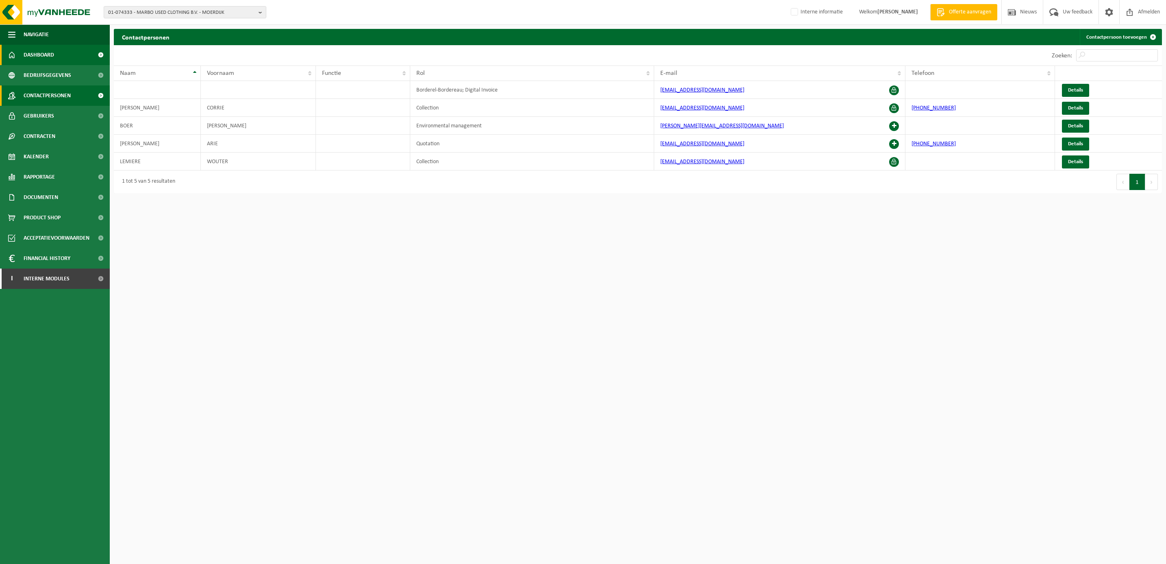
click at [46, 52] on span "Dashboard" at bounding box center [39, 55] width 30 height 20
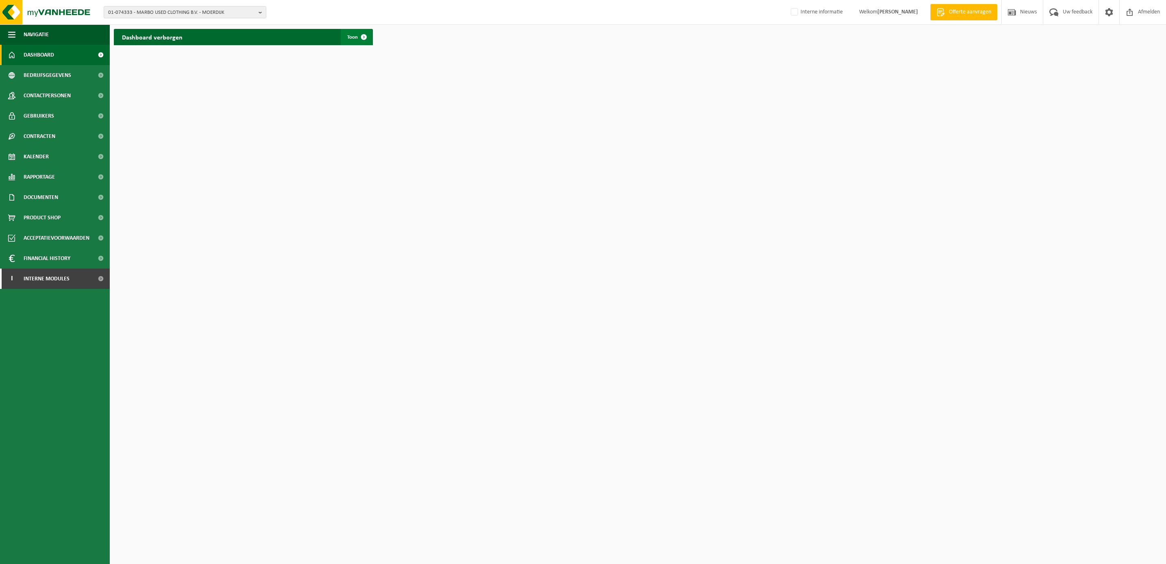
click at [354, 35] on span "Toon" at bounding box center [352, 37] width 11 height 5
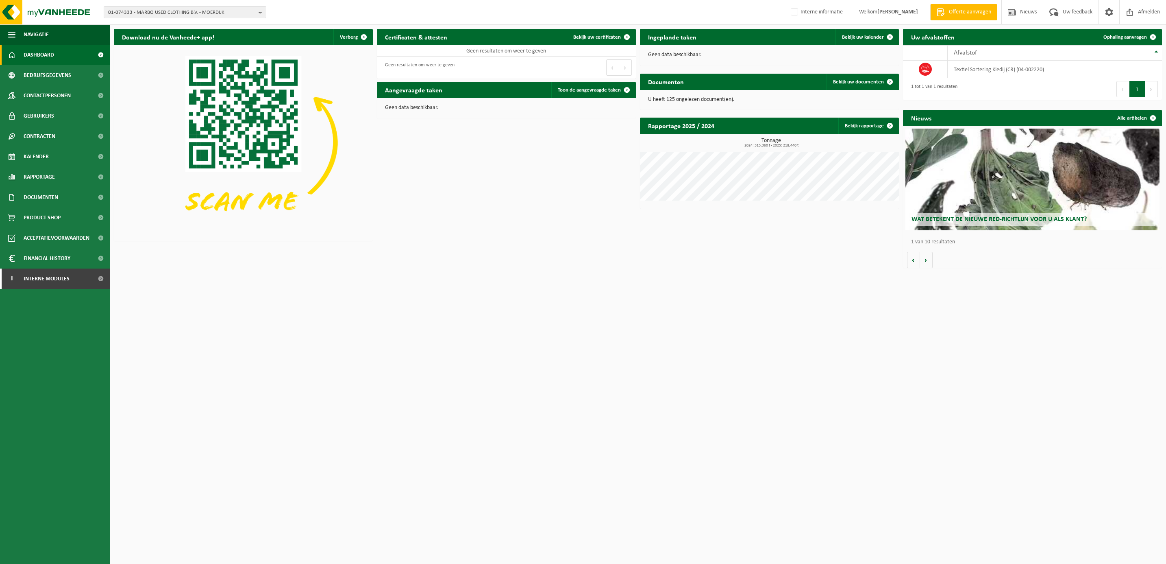
click at [614, 66] on button "Vorige" at bounding box center [612, 67] width 13 height 16
click at [133, 12] on span "01-074333 - MARBO USED CLOTHING B.V. - MOERDIJK" at bounding box center [181, 13] width 147 height 12
click at [126, 26] on input "text" at bounding box center [185, 25] width 159 height 10
paste input "‪‪‪01-002153‬‬ : ‎‪‪FOST PLUS VZW‬‬‬"
type input "‪‪‪01-002153‬‬ : ‎‪‪FOST PLUS VZW‬‬‬"
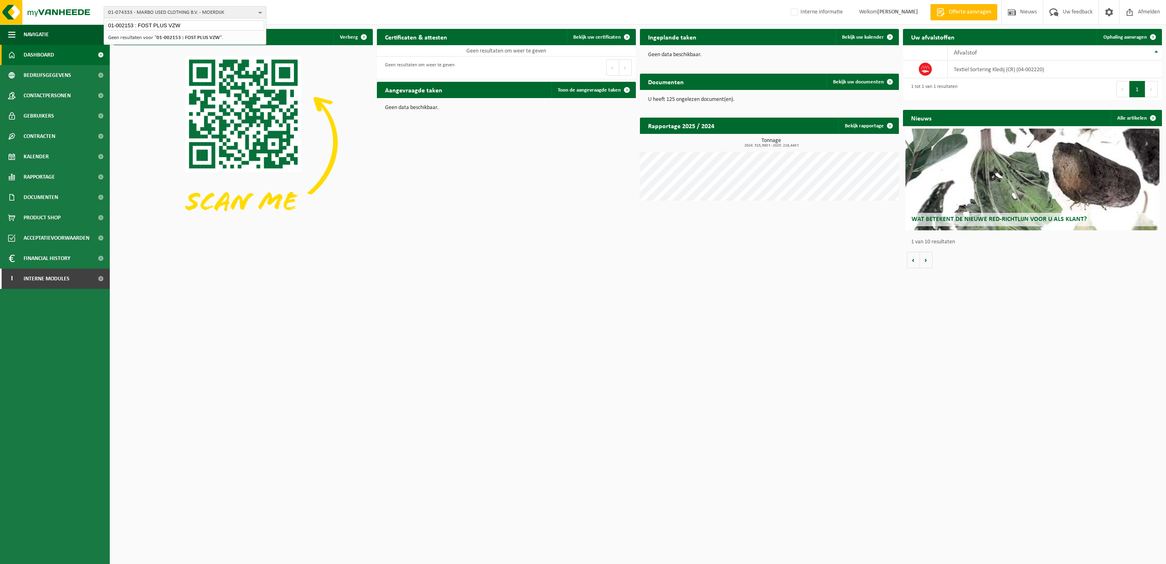
click at [145, 37] on li "Geen resultaten voor " ‪‪‪01-002153‬‬ : ‎‪‪FOST PLUS VZW‬‬‬ "." at bounding box center [185, 38] width 159 height 10
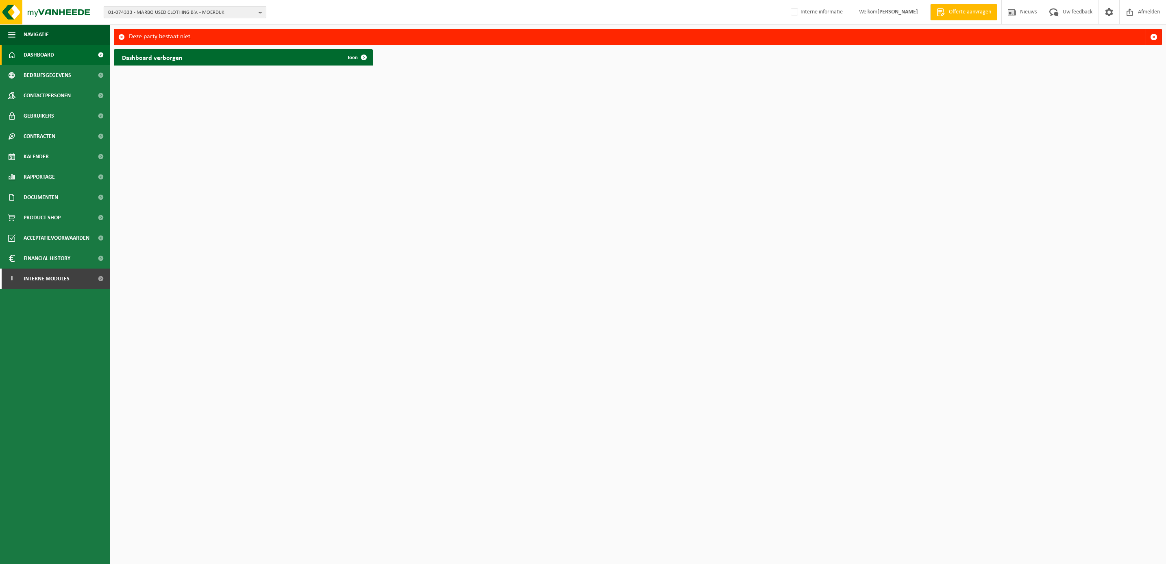
click at [167, 10] on span "01-074333 - MARBO USED CLOTHING B.V. - MOERDIJK" at bounding box center [181, 13] width 147 height 12
click at [155, 22] on input "text" at bounding box center [185, 25] width 159 height 10
paste input "‪‪‪01-002153‬‬ : ‎‪‪FOST PLUS VZW‬‬‬"
drag, startPoint x: 170, startPoint y: 22, endPoint x: 231, endPoint y: 24, distance: 60.6
click at [231, 24] on input "‪‪‪01-002153‬‬ : ‎‪‪FOST PLUS VZW‬‬‬" at bounding box center [185, 25] width 159 height 10
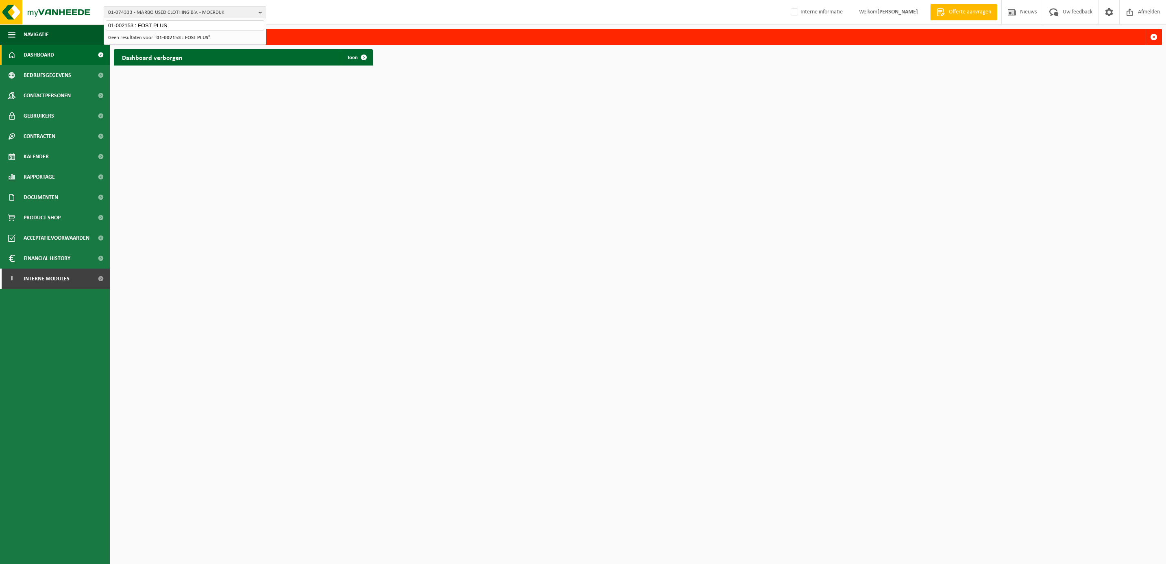
click at [138, 23] on input "‪‪‪01-002153‬‬ : ‎‪‪FOST PLUS" at bounding box center [185, 25] width 159 height 10
click at [137, 23] on input "‪‪‪01-002153‬‬ : ‎‪‪FOST PLUS" at bounding box center [185, 25] width 159 height 10
type input "‪‪‪01-002153‬‬ ‎‪‪FOST PLUS"
click at [148, 9] on span "01-074333 - MARBO USED CLOTHING B.V. - MOERDIJK" at bounding box center [181, 13] width 147 height 12
click at [149, 11] on span "01-074333 - MARBO USED CLOTHING B.V. - MOERDIJK" at bounding box center [181, 13] width 147 height 12
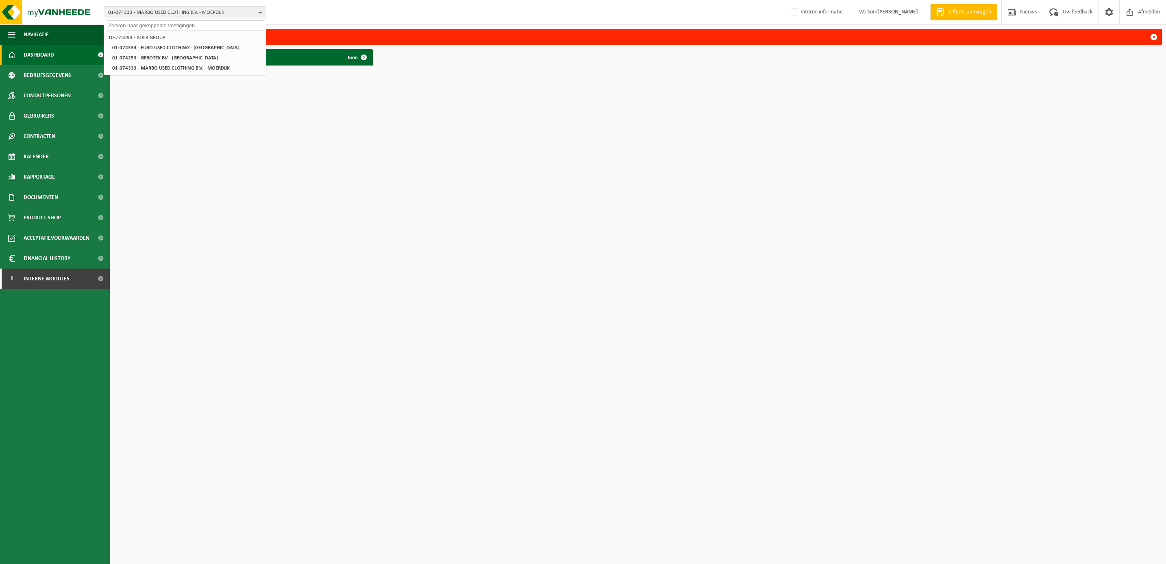
click at [139, 24] on input "text" at bounding box center [185, 25] width 159 height 10
paste input "‪‪‪01-002153‬‬ : ‎‪‪FOST PLUS VZW‬‬‬"
type input "‪‪‪01-002153‬‬ : ‎‪‪FOST PLUS VZW‬‬‬"
drag, startPoint x: 135, startPoint y: 23, endPoint x: 322, endPoint y: 30, distance: 186.7
click at [322, 30] on div "01-074333 - MARBO USED CLOTHING B.V. - MOERDIJK ‪‪‪01-002153‬‬ : ‎‪‪FOST PLUS V…" at bounding box center [583, 35] width 1166 height 70
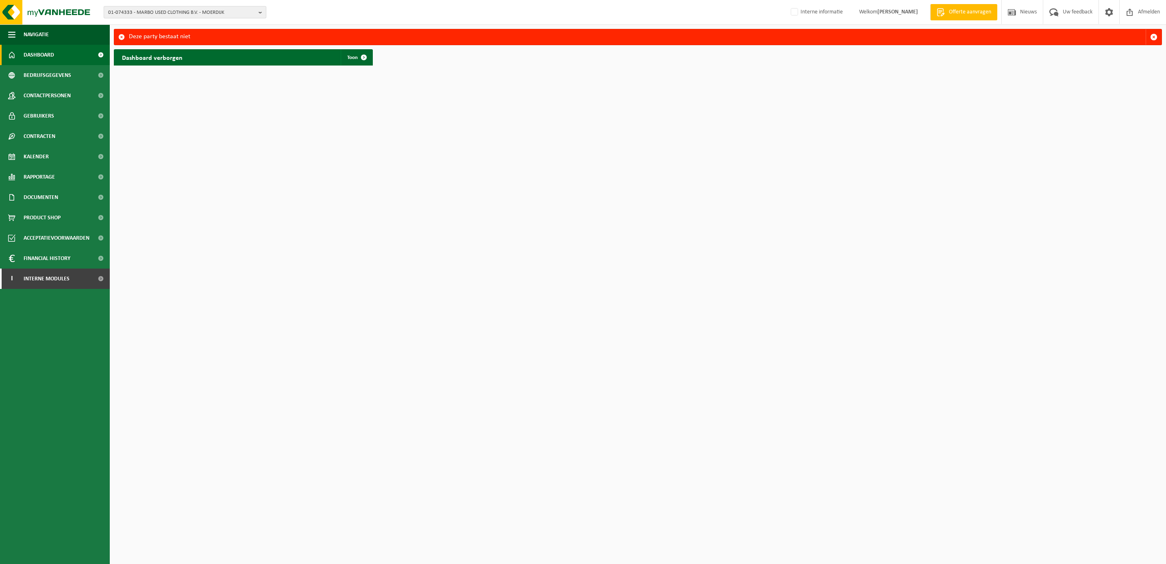
click at [211, 15] on span "01-074333 - MARBO USED CLOTHING B.V. - MOERDIJK" at bounding box center [181, 13] width 147 height 12
click at [185, 21] on input "text" at bounding box center [185, 25] width 159 height 10
type input "01-002153"
click at [176, 35] on strong "01-002153 - FOST PLUS VZW - EVERE" at bounding box center [160, 37] width 104 height 6
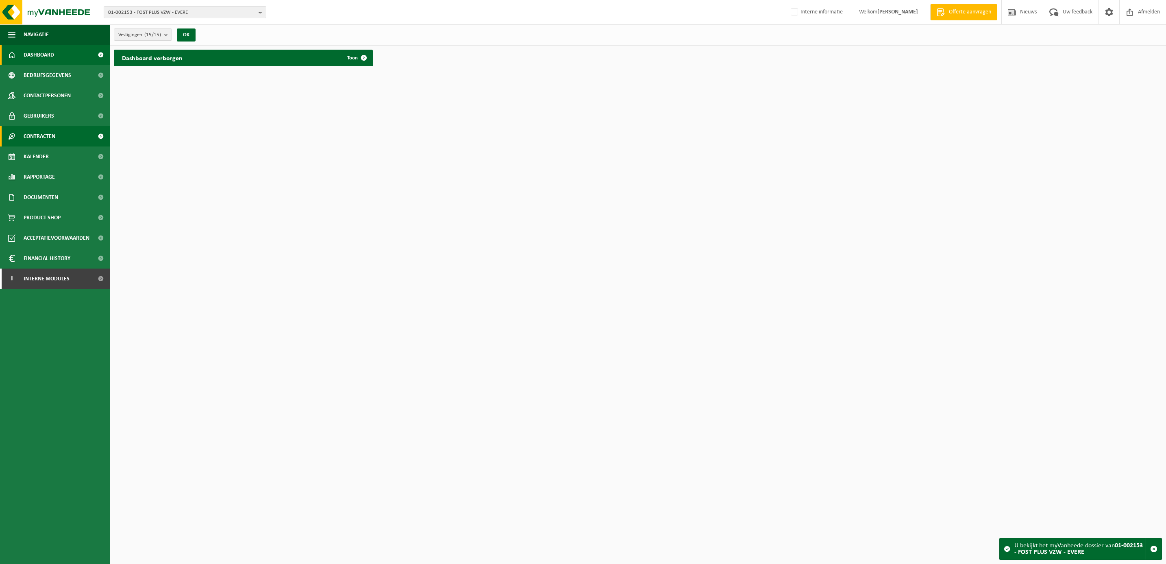
click at [39, 133] on span "Contracten" at bounding box center [40, 136] width 32 height 20
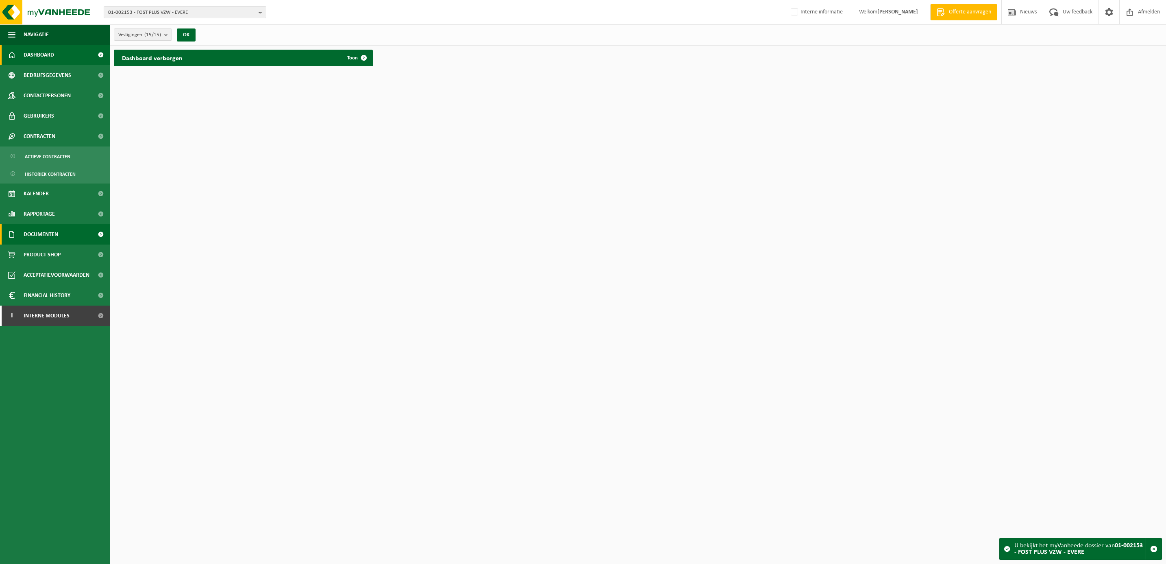
click at [36, 230] on span "Documenten" at bounding box center [41, 234] width 35 height 20
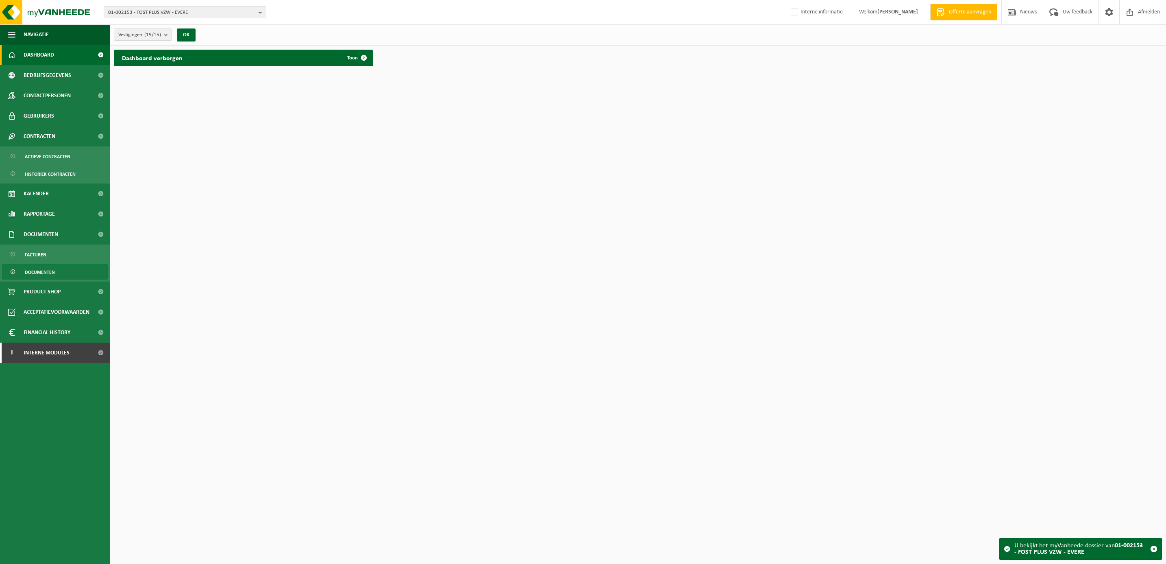
click at [39, 271] on span "Documenten" at bounding box center [40, 271] width 30 height 15
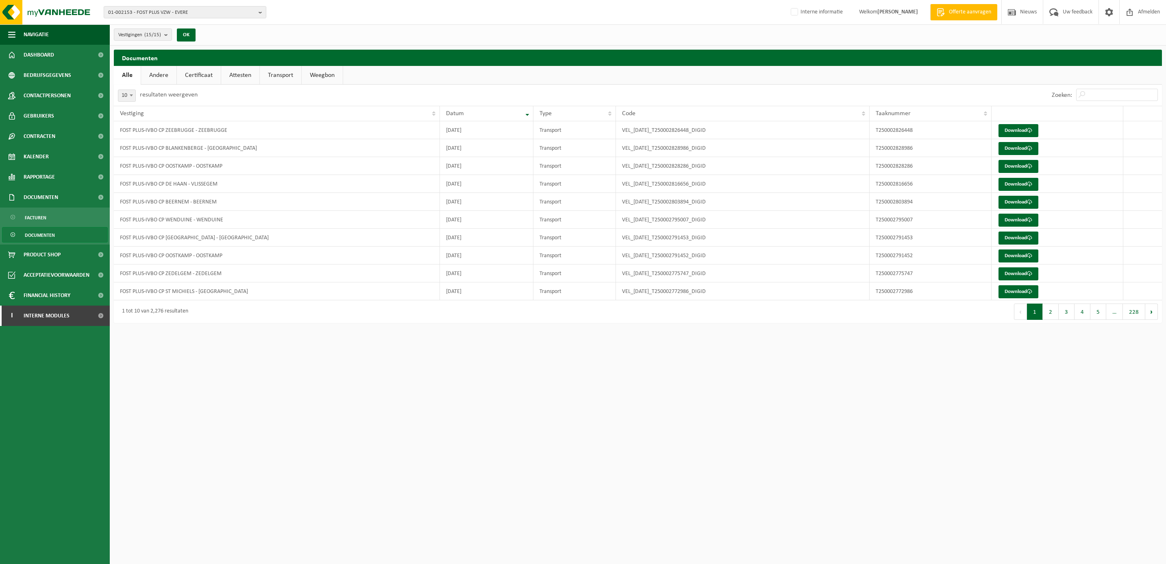
click at [242, 69] on link "Attesten" at bounding box center [240, 75] width 38 height 19
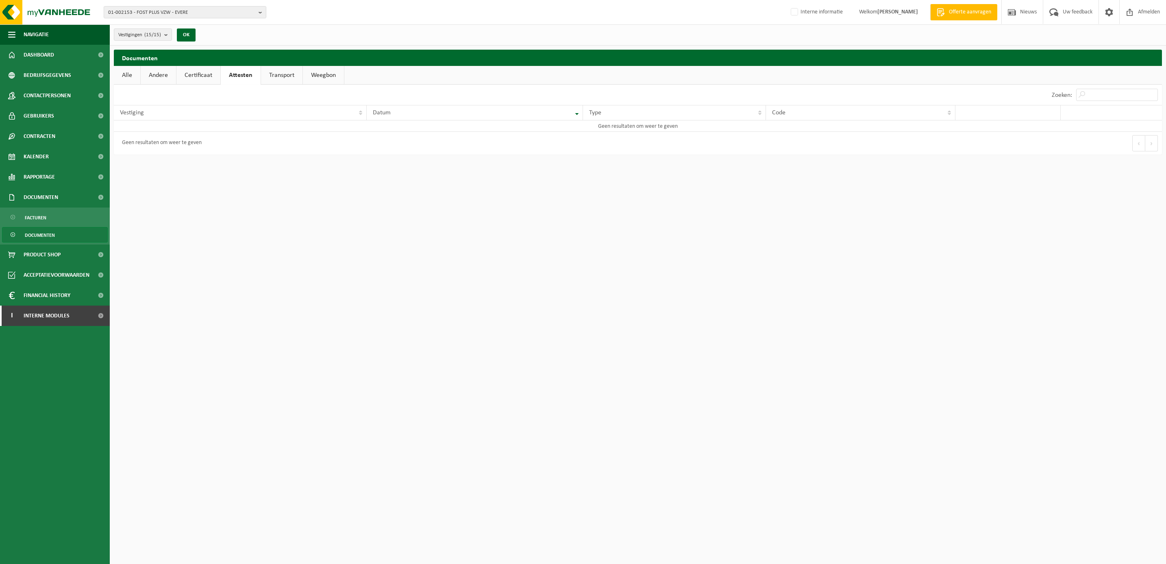
click at [202, 74] on link "Certificaat" at bounding box center [198, 75] width 44 height 19
click at [154, 71] on link "Andere" at bounding box center [158, 75] width 35 height 19
click at [138, 71] on link "Alle" at bounding box center [127, 75] width 26 height 19
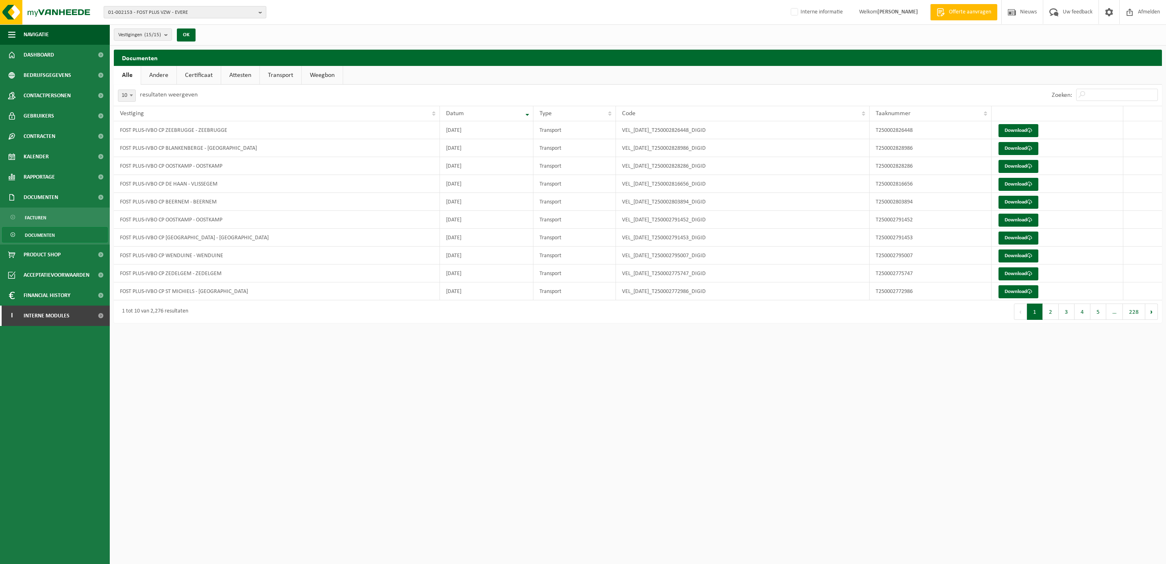
click at [171, 11] on span "01-002153 - FOST PLUS VZW - EVERE" at bounding box center [181, 13] width 147 height 12
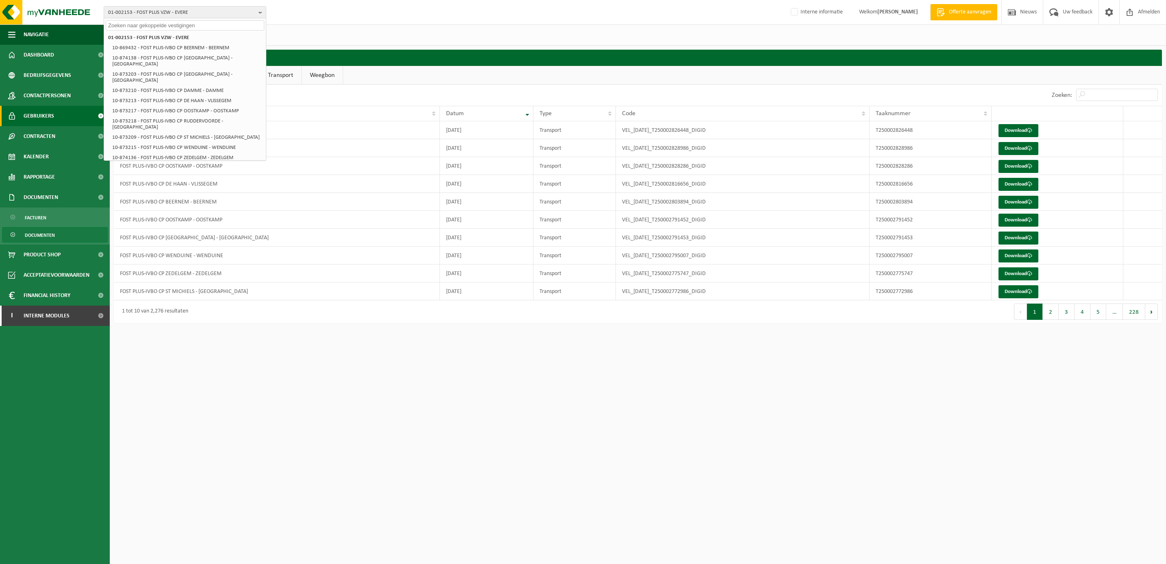
click at [42, 114] on span "Gebruikers" at bounding box center [39, 116] width 30 height 20
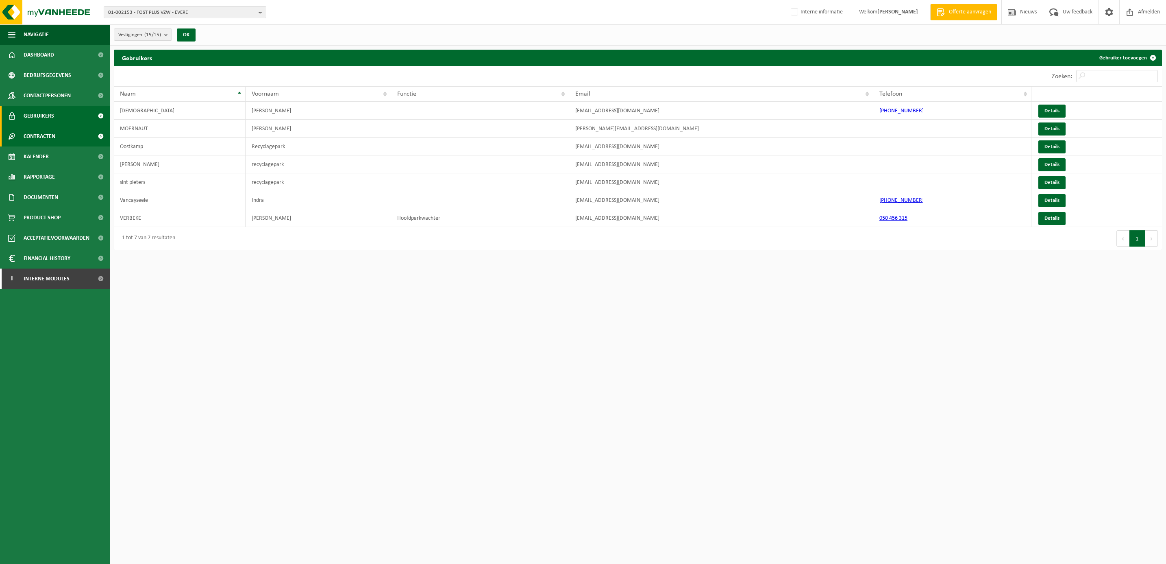
click at [40, 135] on span "Contracten" at bounding box center [40, 136] width 32 height 20
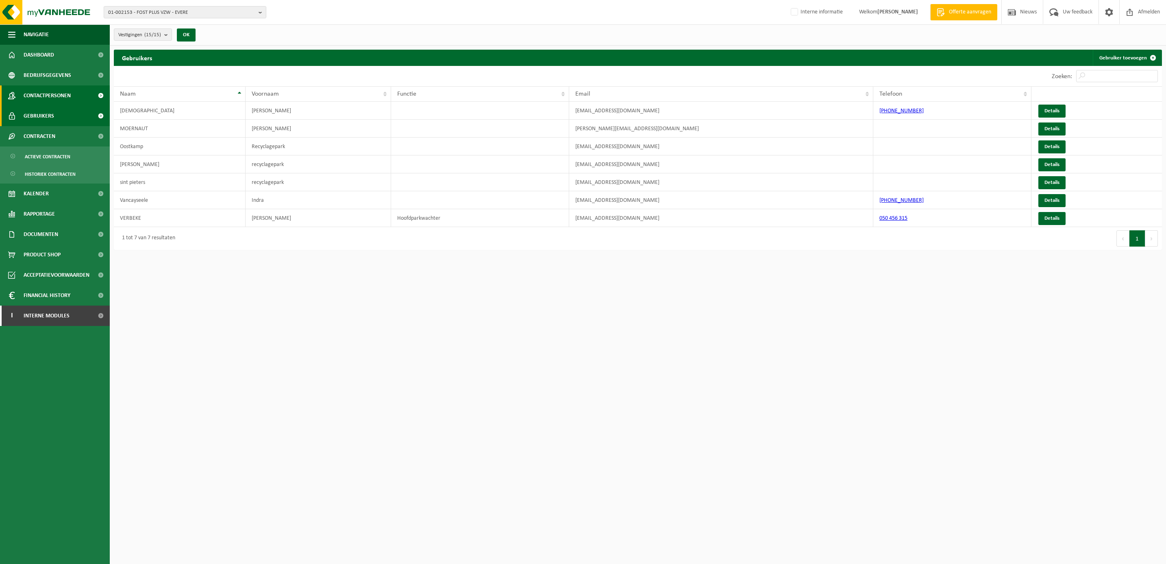
click at [43, 93] on span "Contactpersonen" at bounding box center [47, 95] width 47 height 20
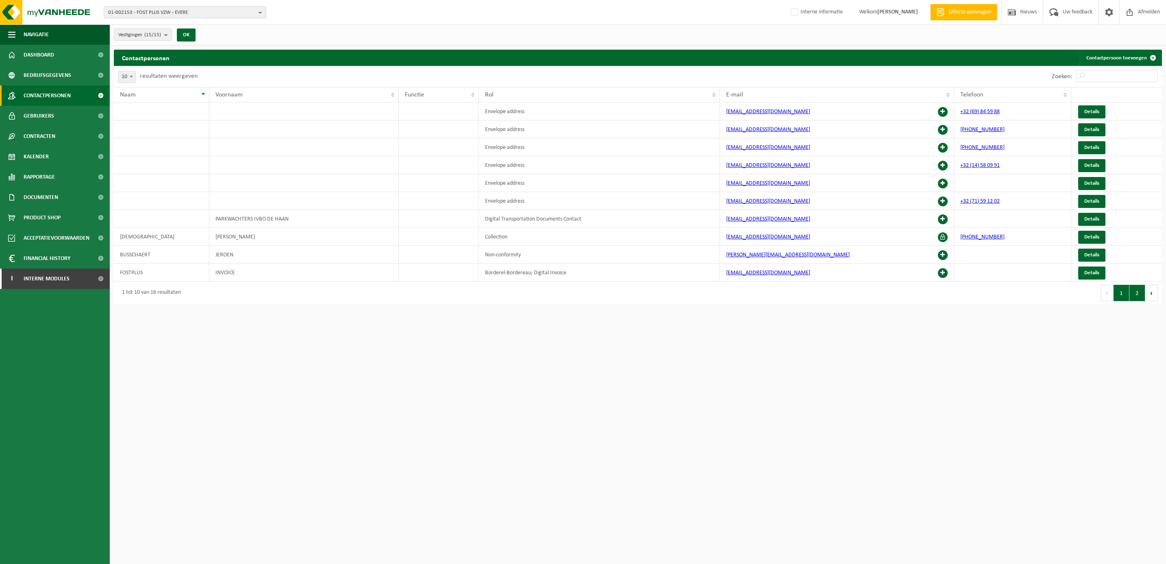
click at [1136, 293] on button "2" at bounding box center [1137, 293] width 16 height 16
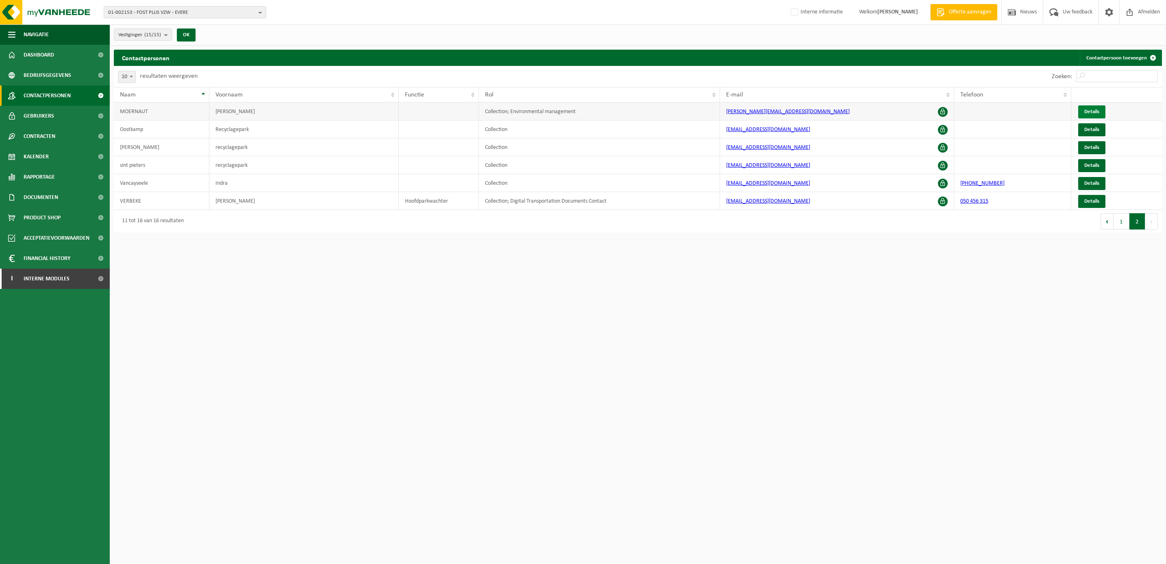
click at [1089, 111] on span "Details" at bounding box center [1091, 111] width 15 height 5
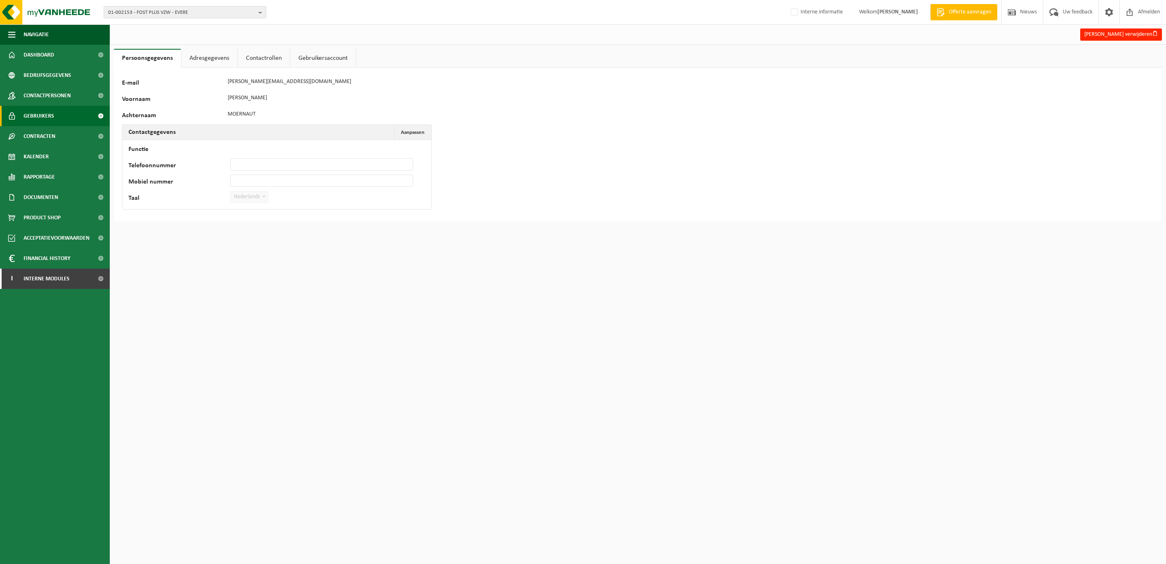
click at [38, 116] on span "Gebruikers" at bounding box center [39, 116] width 30 height 20
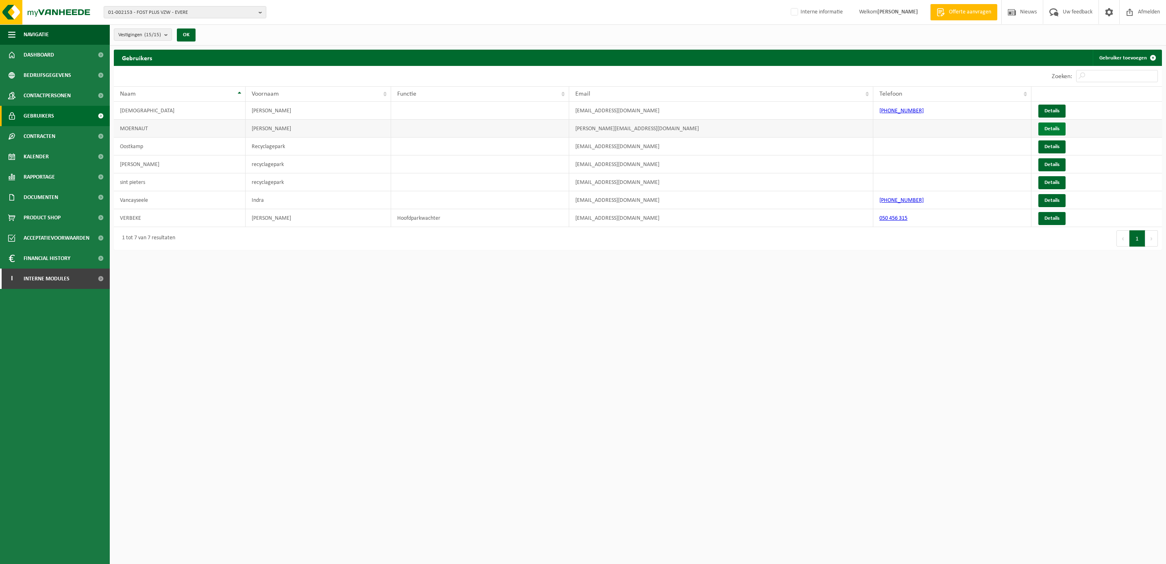
click at [1053, 126] on link "Details" at bounding box center [1051, 128] width 27 height 13
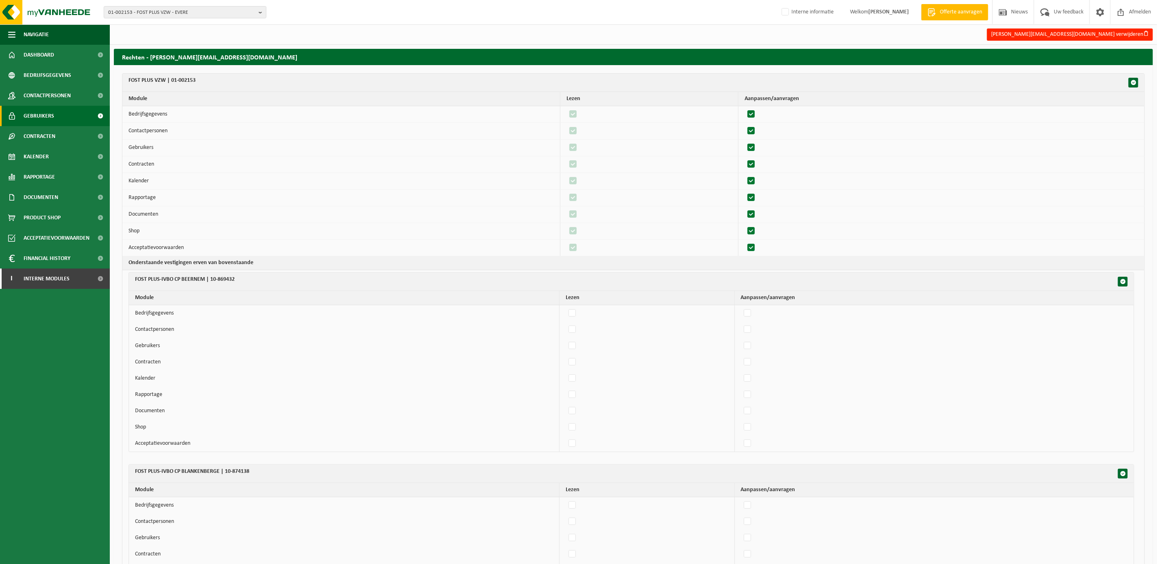
click at [53, 115] on link "Gebruikers" at bounding box center [55, 116] width 110 height 20
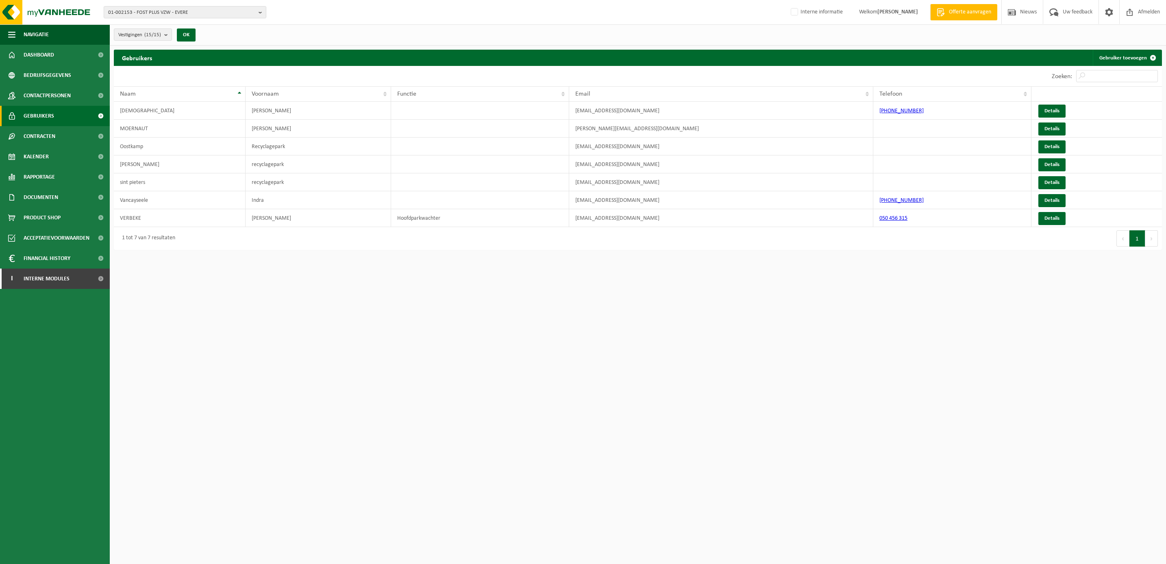
click at [143, 5] on div "01-002153 - FOST PLUS VZW - EVERE 01-002153 - FOST PLUS VZW - EVERE 10-869432 -…" at bounding box center [583, 12] width 1166 height 25
click at [140, 9] on span "01-002153 - FOST PLUS VZW - EVERE" at bounding box center [181, 13] width 147 height 12
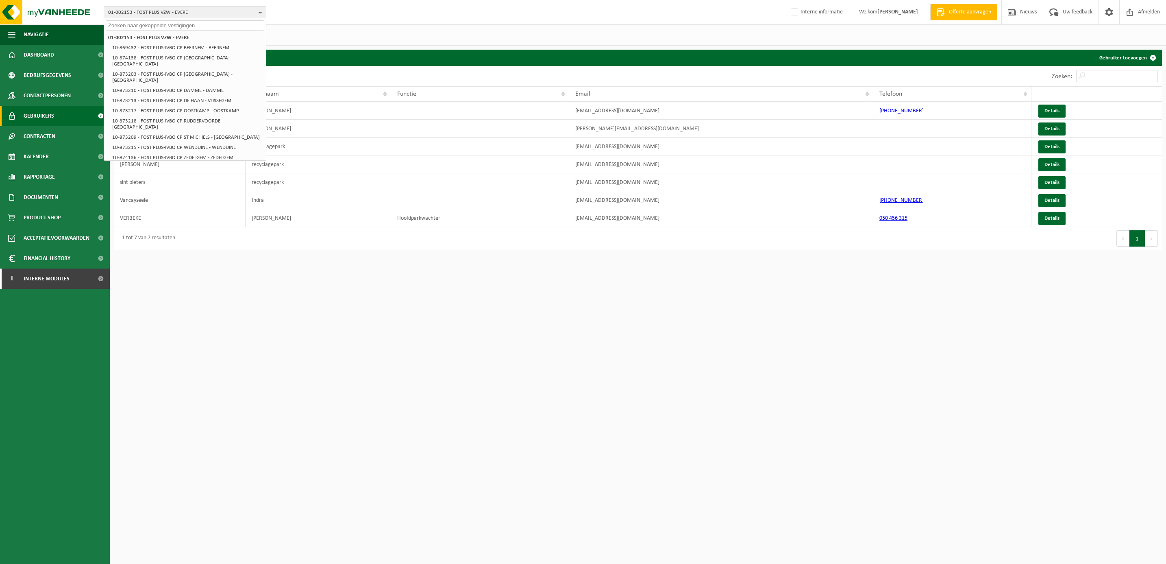
click at [134, 21] on input "text" at bounding box center [185, 25] width 159 height 10
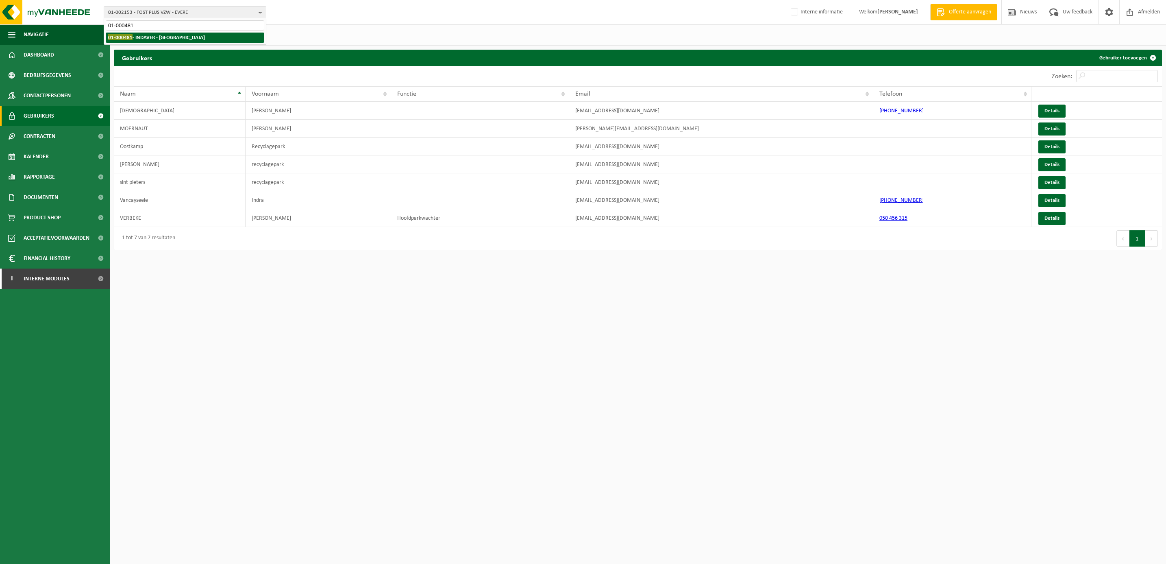
type input "01-000481"
click at [160, 35] on strong "01-000481 - [GEOGRAPHIC_DATA] - [GEOGRAPHIC_DATA]" at bounding box center [156, 37] width 97 height 6
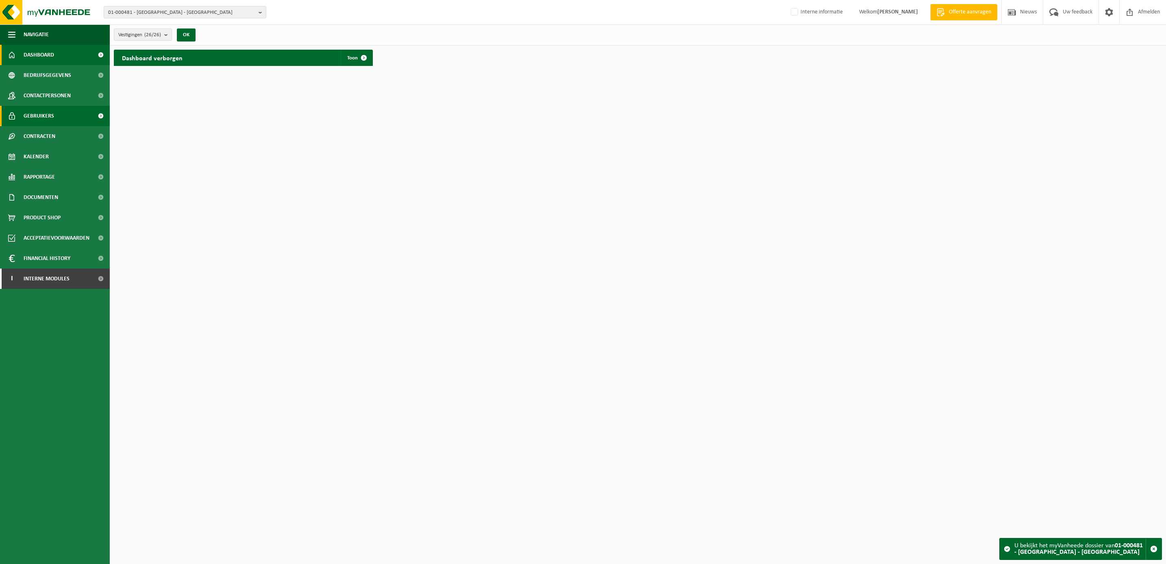
click at [50, 116] on span "Gebruikers" at bounding box center [39, 116] width 30 height 20
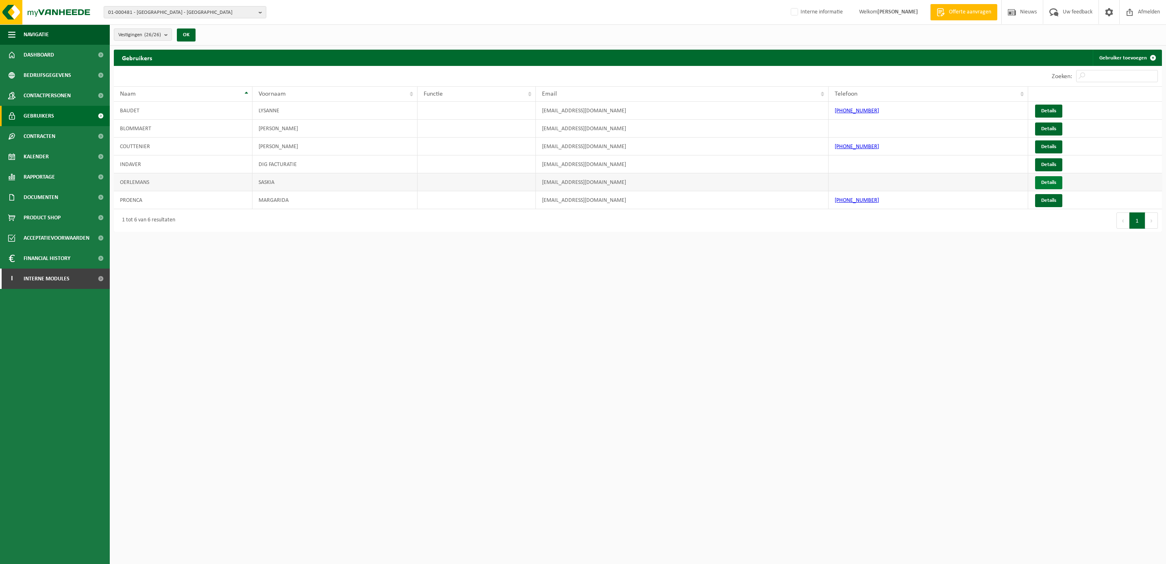
click at [1048, 181] on link "Details" at bounding box center [1048, 182] width 27 height 13
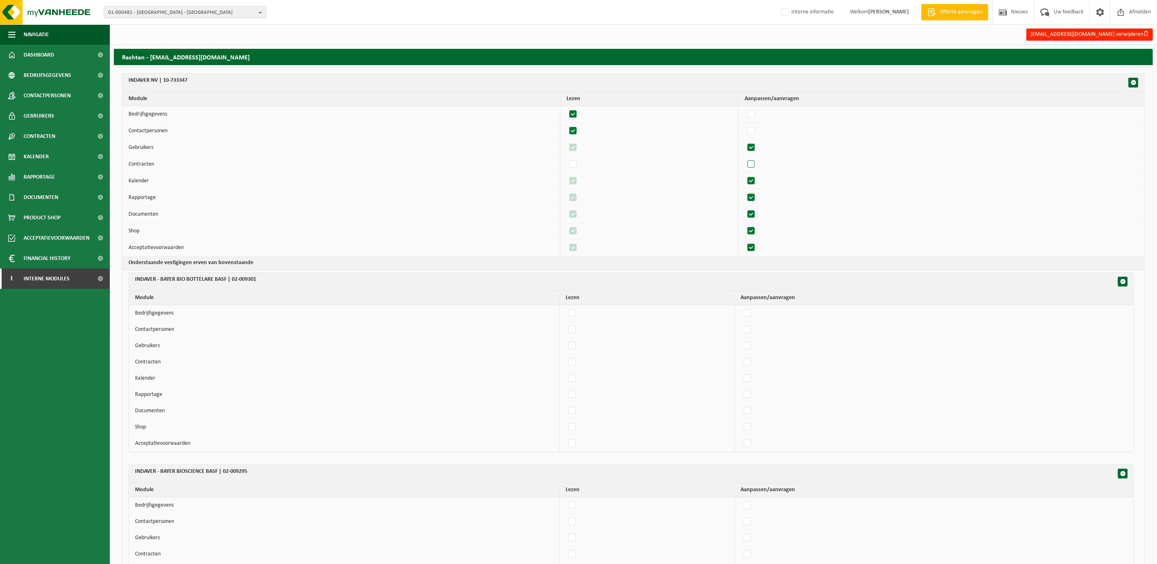
click at [757, 163] on label"] at bounding box center [751, 164] width 11 height 12
click at [744, 158] on input "checkbox" at bounding box center [744, 158] width 0 height 0
checkbox input "true"
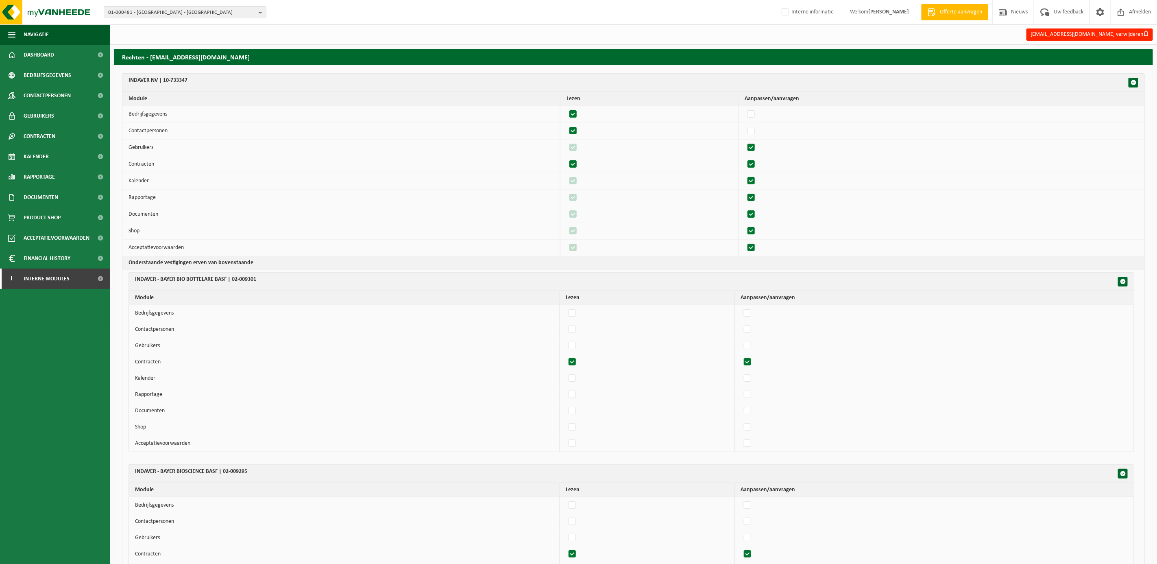
checkbox input "true"
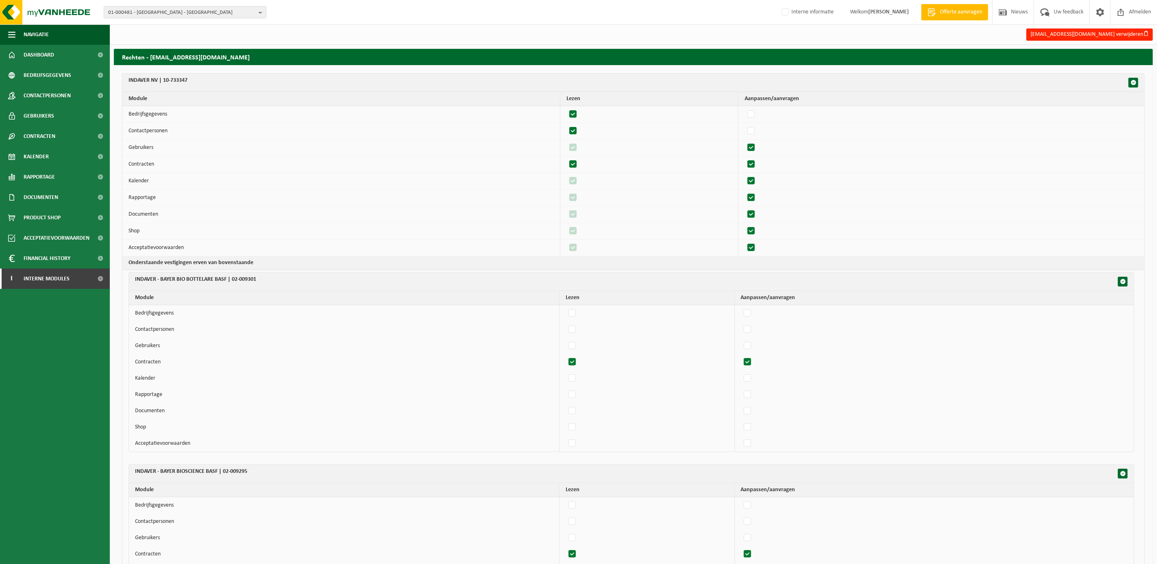
checkbox input "true"
click at [757, 130] on label"] at bounding box center [751, 131] width 11 height 12
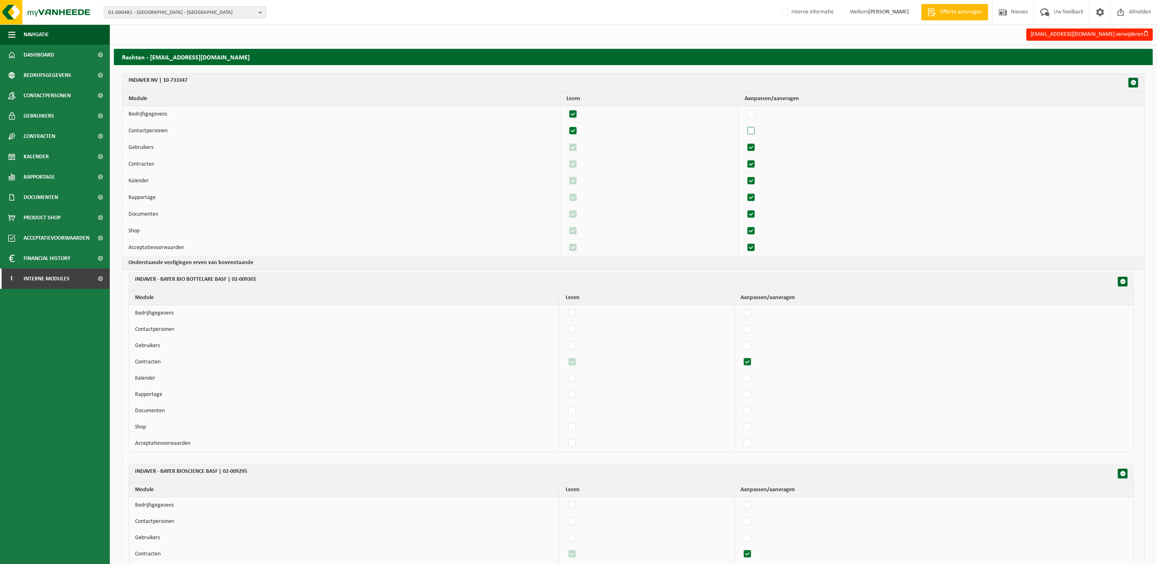
click at [744, 125] on input "checkbox" at bounding box center [744, 124] width 0 height 0
checkbox input "true"
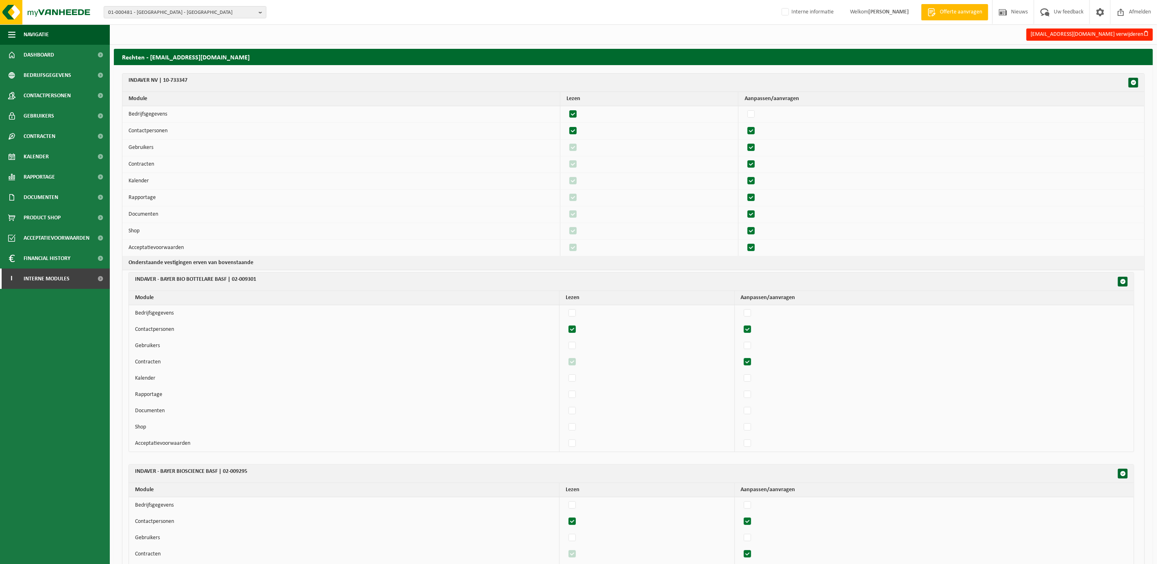
checkbox input "true"
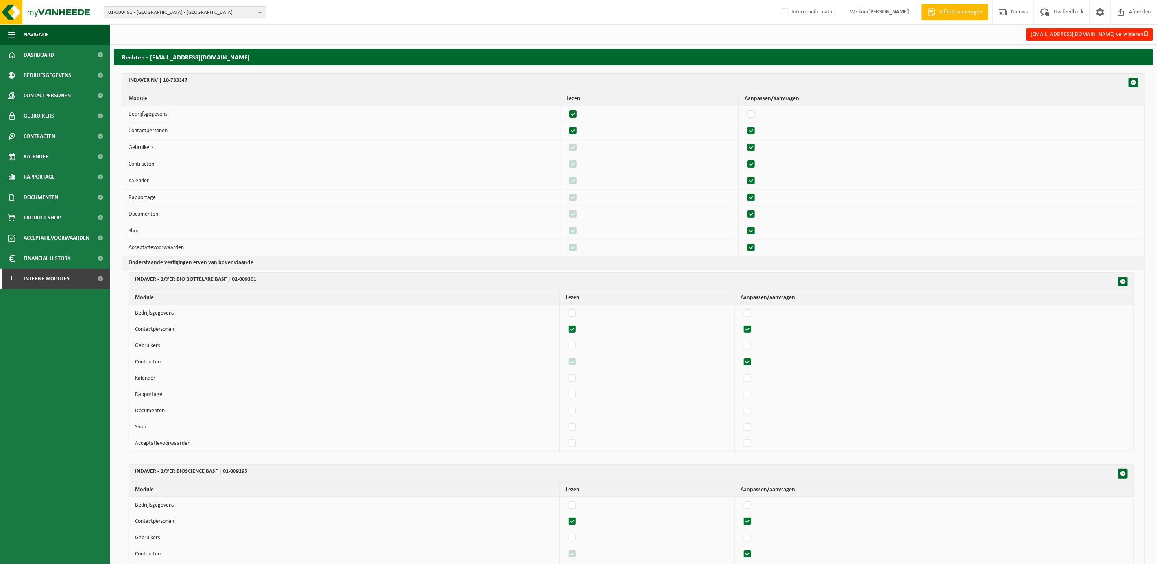
checkbox input "true"
click at [757, 109] on label"] at bounding box center [751, 114] width 11 height 12
click at [744, 108] on input "checkbox" at bounding box center [744, 108] width 0 height 0
checkbox input "true"
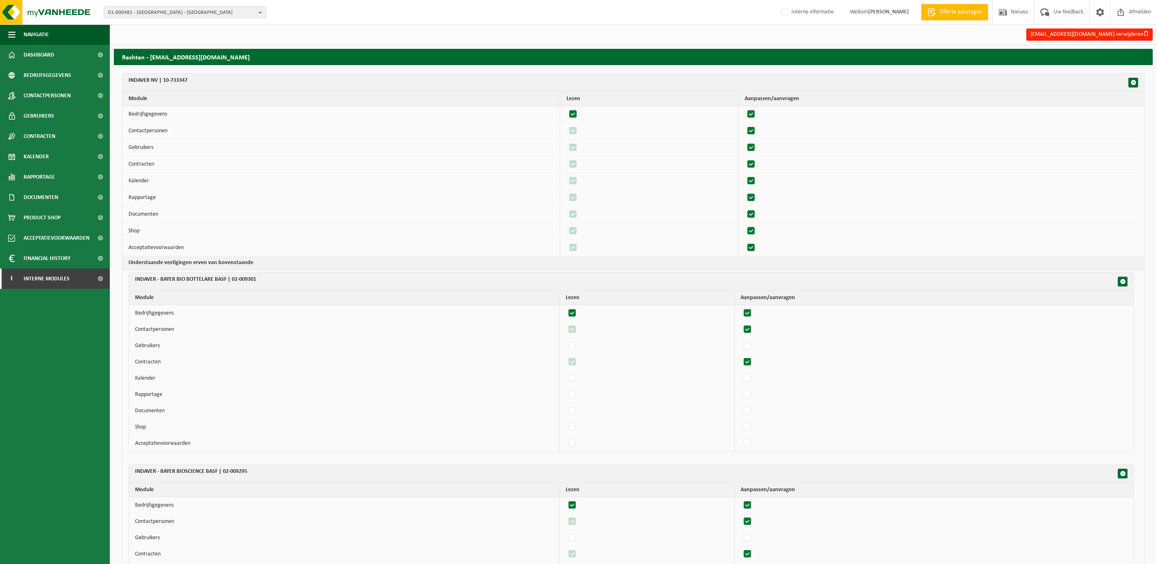
checkbox input "true"
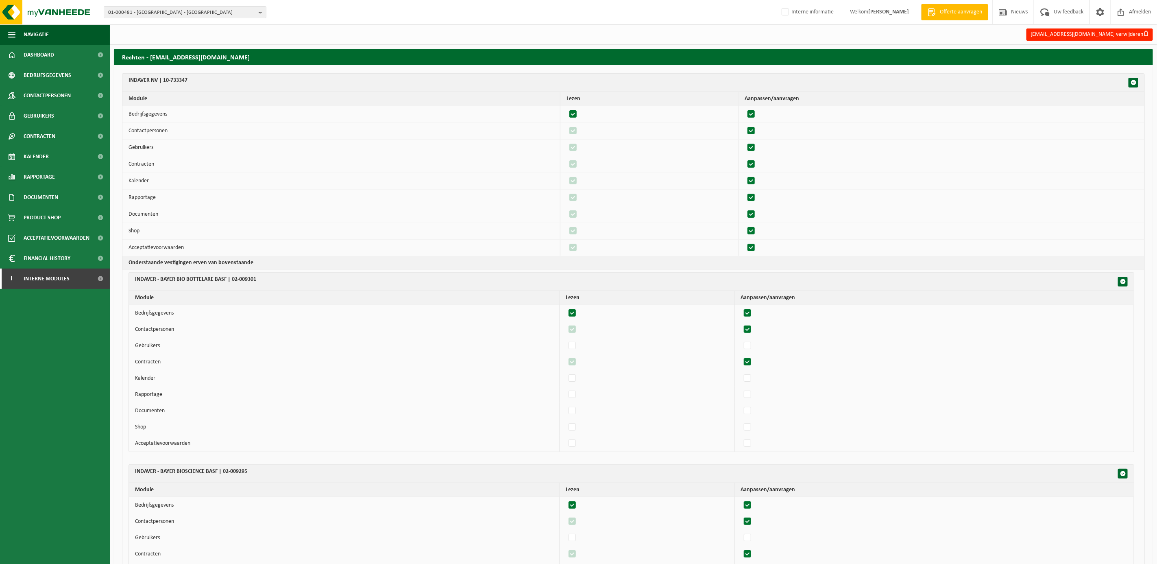
checkbox input "true"
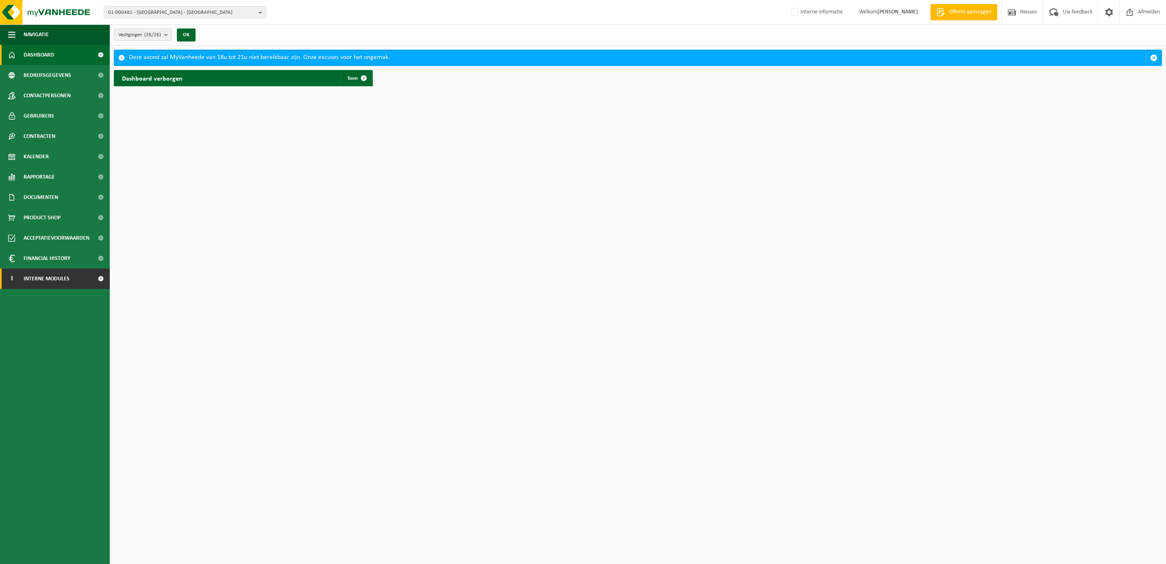
click at [34, 281] on span "Interne modules" at bounding box center [47, 278] width 46 height 20
click at [38, 332] on span "Orderentry Goedkeuring" at bounding box center [58, 339] width 68 height 20
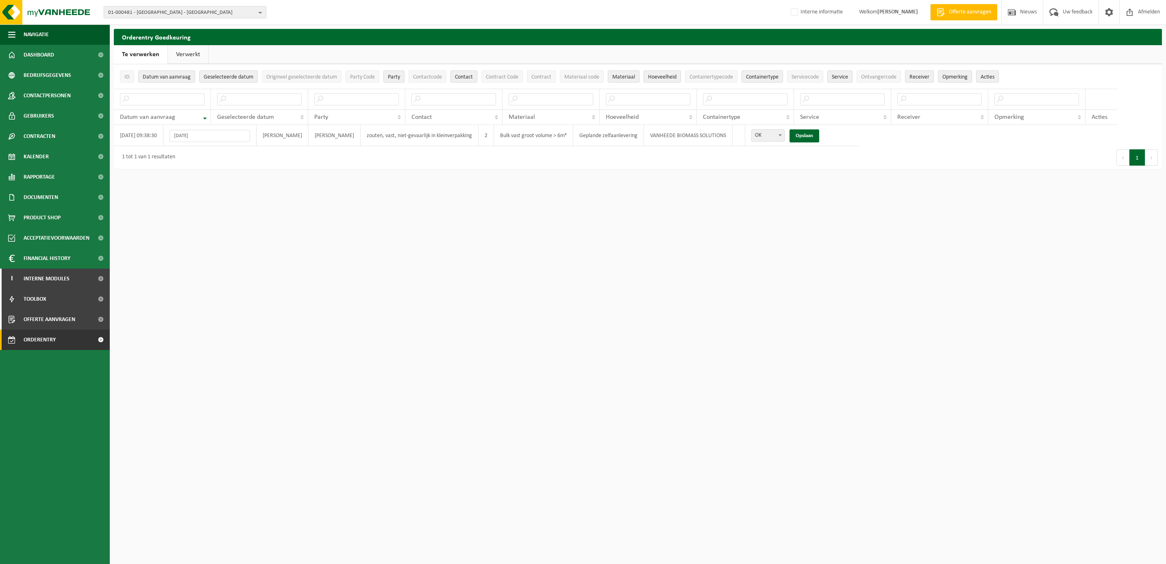
click at [185, 13] on span "01-000481 - [GEOGRAPHIC_DATA] - [GEOGRAPHIC_DATA]" at bounding box center [181, 13] width 147 height 12
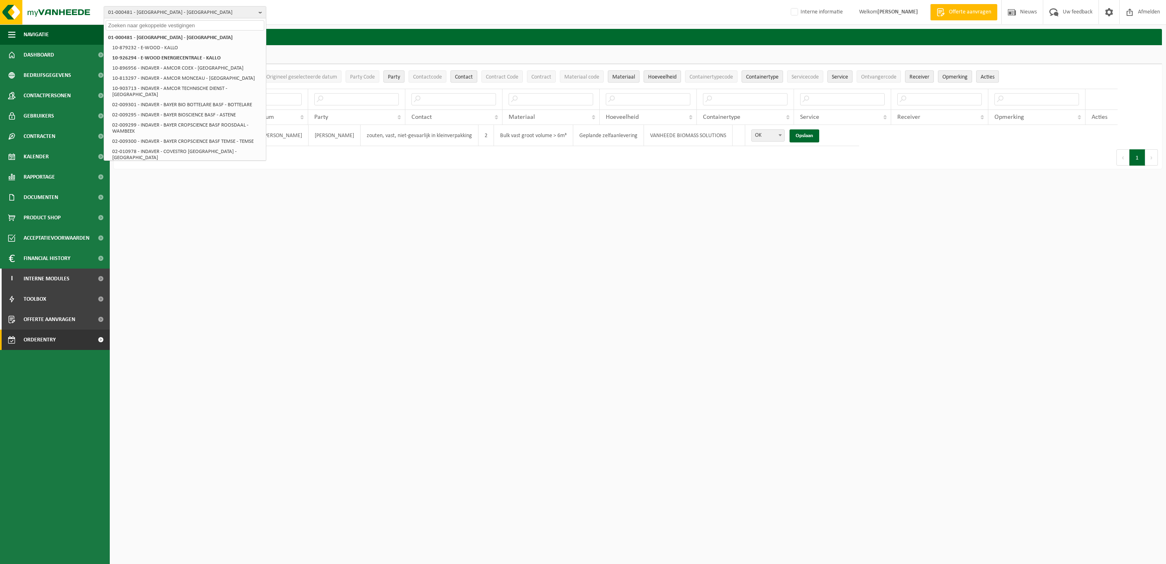
click at [168, 26] on input "text" at bounding box center [185, 25] width 159 height 10
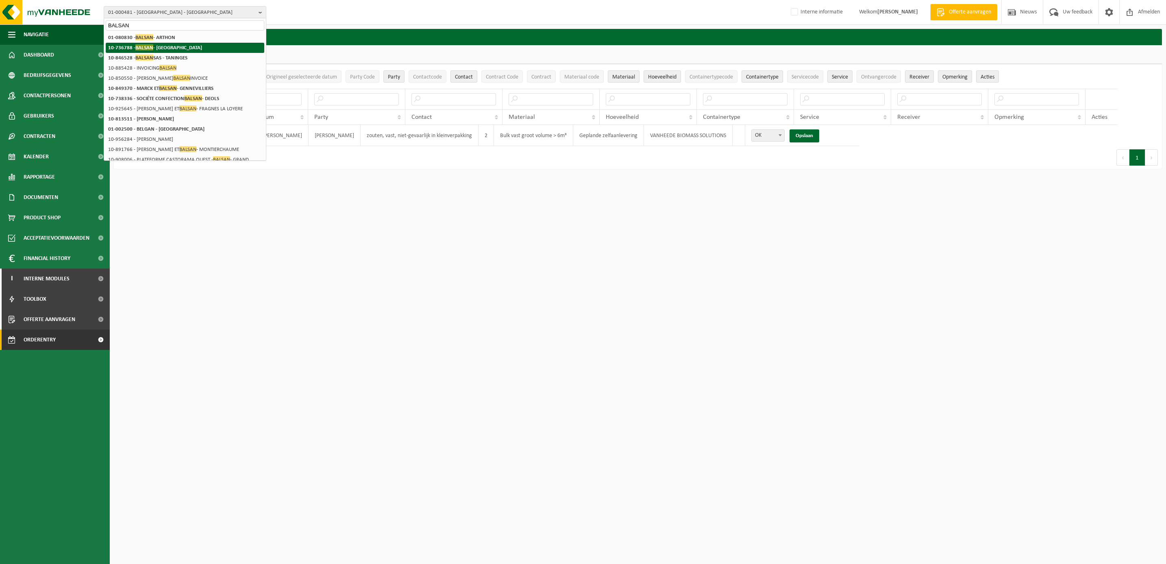
type input "BALSAN"
click at [170, 46] on strong "10-736788 - [GEOGRAPHIC_DATA] - [GEOGRAPHIC_DATA]" at bounding box center [155, 47] width 94 height 6
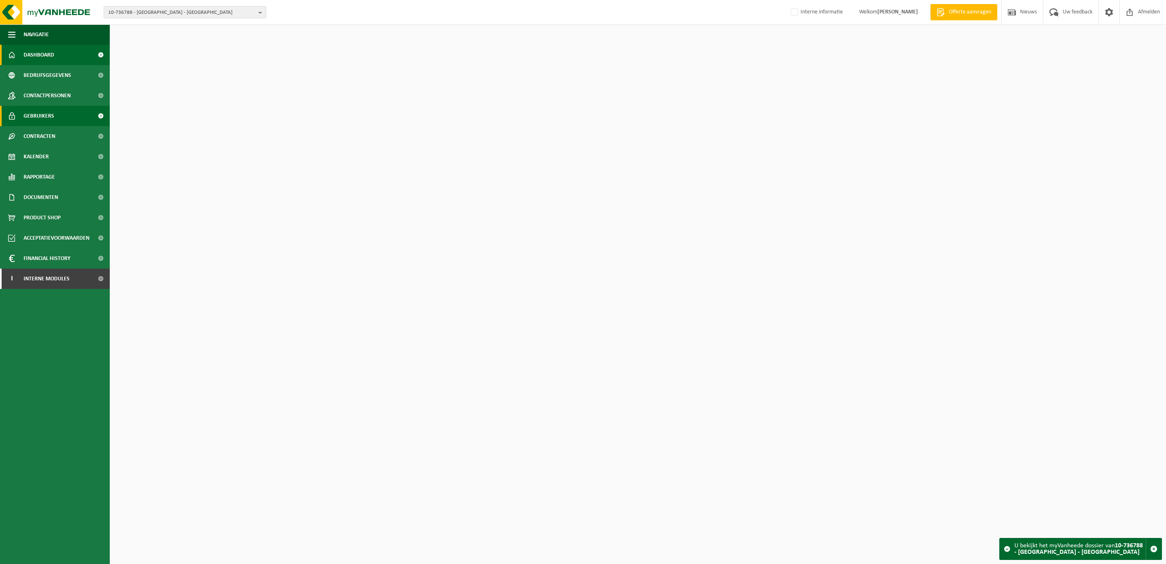
click at [51, 112] on span "Gebruikers" at bounding box center [39, 116] width 30 height 20
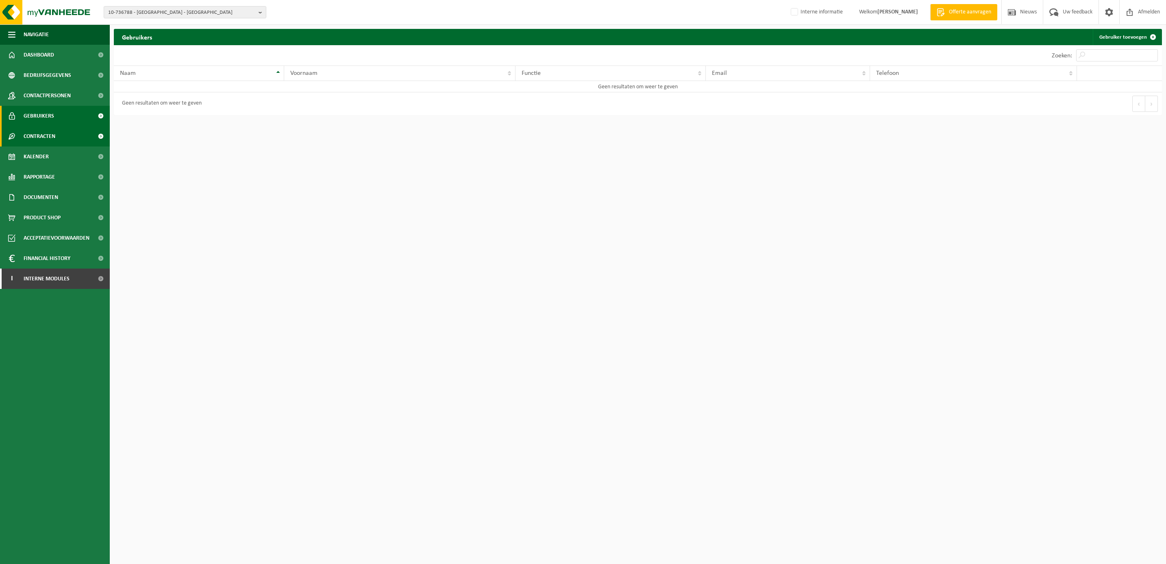
click at [37, 133] on span "Contracten" at bounding box center [40, 136] width 32 height 20
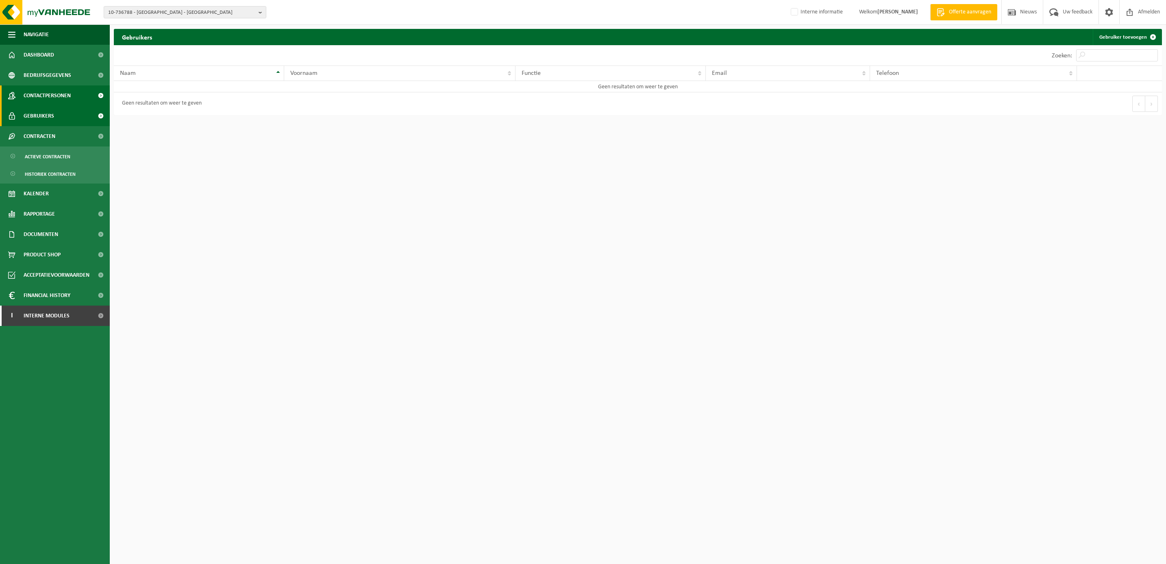
click at [42, 95] on span "Contactpersonen" at bounding box center [47, 95] width 47 height 20
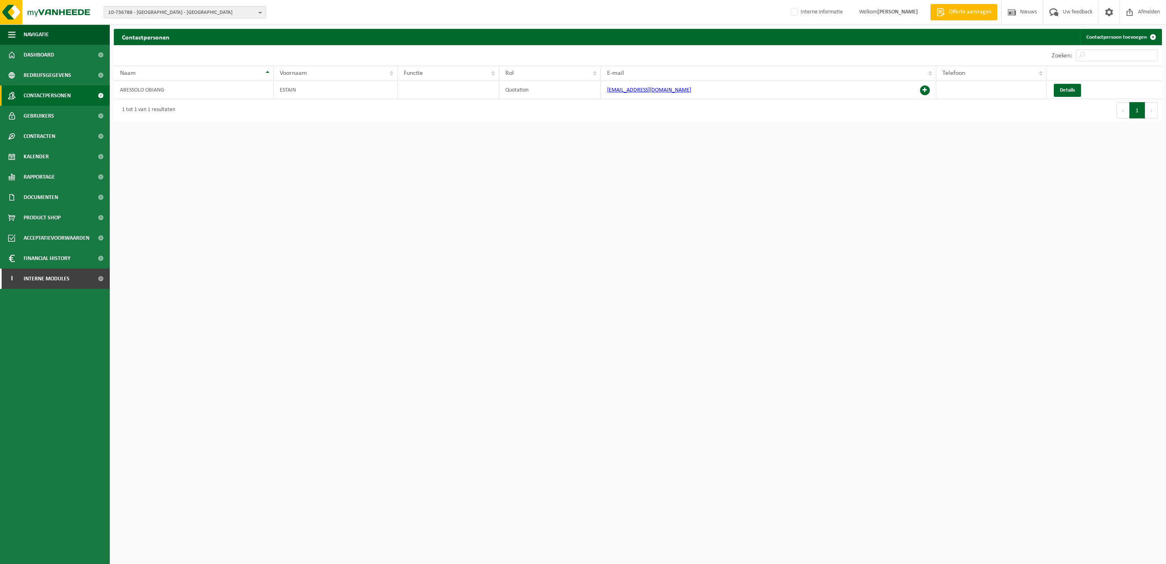
click at [144, 12] on span "10-736788 - [GEOGRAPHIC_DATA] - [GEOGRAPHIC_DATA]" at bounding box center [181, 13] width 147 height 12
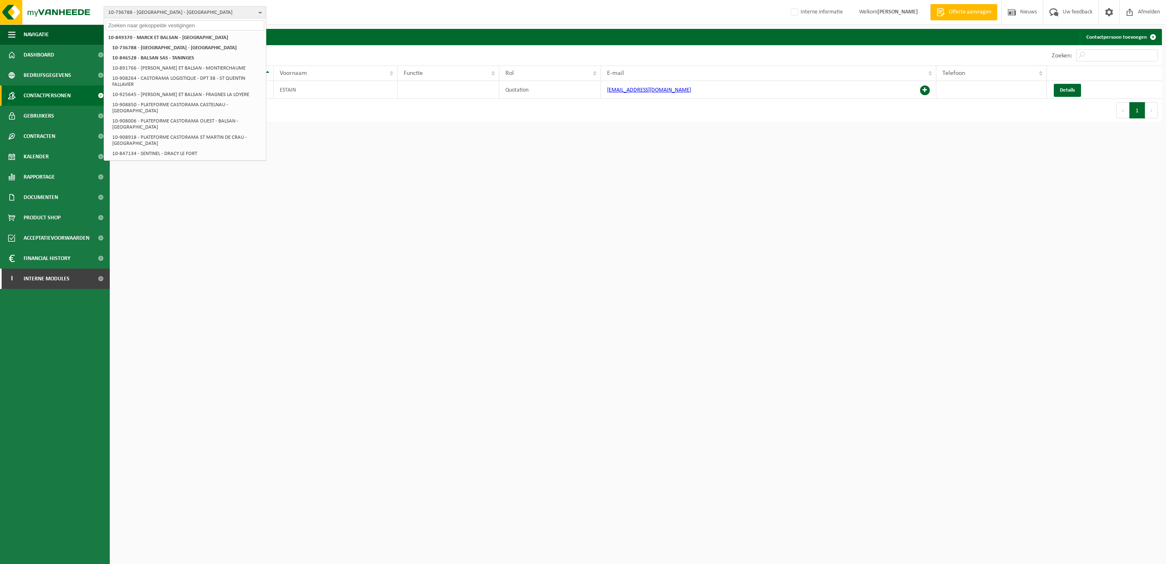
click at [146, 15] on span "10-736788 - [GEOGRAPHIC_DATA] - [GEOGRAPHIC_DATA]" at bounding box center [181, 13] width 147 height 12
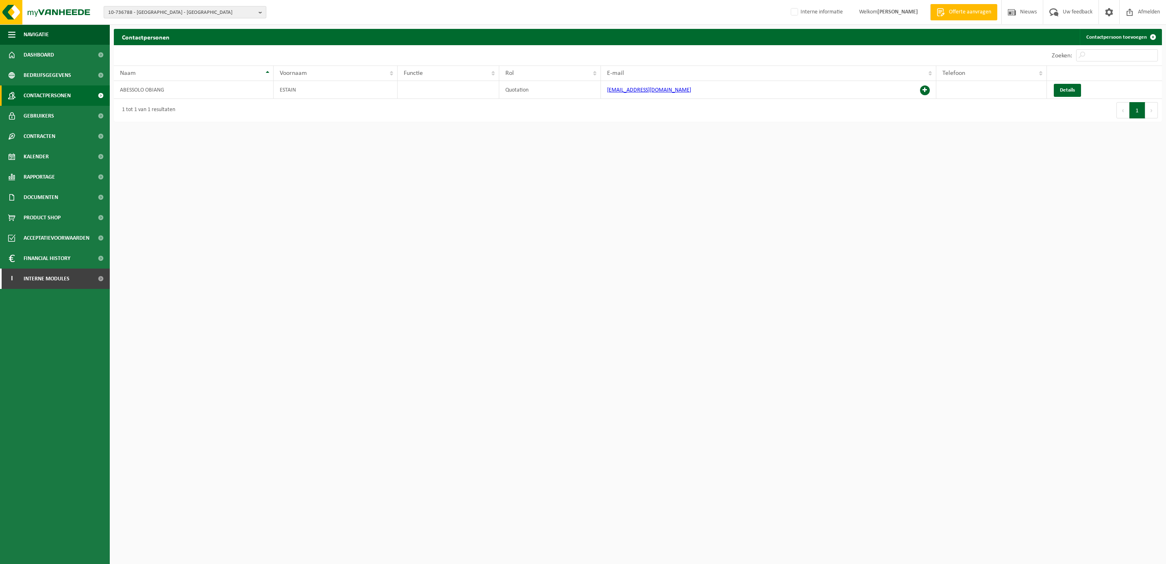
click at [148, 11] on span "10-736788 - [GEOGRAPHIC_DATA] - [GEOGRAPHIC_DATA]" at bounding box center [181, 13] width 147 height 12
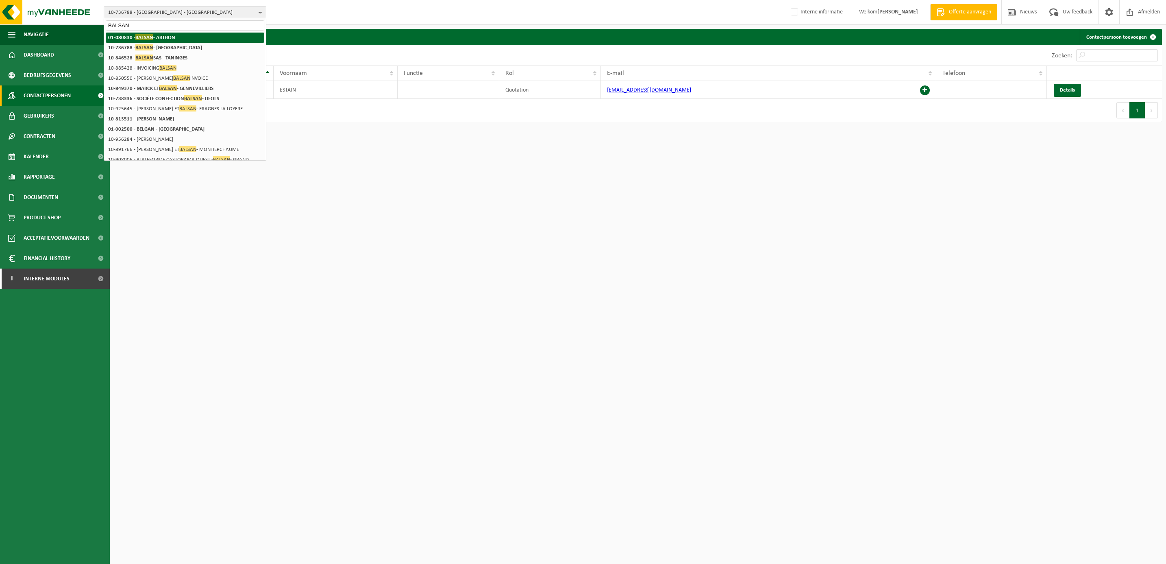
type input "BALSAN"
click at [149, 37] on span "BALSAN" at bounding box center [144, 37] width 18 height 6
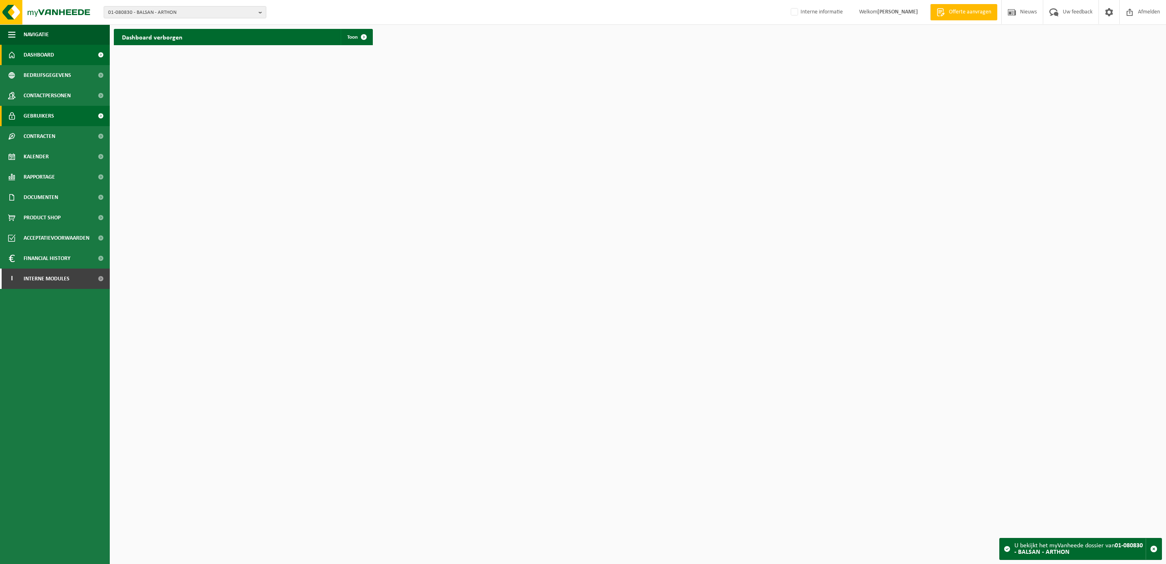
click at [43, 117] on span "Gebruikers" at bounding box center [39, 116] width 30 height 20
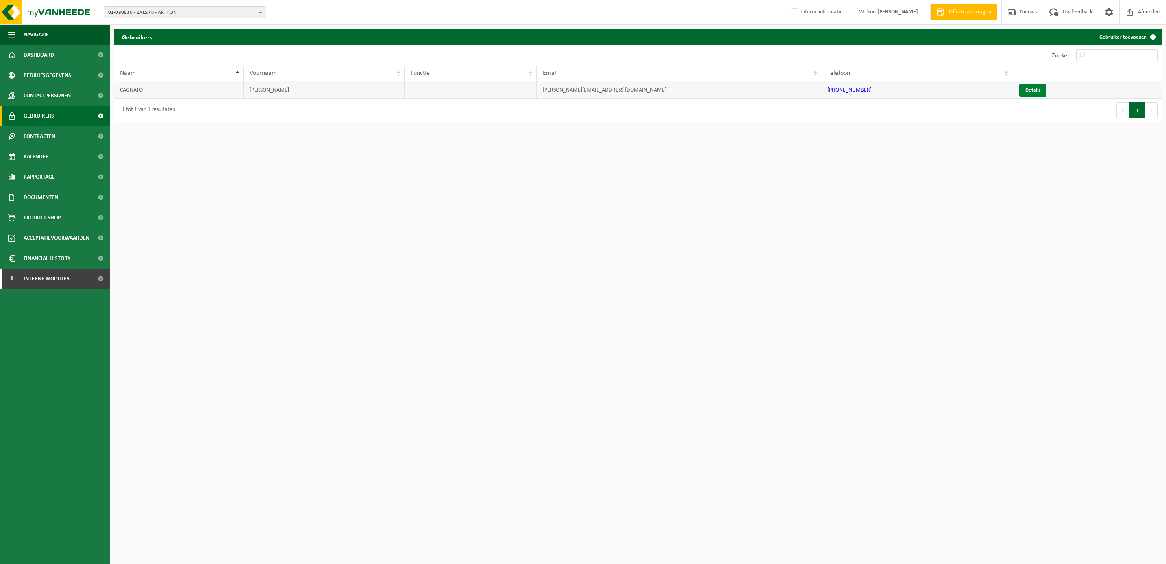
click at [1038, 93] on link "Details" at bounding box center [1032, 90] width 27 height 13
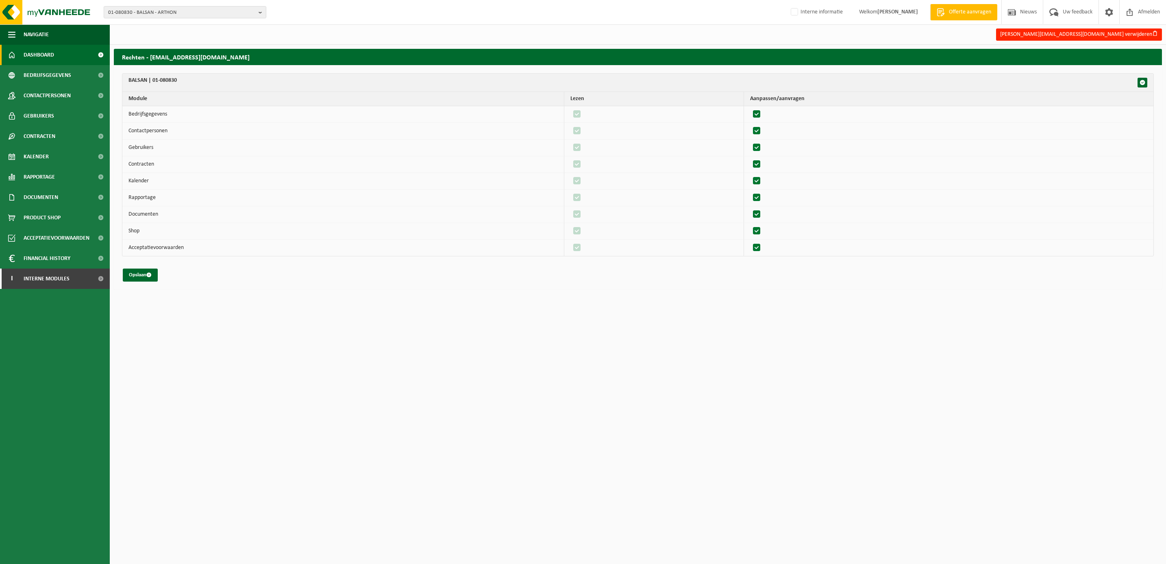
click at [38, 50] on span "Dashboard" at bounding box center [39, 55] width 30 height 20
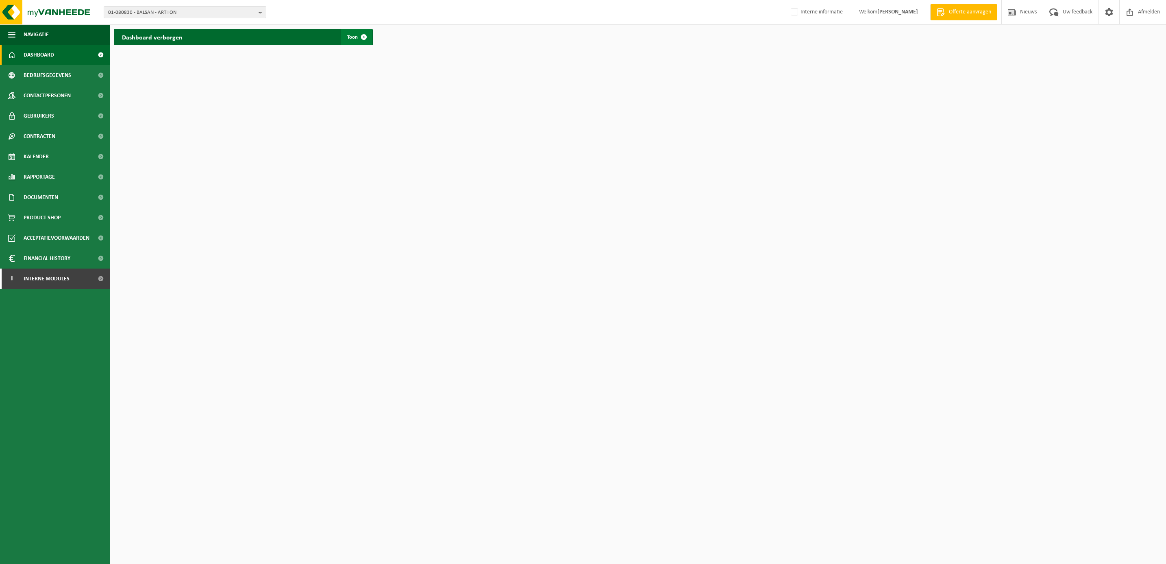
click at [361, 38] on span at bounding box center [364, 37] width 16 height 16
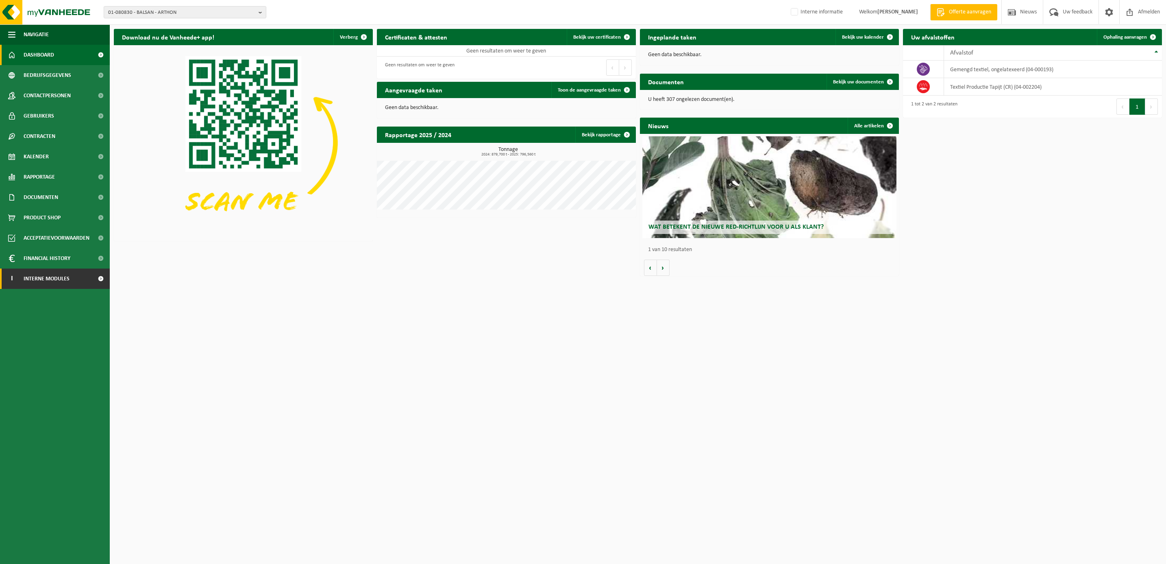
click at [52, 281] on span "Interne modules" at bounding box center [47, 278] width 46 height 20
click at [59, 341] on span "Orderentry Goedkeuring" at bounding box center [58, 339] width 68 height 20
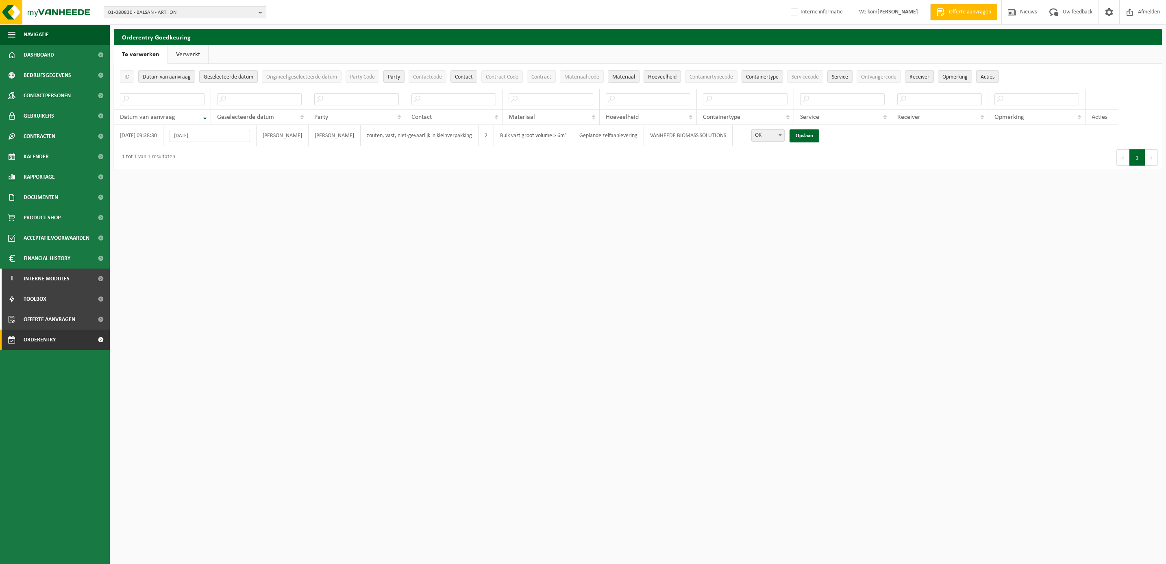
click at [156, 11] on span "01-080830 - BALSAN - ARTHON" at bounding box center [181, 13] width 147 height 12
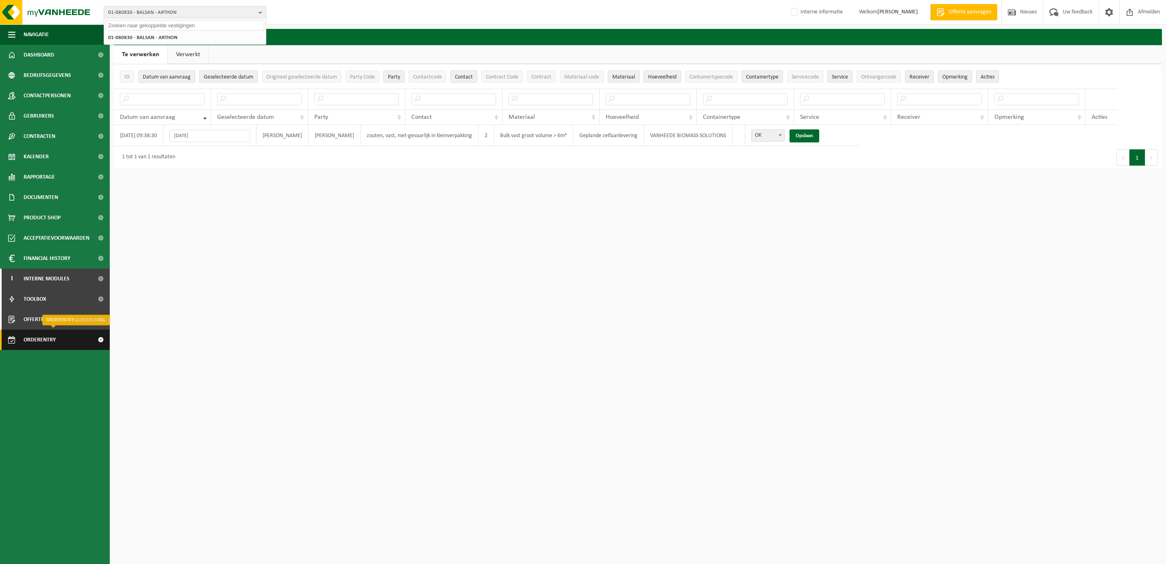
click at [37, 345] on span "Orderentry Goedkeuring" at bounding box center [58, 339] width 68 height 20
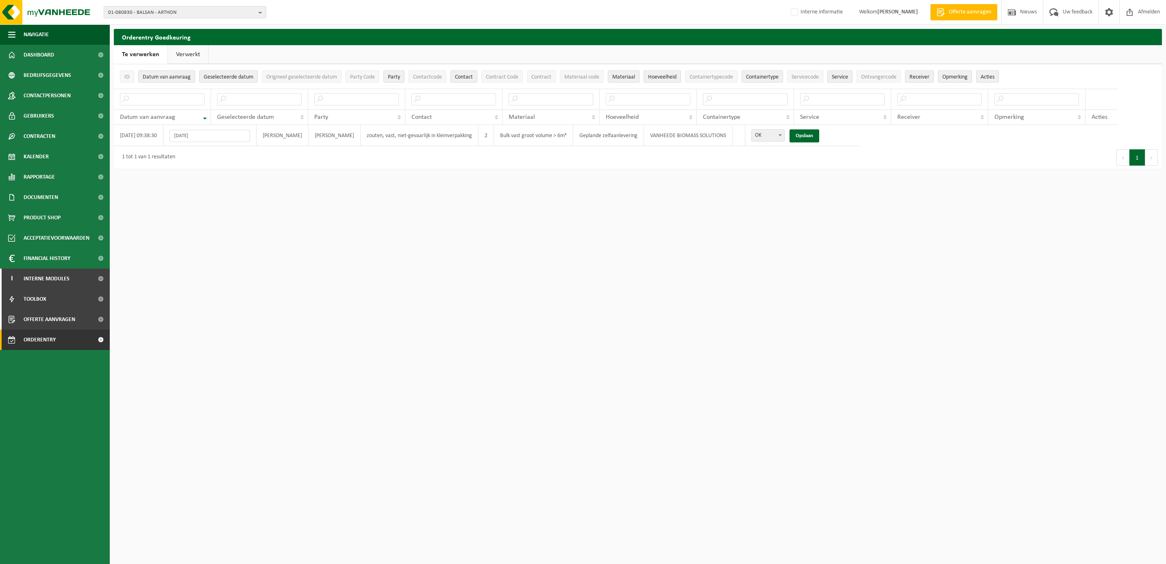
click at [190, 54] on link "Verwerkt" at bounding box center [188, 54] width 40 height 19
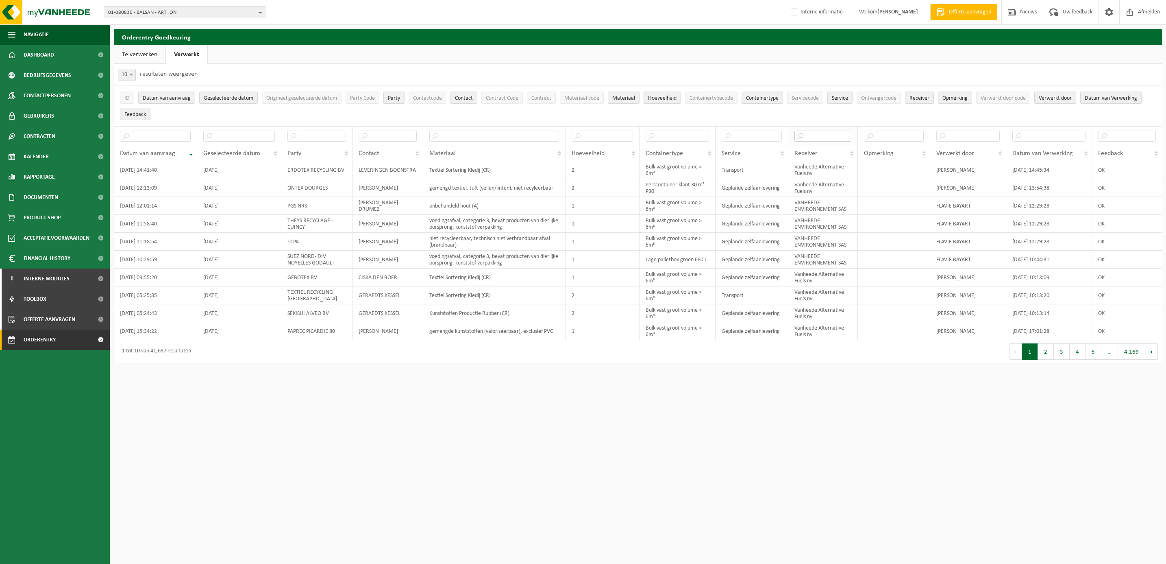
click at [827, 138] on input "text" at bounding box center [822, 136] width 57 height 11
type input "FUELS"
click at [139, 13] on span "01-080830 - BALSAN - ARTHON" at bounding box center [181, 13] width 147 height 12
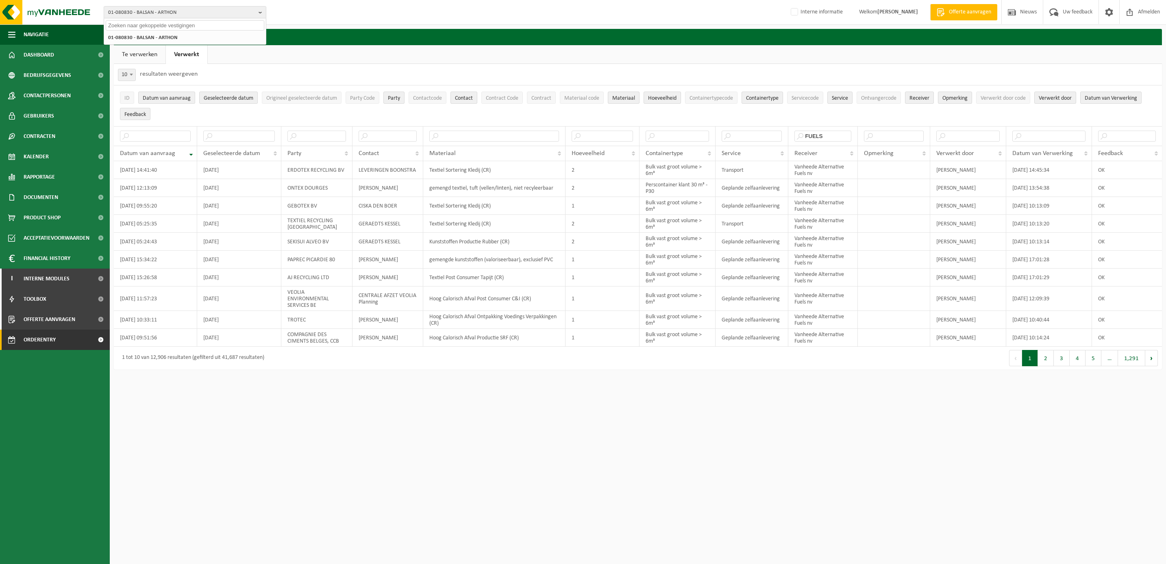
click at [155, 25] on input "text" at bounding box center [185, 25] width 159 height 10
type input "COMPAGNIE DES CIMENTS BELGES"
click span "COMPAGNIE DES CIMENTS BELGES"
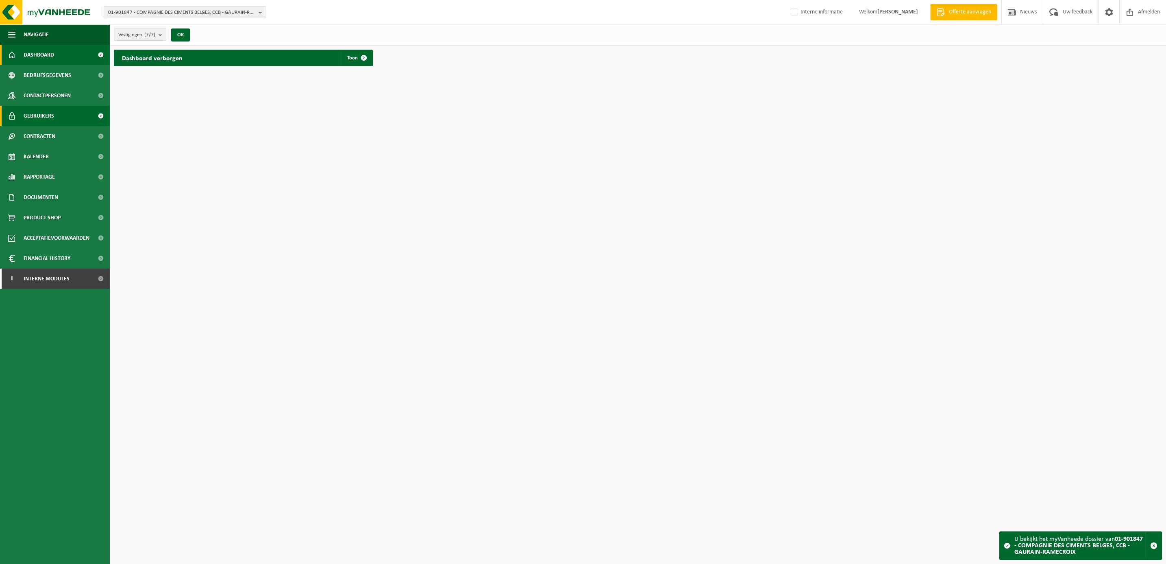
click at [45, 117] on span "Gebruikers" at bounding box center [39, 116] width 30 height 20
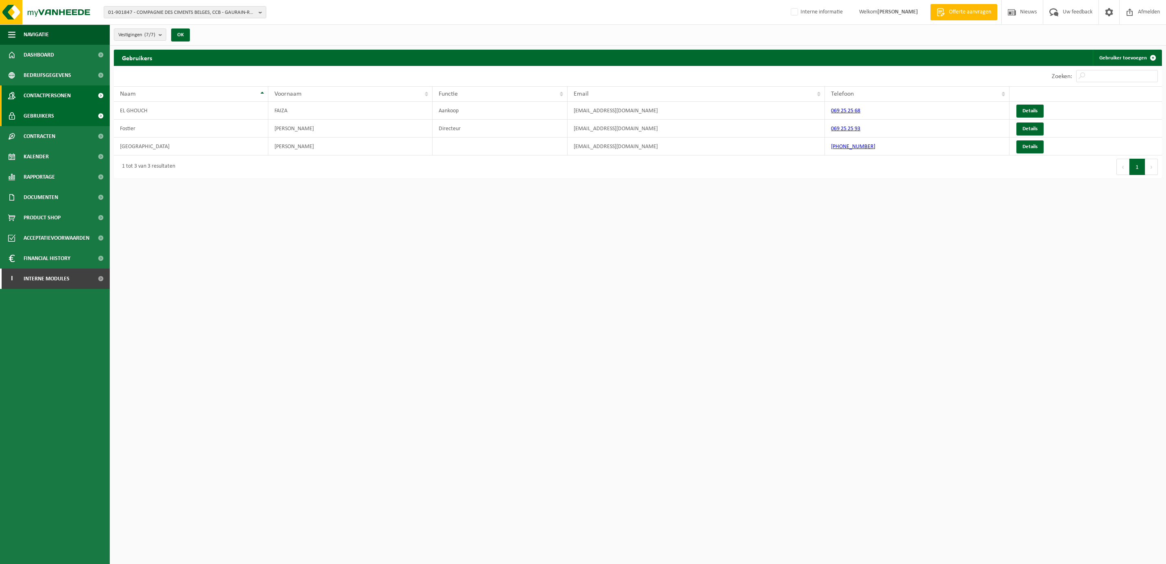
click at [49, 96] on span "Contactpersonen" at bounding box center [47, 95] width 47 height 20
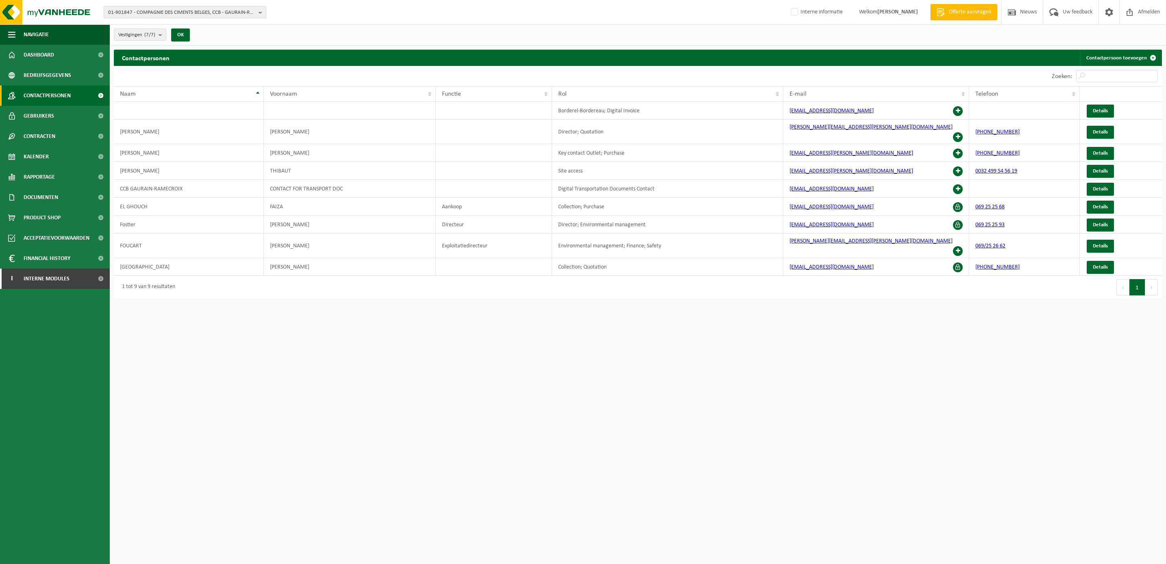
click at [124, 14] on span "01-901847 - COMPAGNIE DES CIMENTS BELGES, CCB - GAURAIN-RAMECROIX" at bounding box center [181, 13] width 147 height 12
type input "SEKISUI"
click at [161, 37] on strong "10-765895 - SEKISUI ALVEO BV - [GEOGRAPHIC_DATA]" at bounding box center [165, 37] width 115 height 6
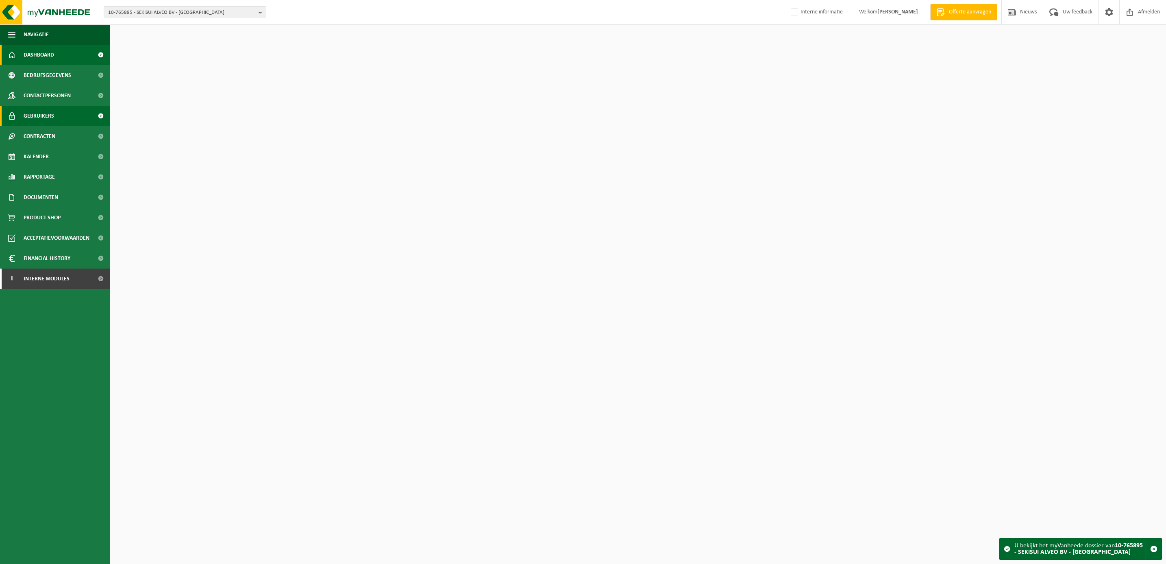
click at [49, 115] on span "Gebruikers" at bounding box center [39, 116] width 30 height 20
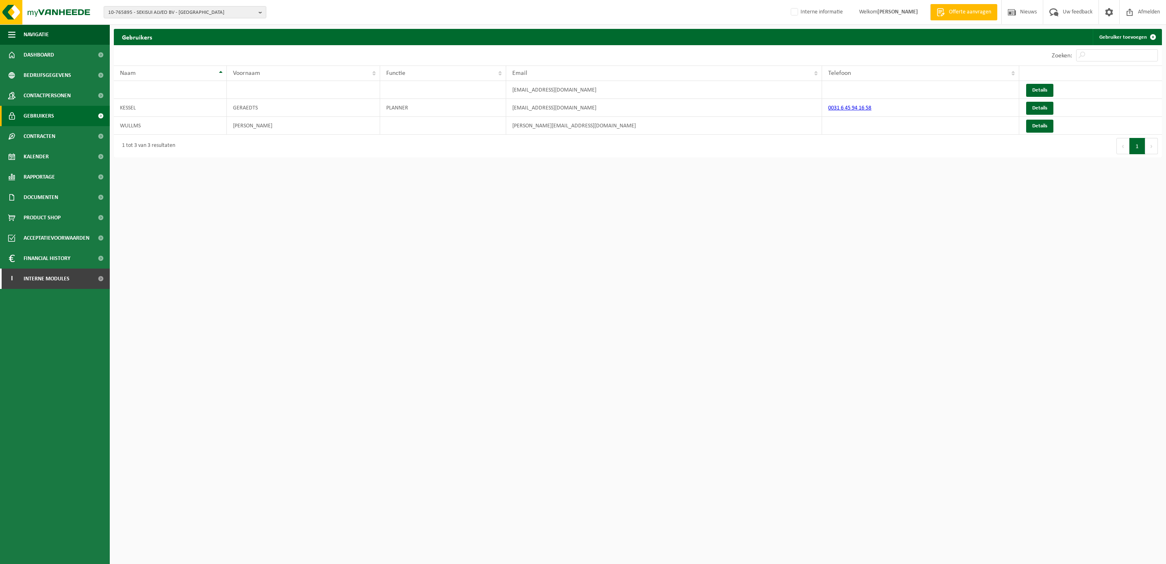
click at [47, 113] on span "Gebruikers" at bounding box center [39, 116] width 30 height 20
click at [45, 133] on span "Contracten" at bounding box center [40, 136] width 32 height 20
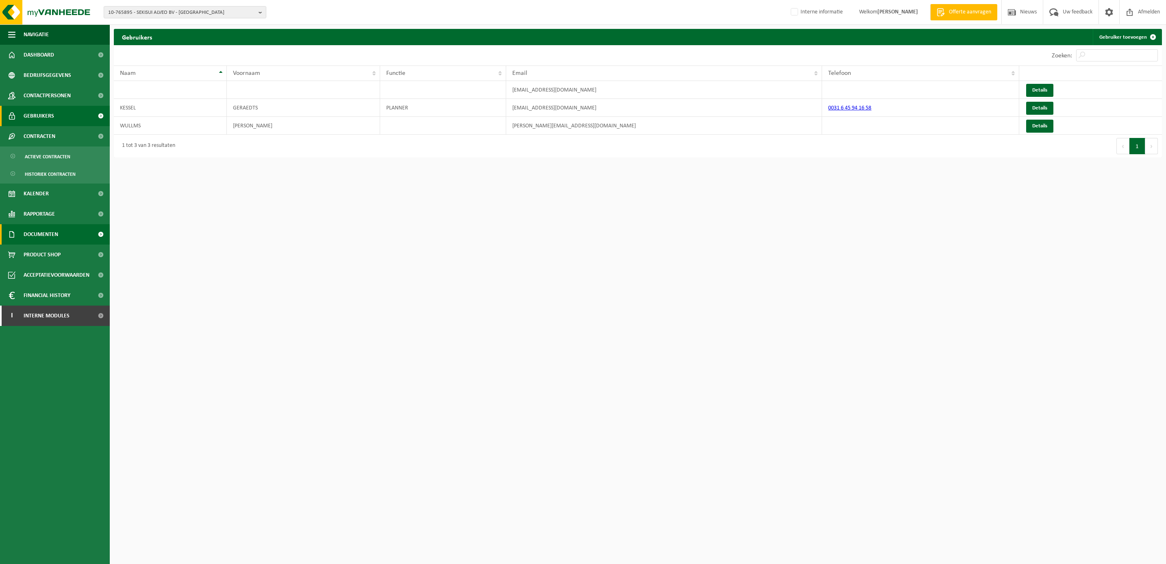
click at [46, 232] on span "Documenten" at bounding box center [41, 234] width 35 height 20
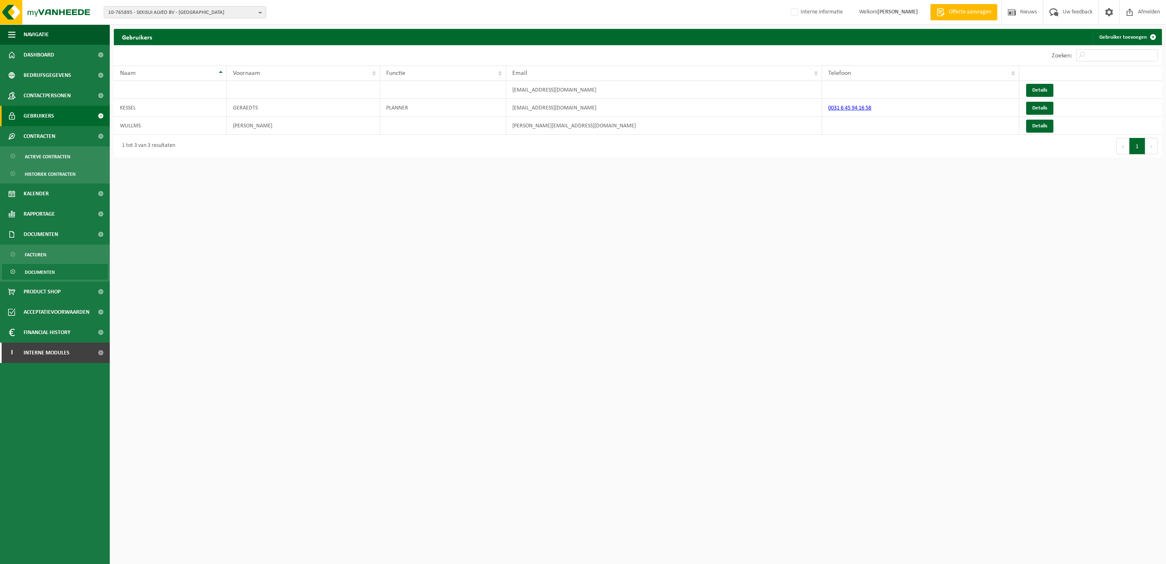
click at [41, 271] on span "Documenten" at bounding box center [40, 271] width 30 height 15
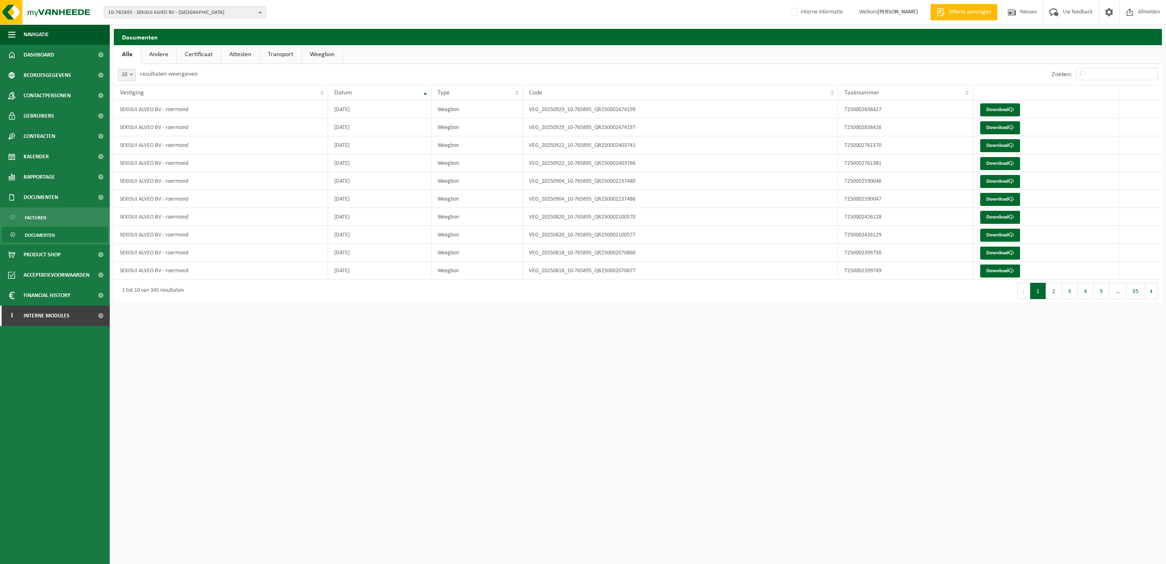
click at [209, 53] on link "Certificaat" at bounding box center [199, 54] width 44 height 19
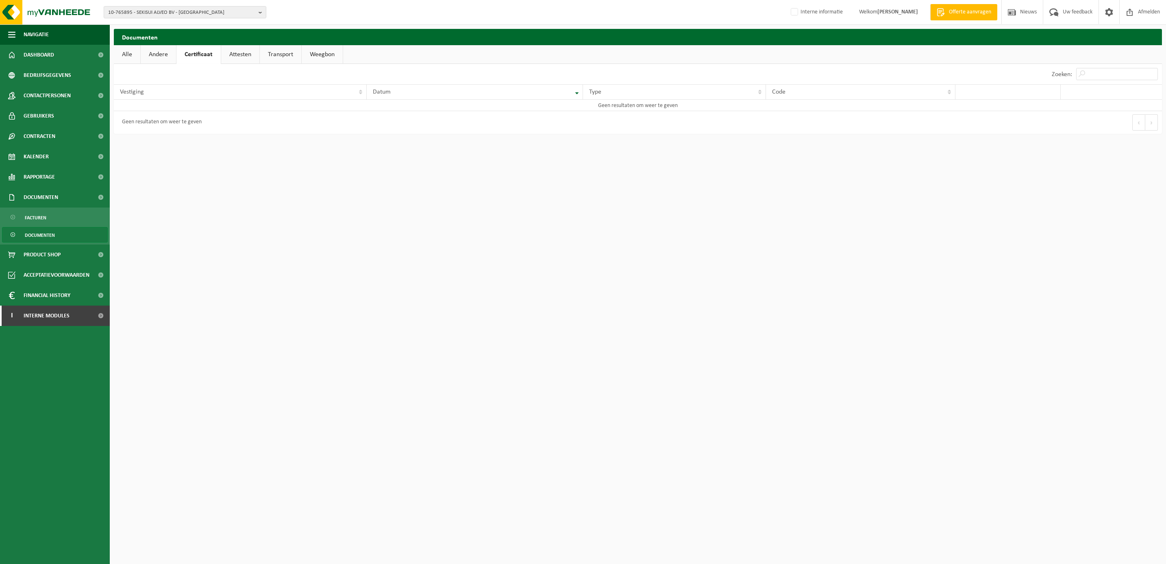
click at [181, 54] on link "Certificaat" at bounding box center [198, 54] width 44 height 19
click at [235, 54] on link "Attesten" at bounding box center [240, 54] width 38 height 19
click at [170, 13] on span "10-765895 - SEKISUI ALVEO BV - [GEOGRAPHIC_DATA]" at bounding box center [181, 13] width 147 height 12
click at [162, 22] on input "text" at bounding box center [185, 25] width 159 height 10
type input "SEKISUI"
